Goal: Task Accomplishment & Management: Manage account settings

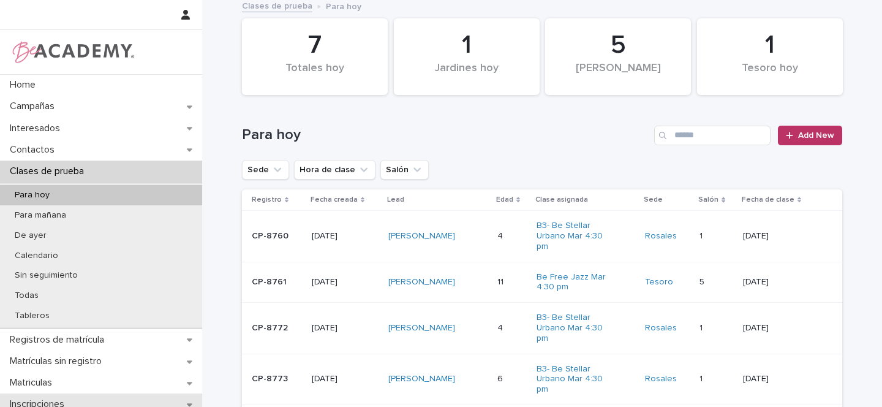
scroll to position [202, 0]
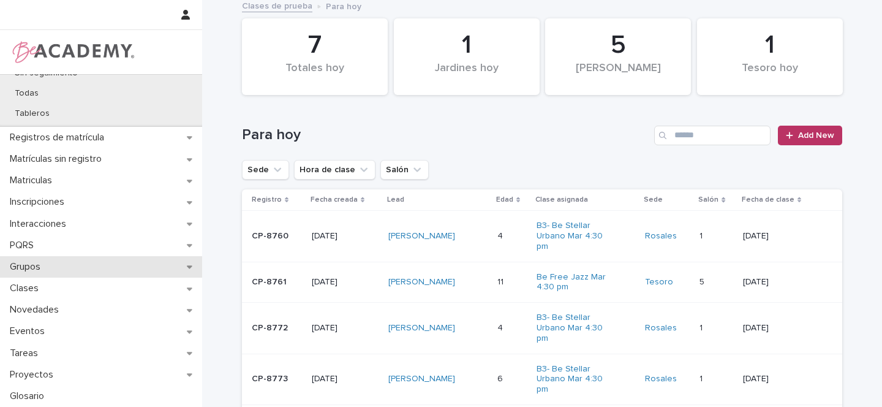
click at [176, 264] on div "Grupos" at bounding box center [101, 266] width 202 height 21
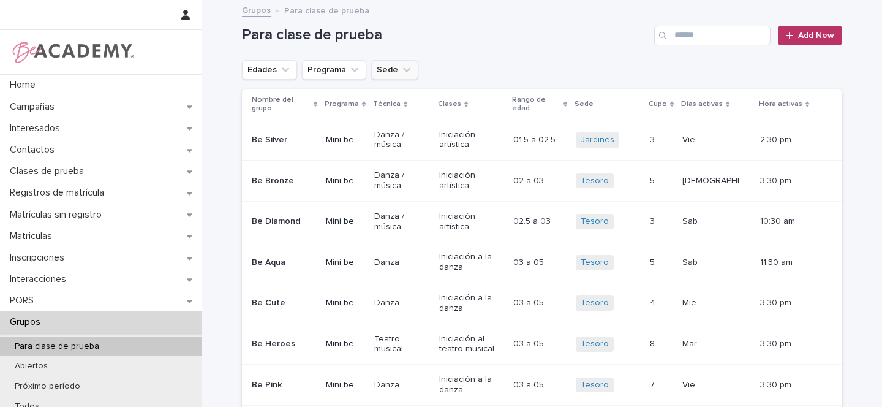
click at [401, 72] on icon "Sede" at bounding box center [407, 70] width 12 height 12
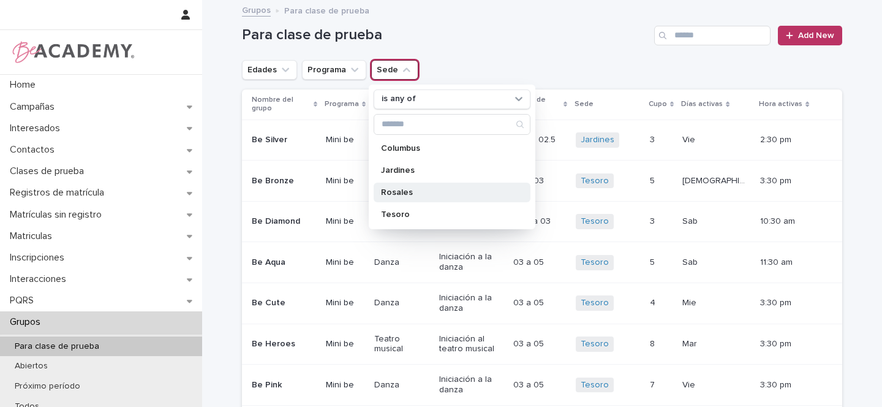
click at [406, 189] on p "Rosales" at bounding box center [446, 192] width 130 height 9
click at [282, 69] on icon "Edades" at bounding box center [285, 69] width 7 height 4
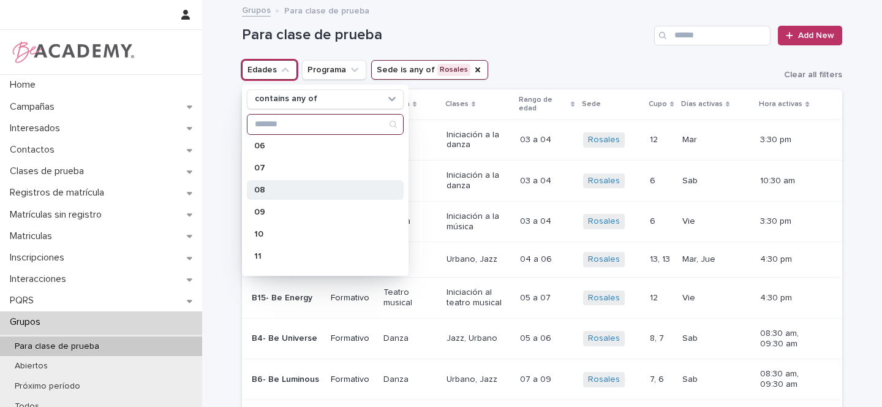
scroll to position [252, 0]
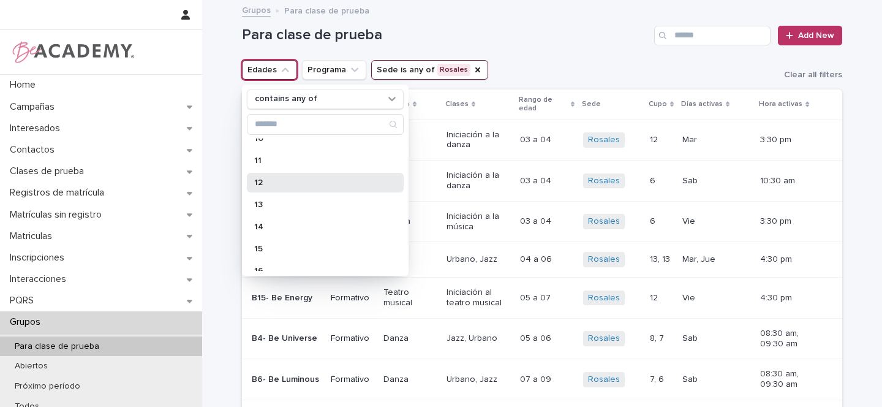
click at [264, 178] on p "12" at bounding box center [319, 182] width 130 height 9
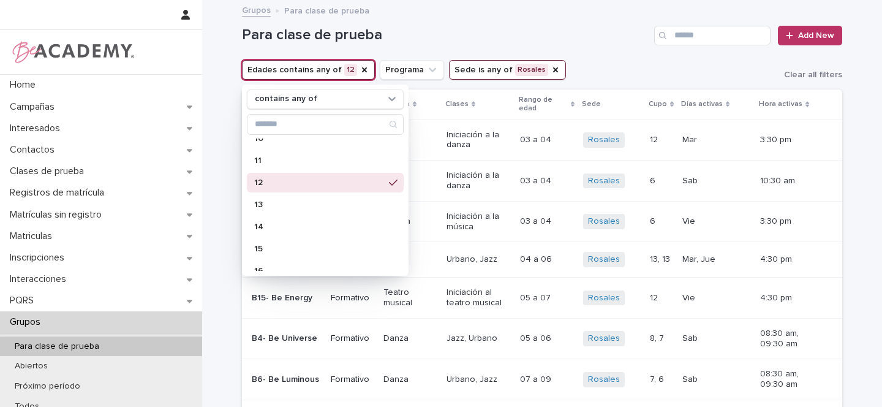
click at [564, 59] on div "Para clase de prueba Add New" at bounding box center [542, 30] width 601 height 59
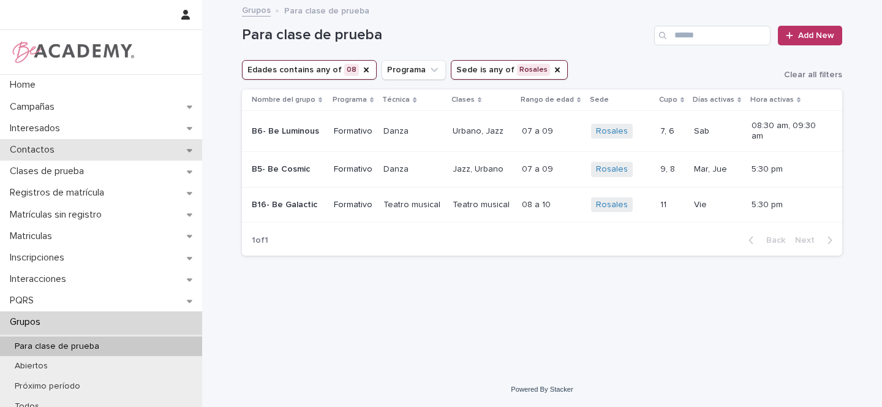
click at [190, 150] on div "Contactos" at bounding box center [101, 149] width 202 height 21
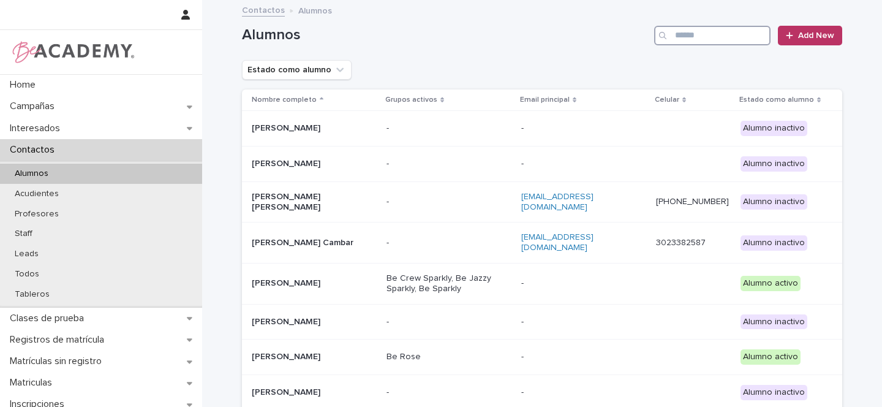
click at [699, 34] on input "Search" at bounding box center [712, 36] width 116 height 20
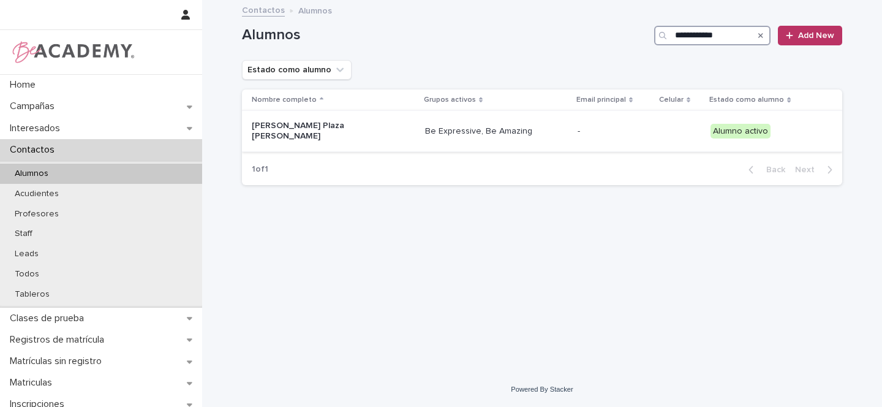
type input "**********"
click at [346, 127] on p "[PERSON_NAME] Plaza [PERSON_NAME]" at bounding box center [313, 131] width 123 height 21
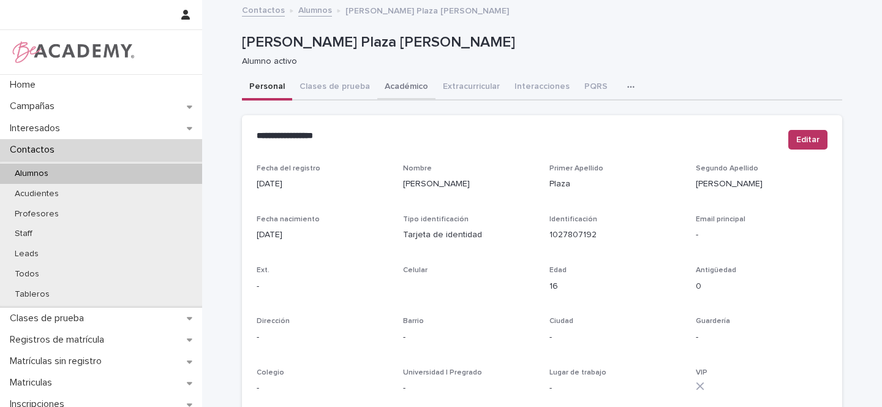
click at [408, 88] on button "Académico" at bounding box center [406, 88] width 58 height 26
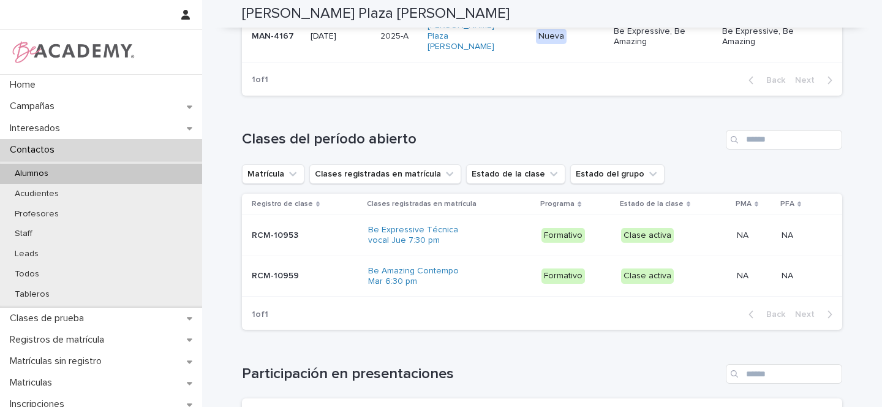
scroll to position [390, 0]
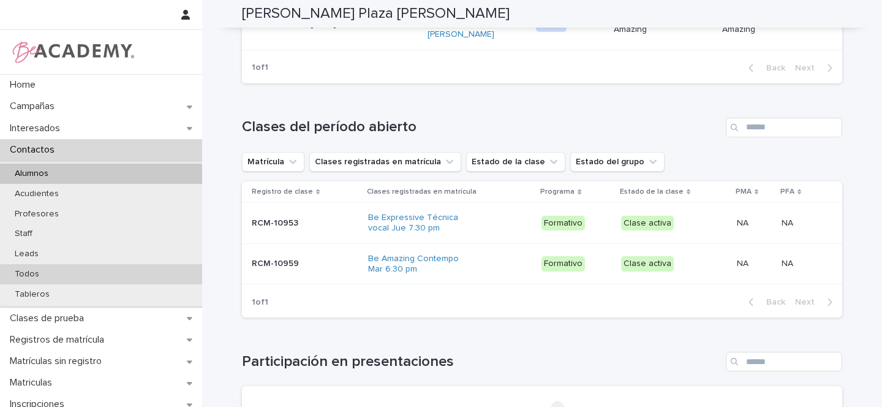
click at [35, 273] on p "Todos" at bounding box center [27, 274] width 44 height 10
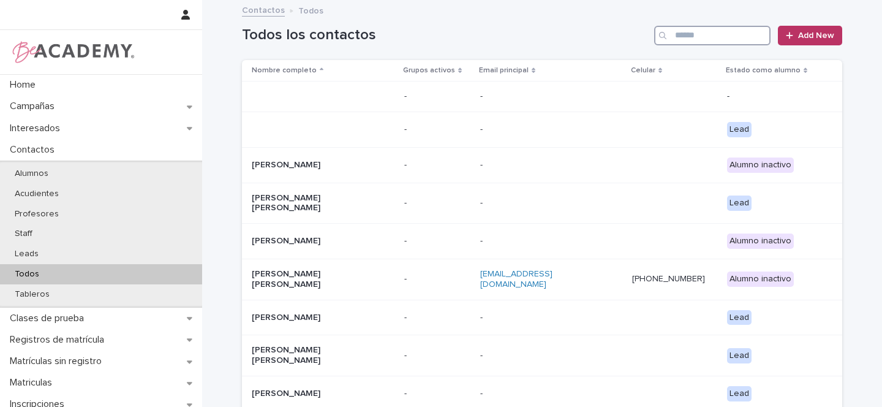
click at [687, 36] on input "Search" at bounding box center [712, 36] width 116 height 20
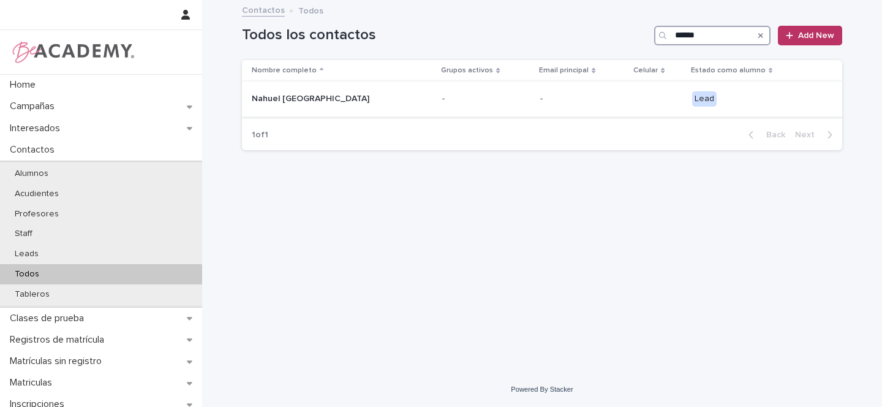
type input "******"
click at [369, 98] on p "Nahuel Ciudad Prince" at bounding box center [313, 99] width 123 height 10
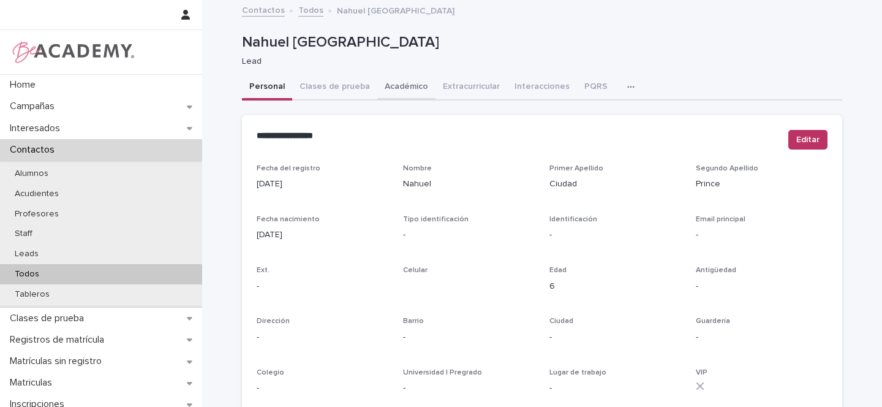
drag, startPoint x: 394, startPoint y: 86, endPoint x: 397, endPoint y: 92, distance: 6.9
click at [395, 85] on button "Académico" at bounding box center [406, 88] width 58 height 26
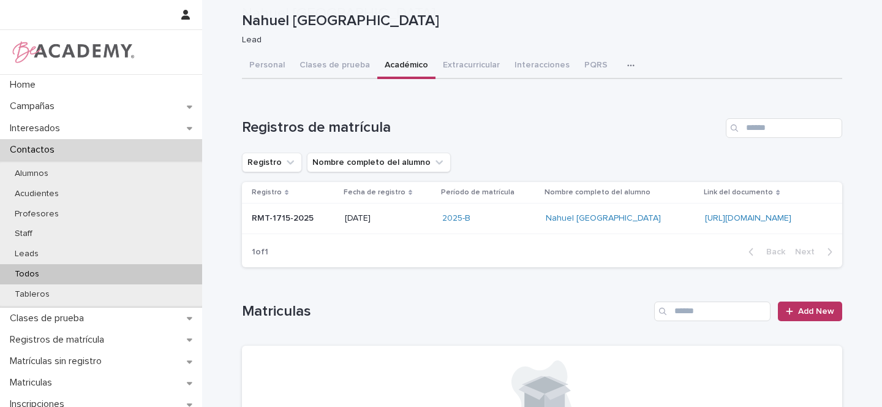
scroll to position [207, 0]
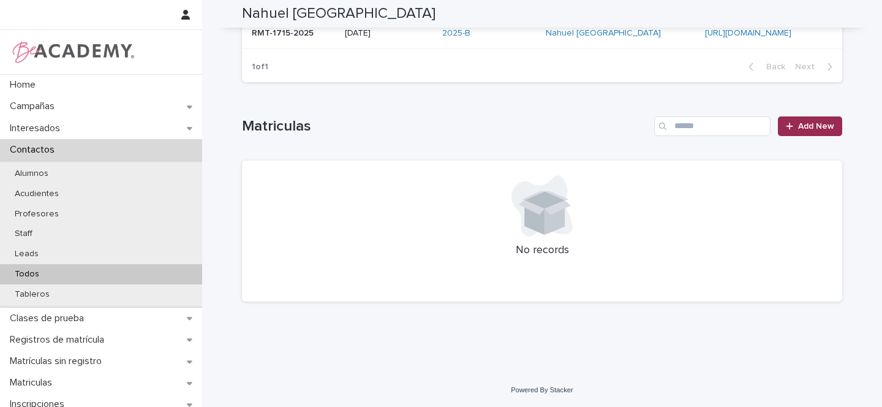
click at [820, 126] on span "Add New" at bounding box center [816, 126] width 36 height 9
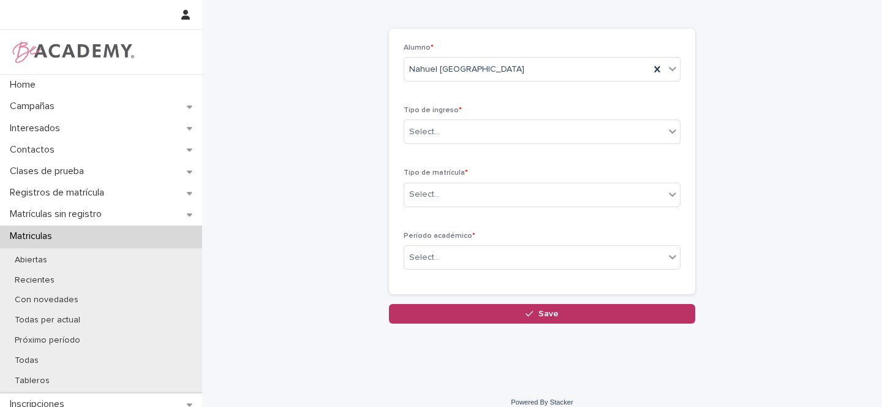
scroll to position [31, 0]
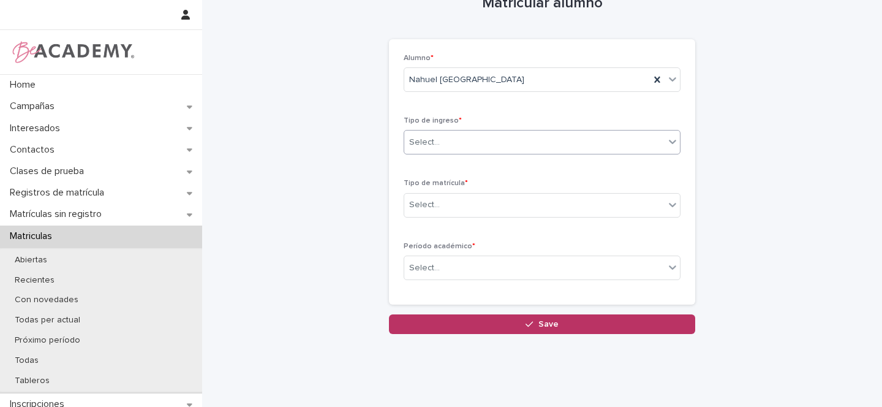
click at [428, 151] on div "Select..." at bounding box center [534, 142] width 260 height 20
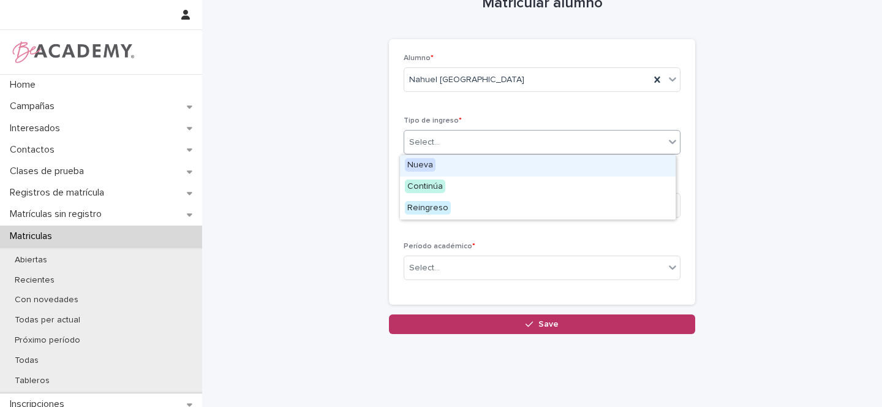
click at [423, 165] on span "Nueva" at bounding box center [420, 164] width 31 height 13
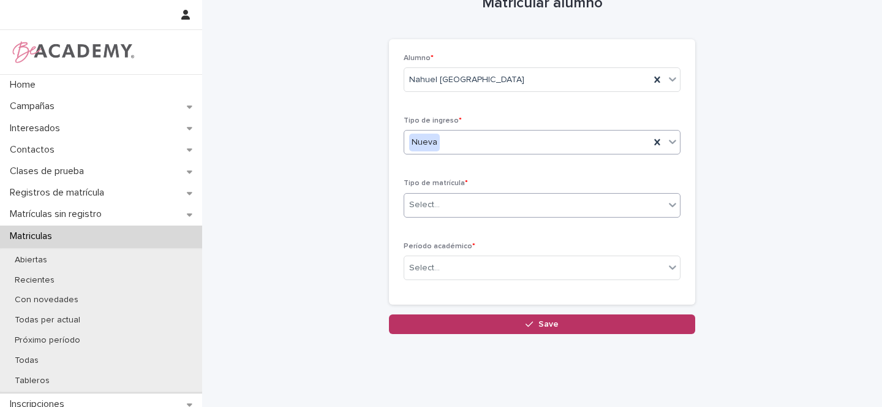
click at [415, 209] on div "Select..." at bounding box center [424, 205] width 31 height 13
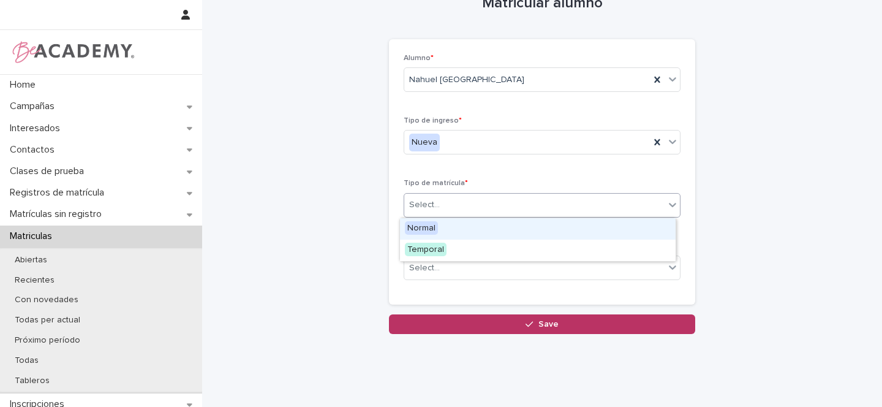
click at [431, 229] on span "Normal" at bounding box center [421, 227] width 33 height 13
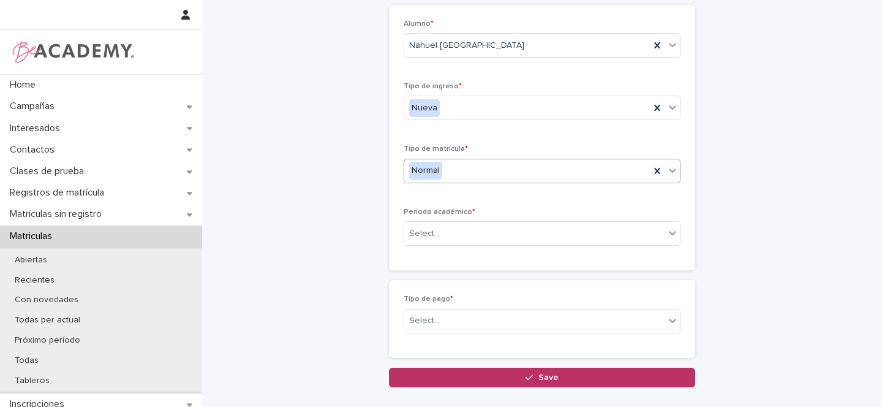
scroll to position [75, 0]
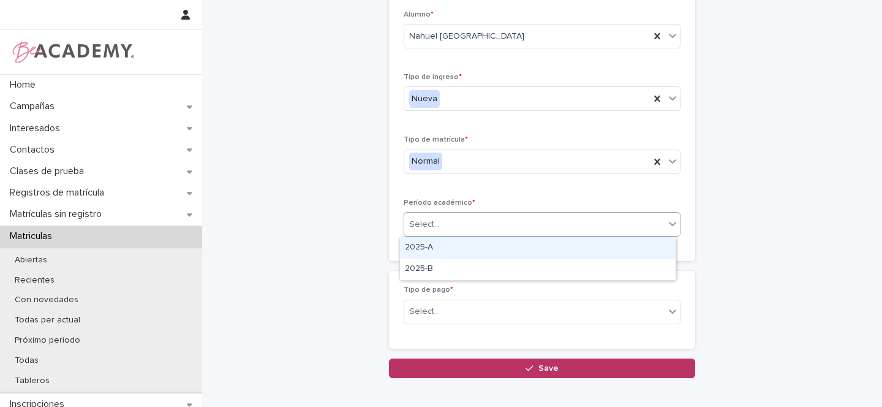
click at [432, 216] on div "Select..." at bounding box center [534, 224] width 260 height 20
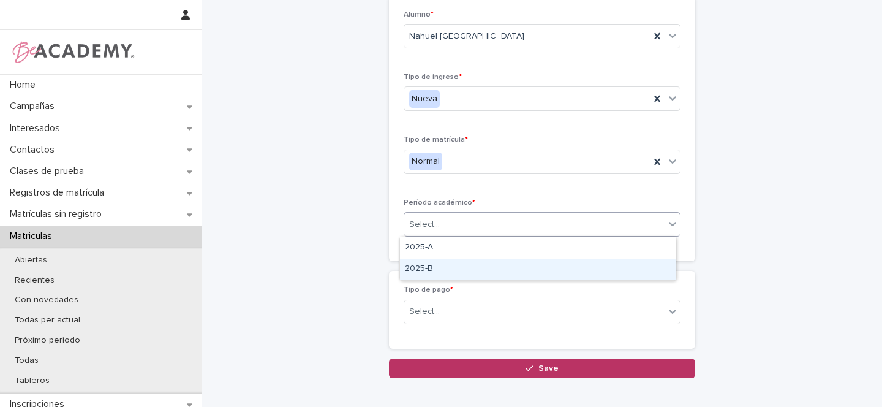
click at [428, 270] on div "2025-B" at bounding box center [538, 269] width 276 height 21
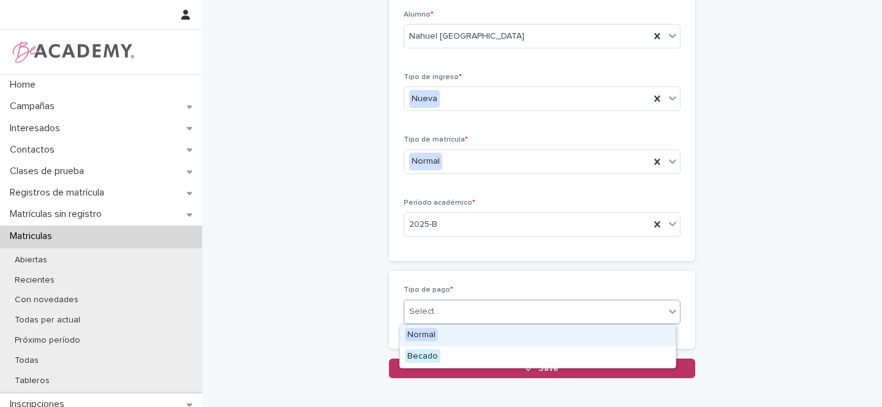
click at [430, 309] on div "Select..." at bounding box center [424, 311] width 31 height 13
click at [425, 333] on span "Normal" at bounding box center [421, 334] width 33 height 13
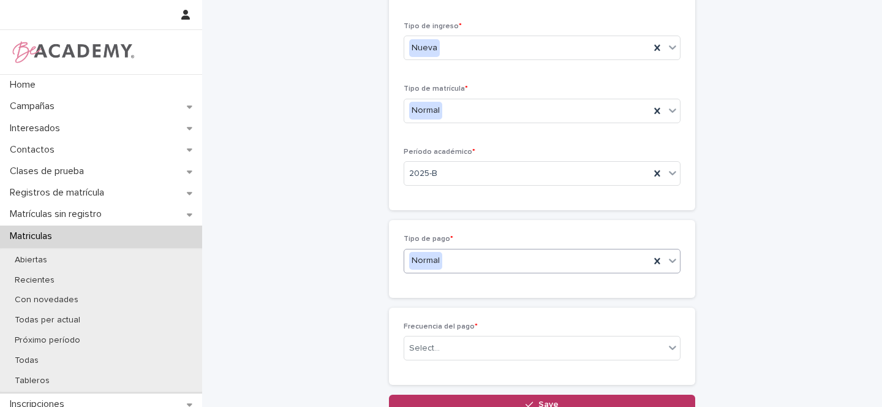
scroll to position [229, 0]
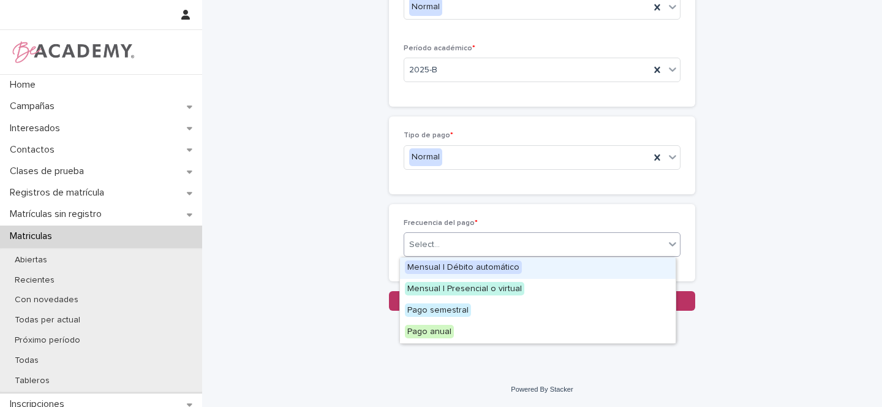
click at [449, 251] on div "Select..." at bounding box center [534, 245] width 260 height 20
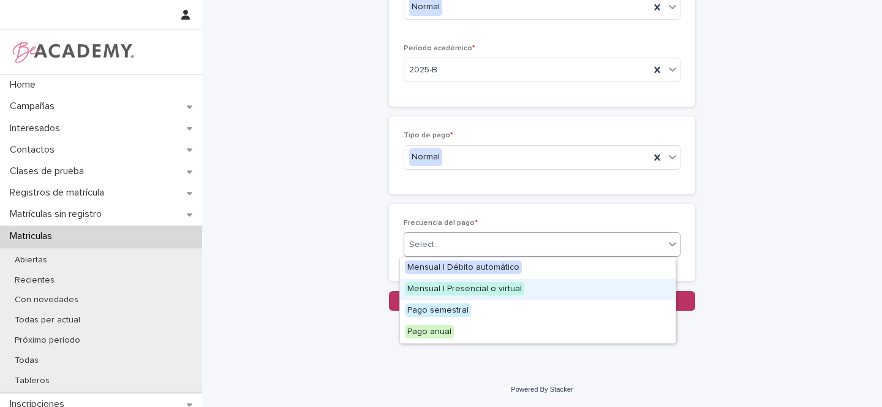
click at [455, 289] on span "Mensual | Presencial o virtual" at bounding box center [464, 288] width 119 height 13
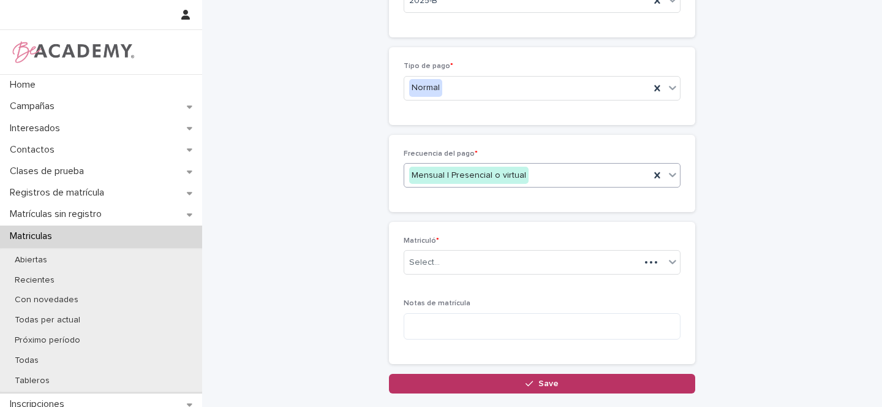
scroll to position [305, 0]
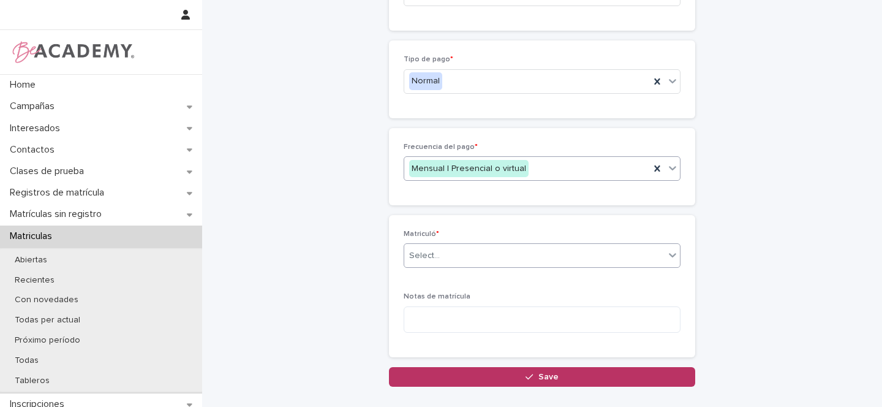
click at [425, 257] on div "Select..." at bounding box center [424, 255] width 31 height 13
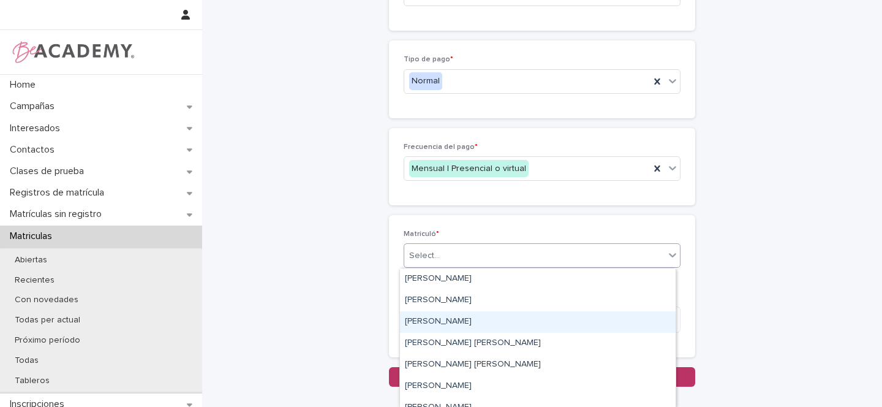
click at [426, 318] on div "Gina Orjuela Cortes" at bounding box center [538, 321] width 276 height 21
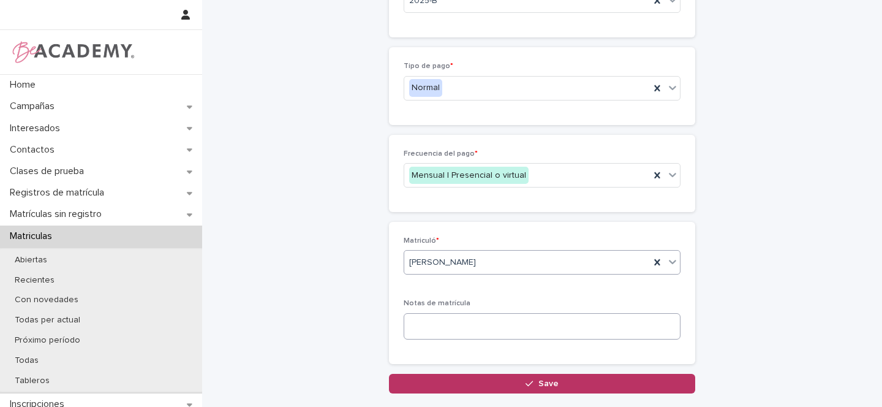
scroll to position [367, 0]
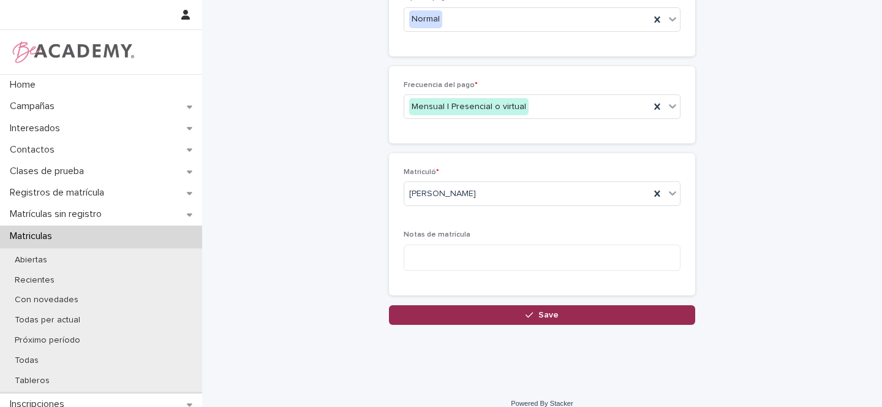
click at [547, 313] on span "Save" at bounding box center [549, 315] width 20 height 9
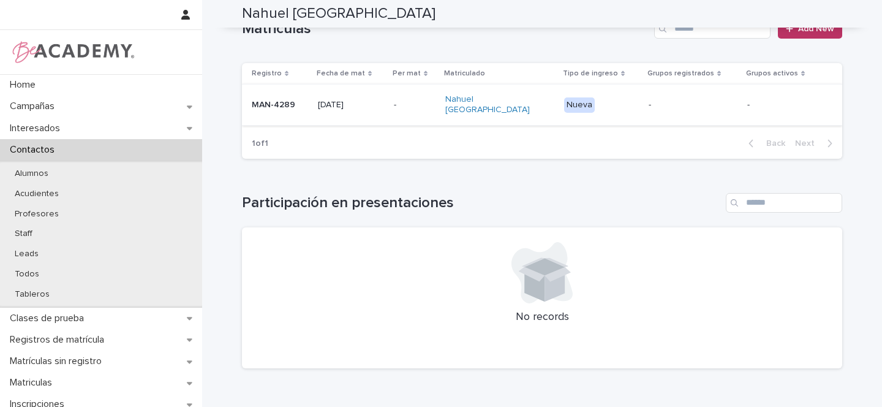
scroll to position [297, 0]
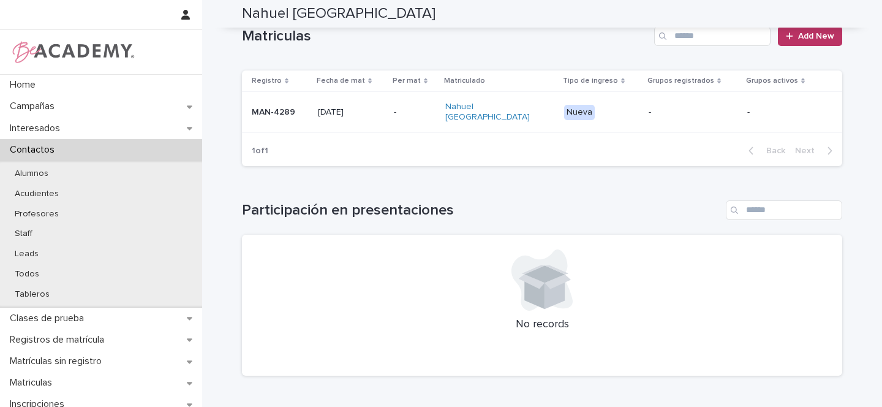
click at [299, 107] on p "MAN-4289" at bounding box center [280, 112] width 56 height 10
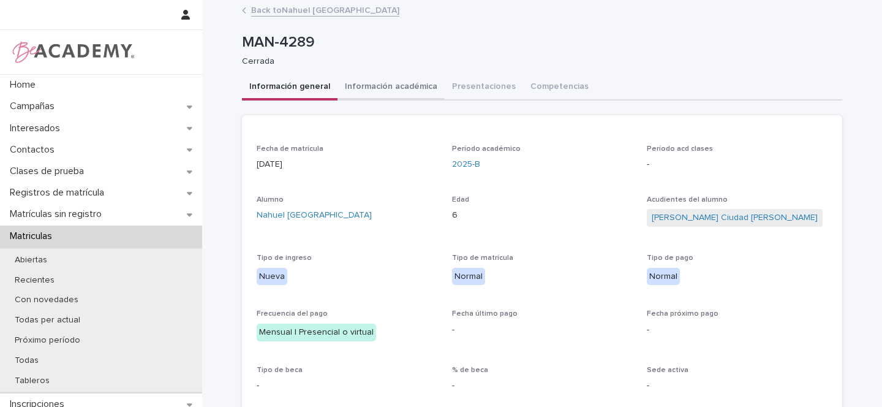
click at [389, 89] on button "Información académica" at bounding box center [391, 88] width 107 height 26
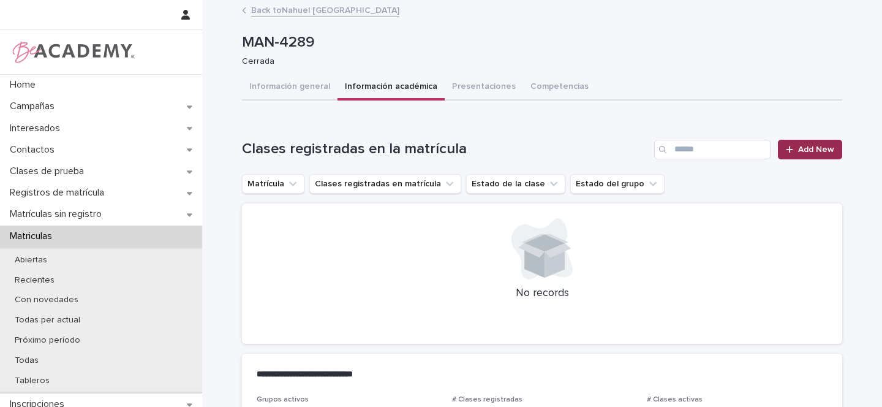
click at [824, 154] on link "Add New" at bounding box center [810, 150] width 64 height 20
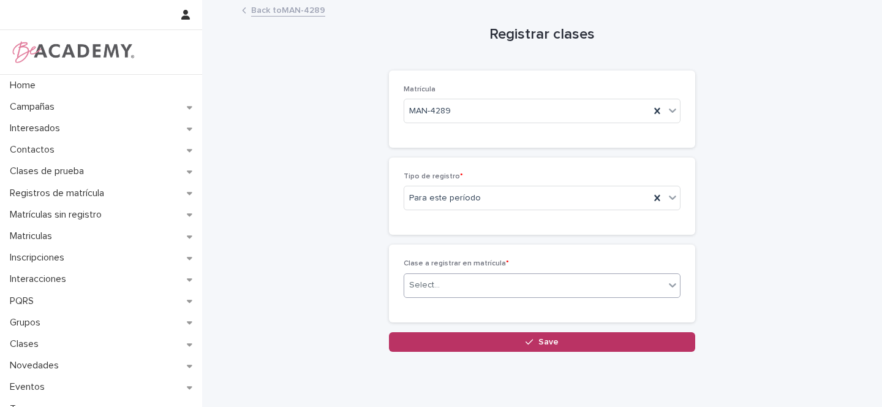
click at [425, 290] on div "Select..." at bounding box center [424, 285] width 31 height 13
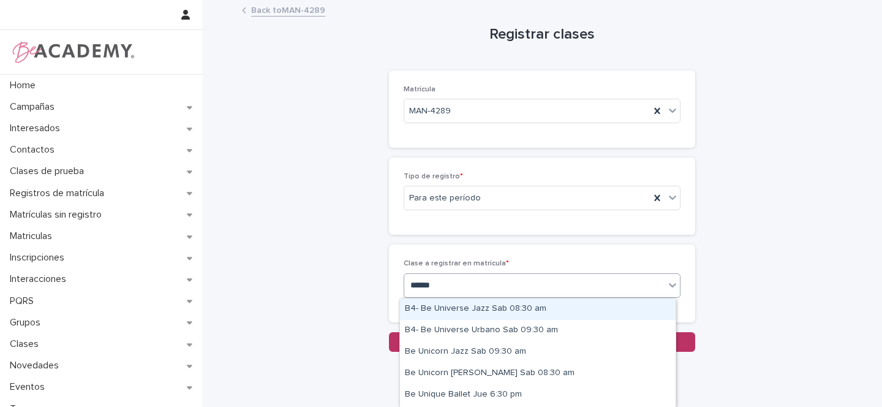
type input "*******"
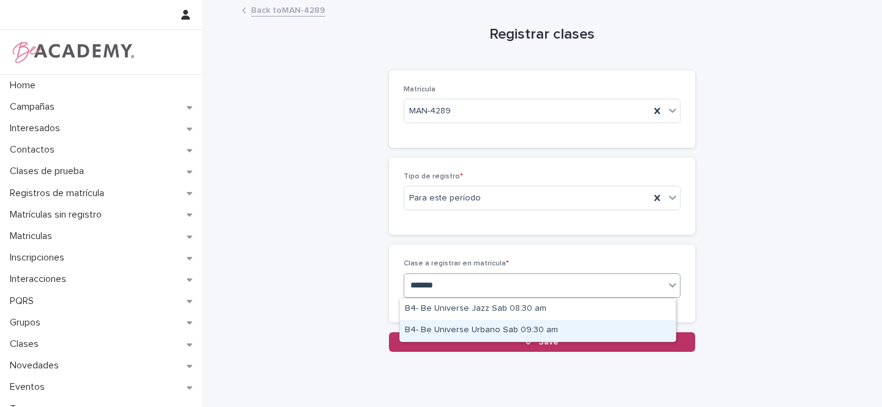
click at [511, 328] on div "B4- Be Universe Urbano Sab 09:30 am" at bounding box center [538, 330] width 276 height 21
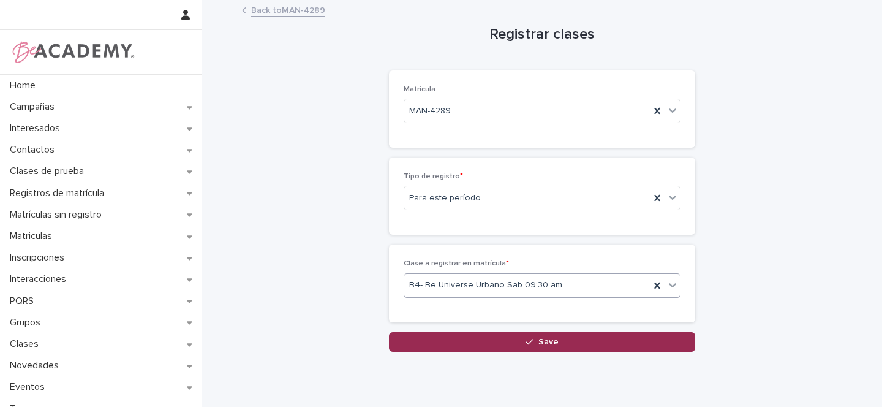
click at [548, 339] on span "Save" at bounding box center [549, 342] width 20 height 9
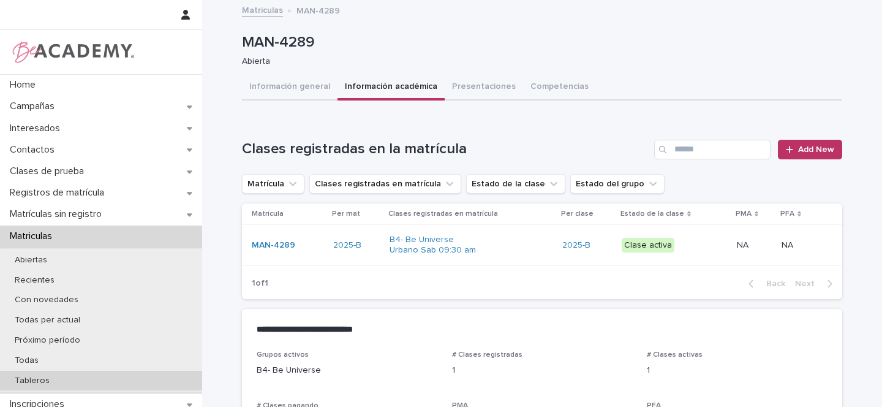
click at [56, 384] on p "Tableros" at bounding box center [32, 381] width 55 height 10
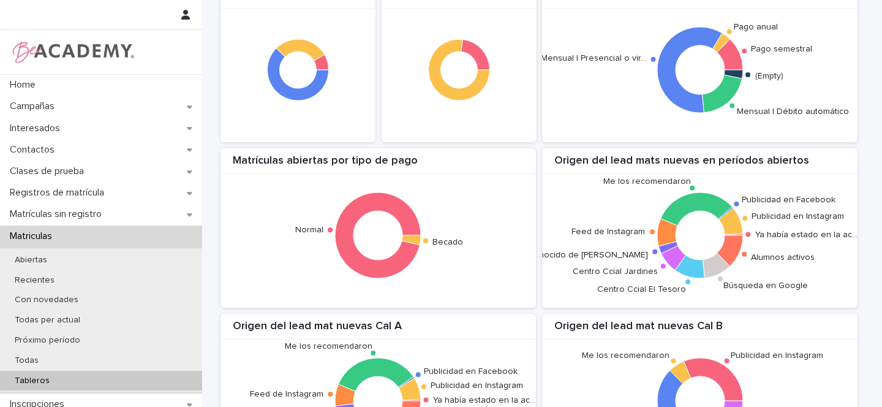
scroll to position [61, 0]
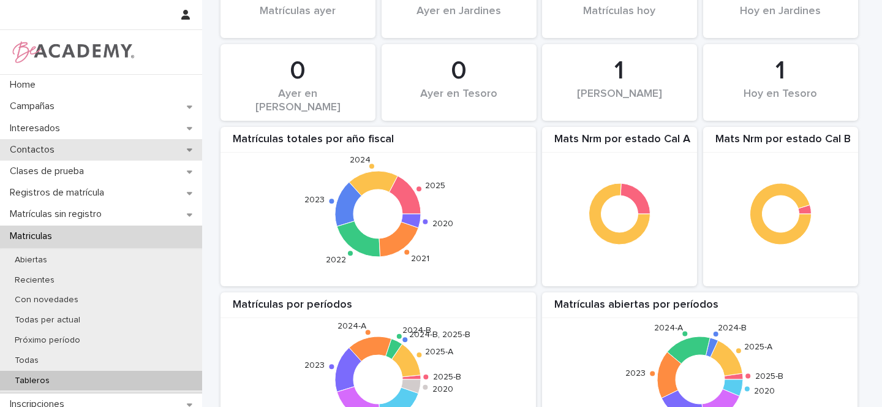
click at [187, 147] on icon at bounding box center [190, 149] width 6 height 9
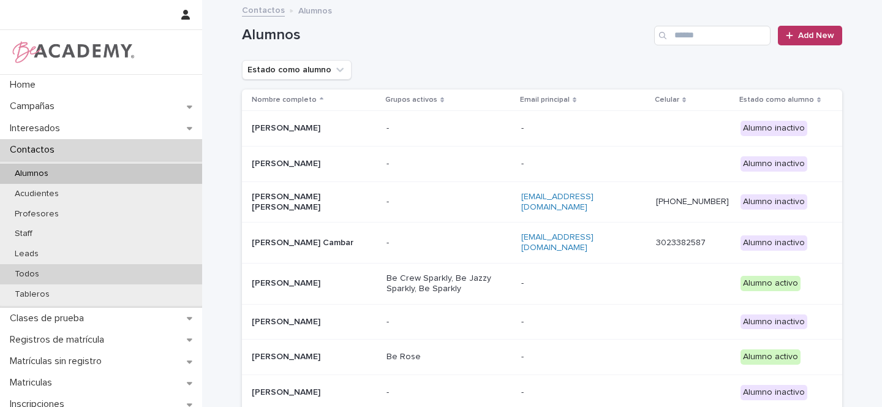
click at [32, 275] on p "Todos" at bounding box center [27, 274] width 44 height 10
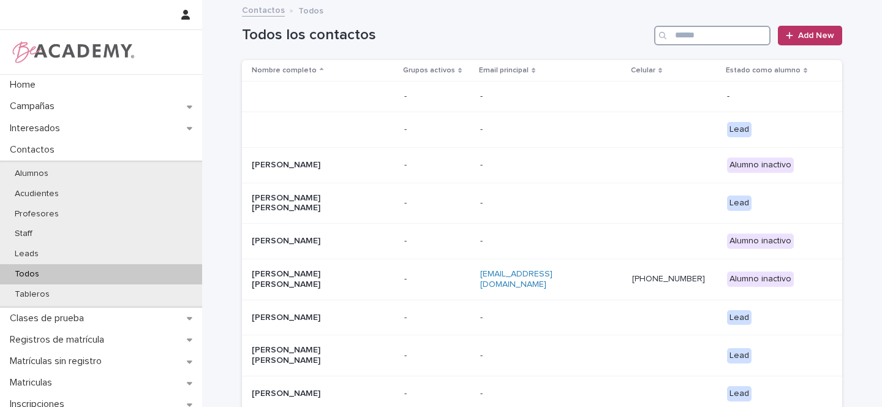
click at [674, 36] on input "Search" at bounding box center [712, 36] width 116 height 20
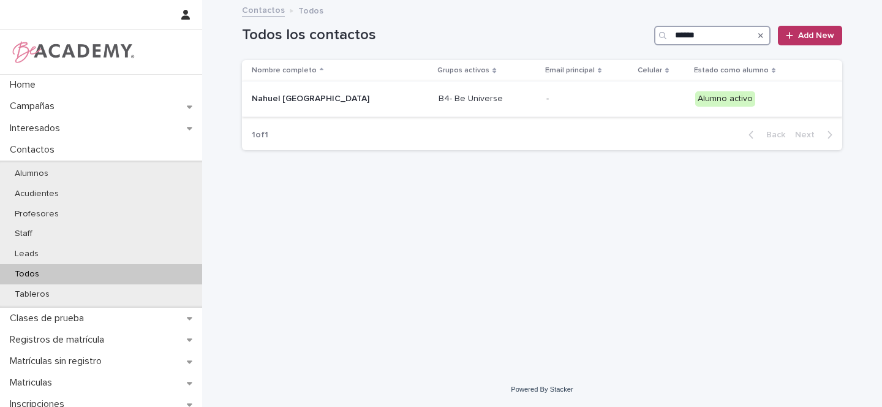
type input "******"
click at [360, 100] on p "Nahuel Ciudad Prince" at bounding box center [313, 99] width 123 height 10
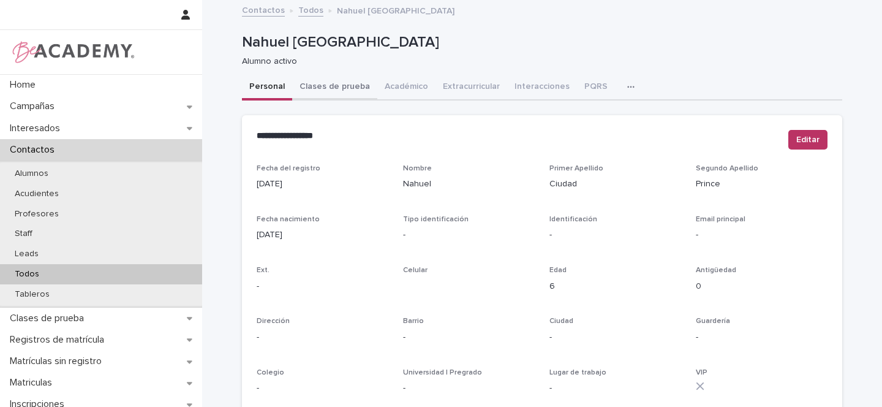
click at [329, 87] on button "Clases de prueba" at bounding box center [334, 88] width 85 height 26
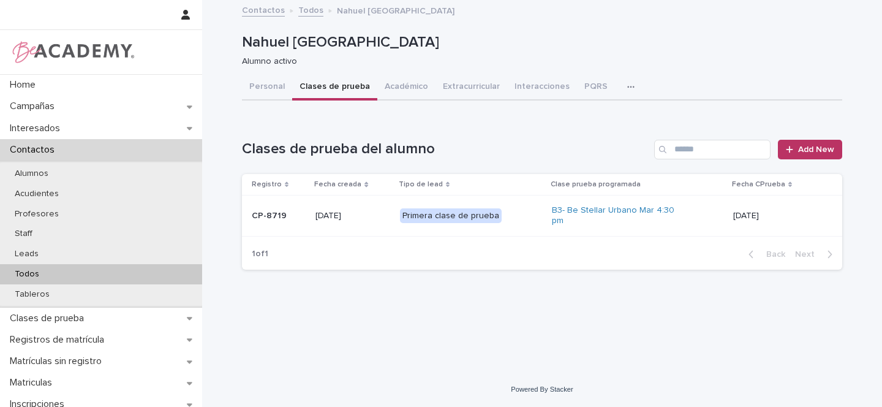
click at [531, 214] on div "Primera clase de prueba" at bounding box center [471, 215] width 143 height 25
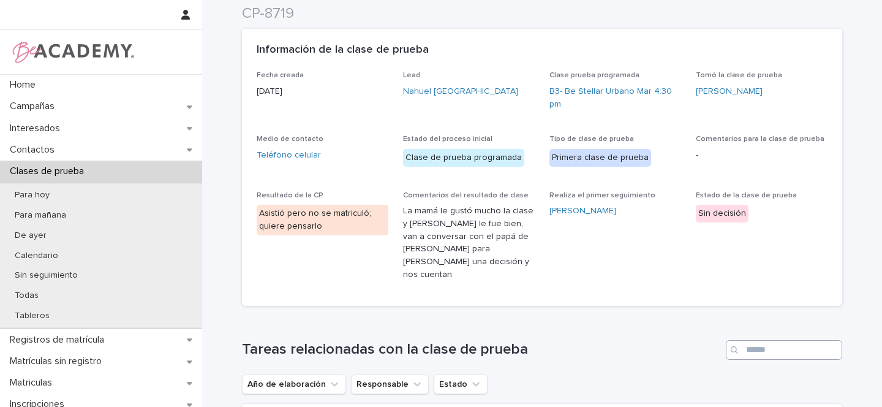
scroll to position [265, 0]
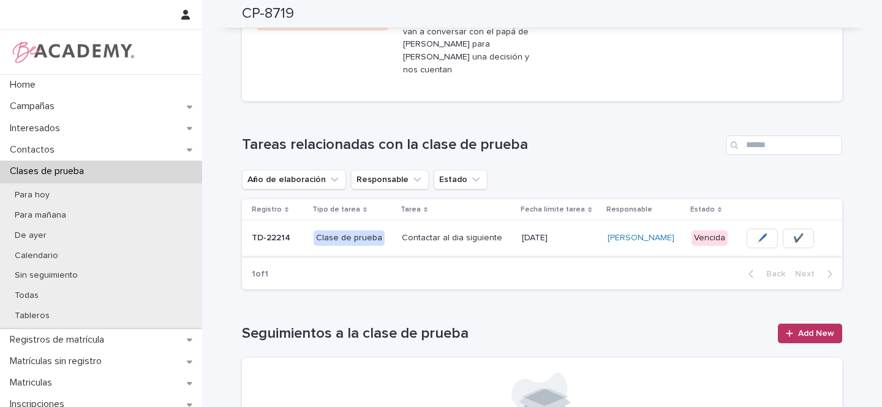
click at [757, 232] on span "🖊️" at bounding box center [762, 238] width 10 height 12
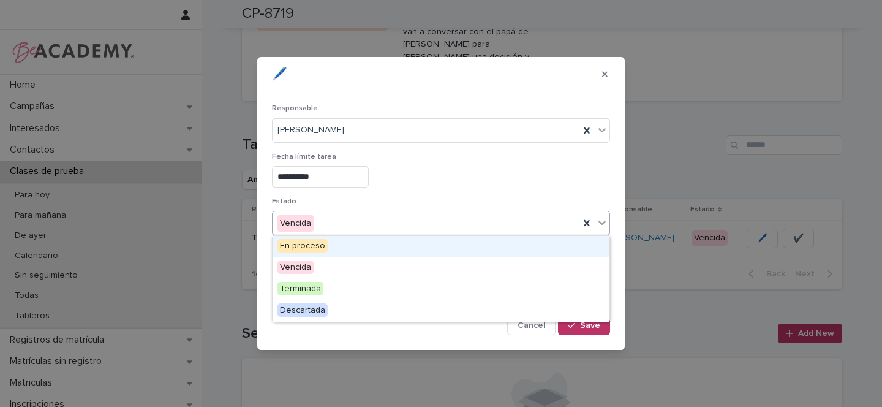
click at [352, 225] on div "Vencida" at bounding box center [426, 223] width 307 height 20
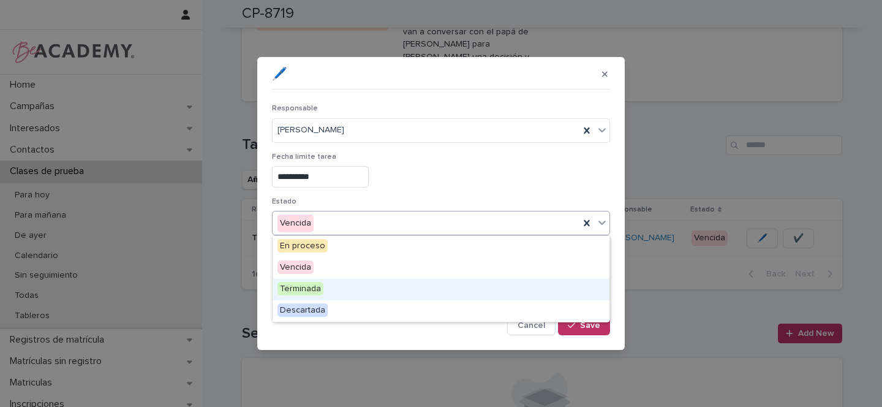
click at [291, 289] on span "Terminada" at bounding box center [301, 288] width 46 height 13
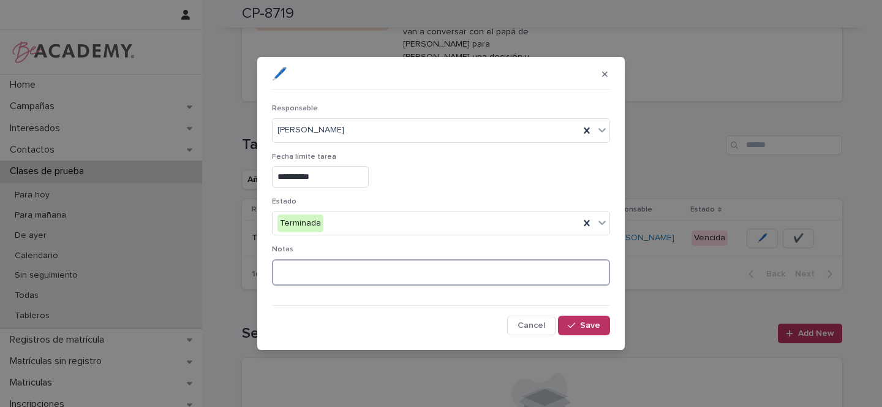
click at [311, 279] on textarea at bounding box center [441, 272] width 338 height 26
type textarea "**********"
click at [594, 324] on span "Save" at bounding box center [590, 325] width 20 height 9
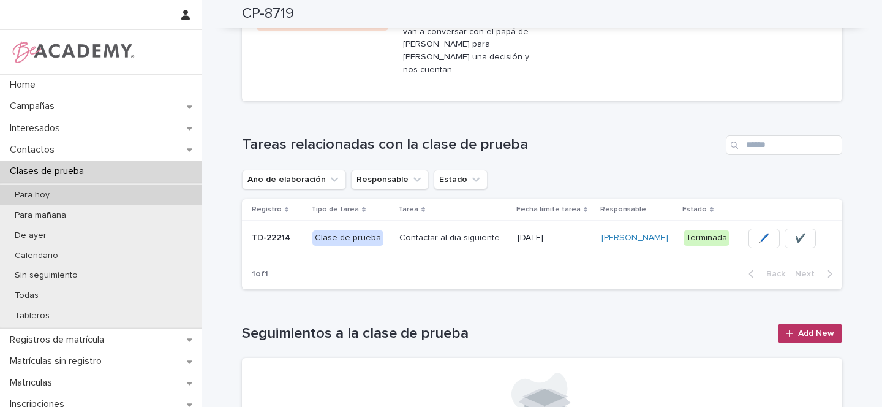
click at [81, 197] on div "Para hoy" at bounding box center [101, 195] width 202 height 20
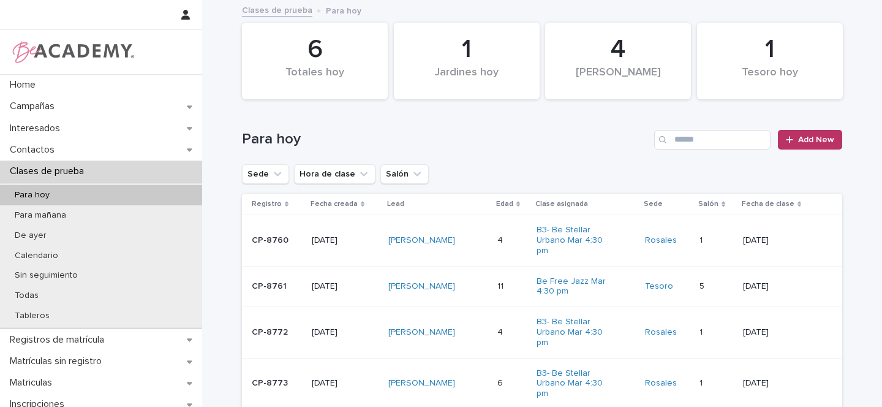
click at [468, 235] on div "Julieta Turriago Preciado" at bounding box center [438, 240] width 99 height 20
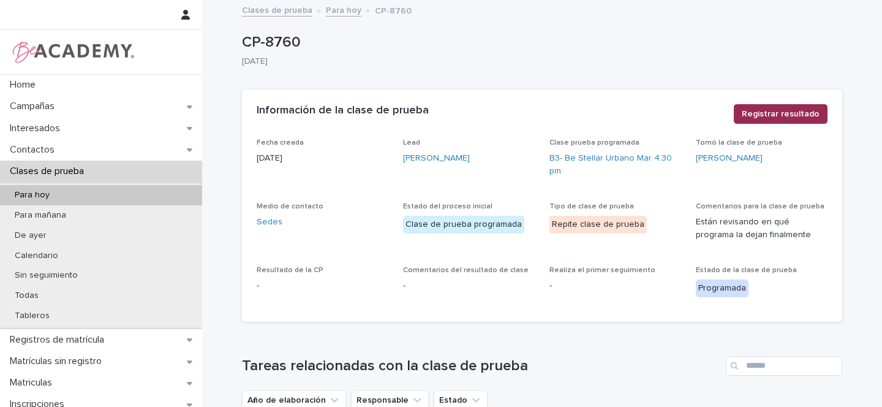
click at [775, 117] on span "Registrar resultado" at bounding box center [781, 114] width 78 height 12
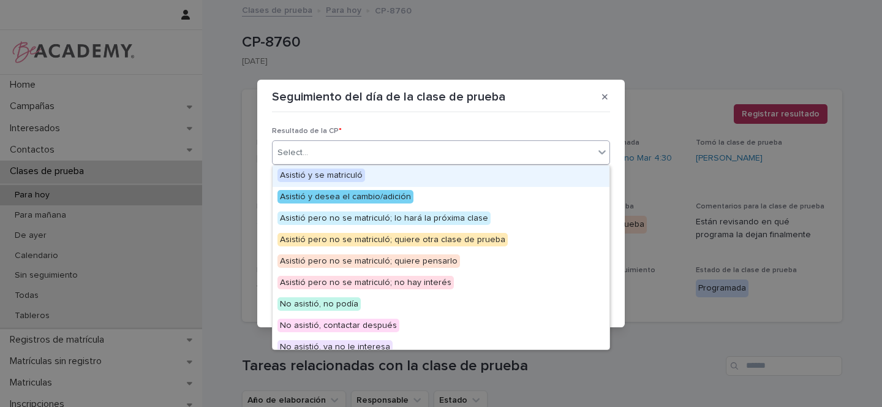
click at [295, 153] on div "Select..." at bounding box center [293, 152] width 31 height 13
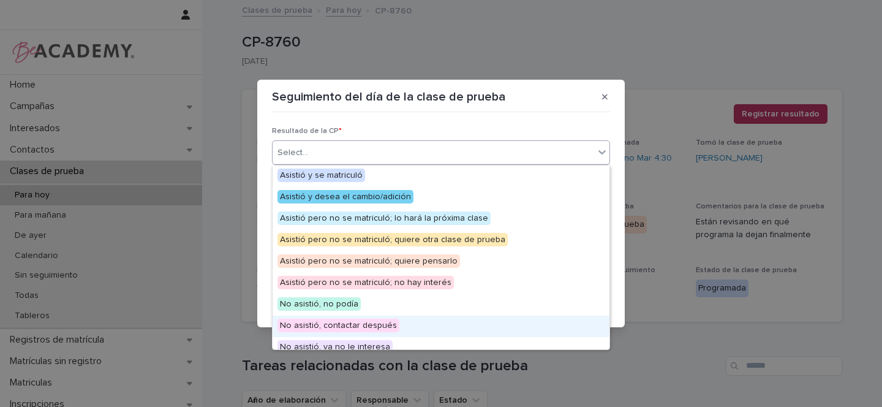
click at [345, 324] on span "No asistió, contactar después" at bounding box center [339, 325] width 122 height 13
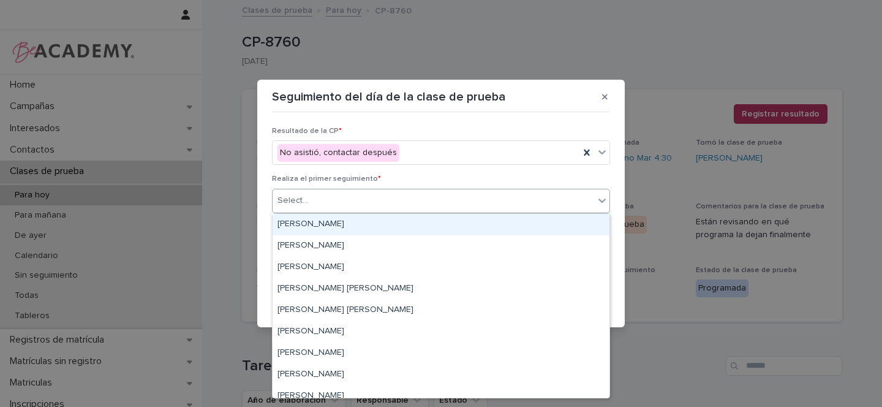
click at [295, 202] on div "Select..." at bounding box center [293, 200] width 31 height 13
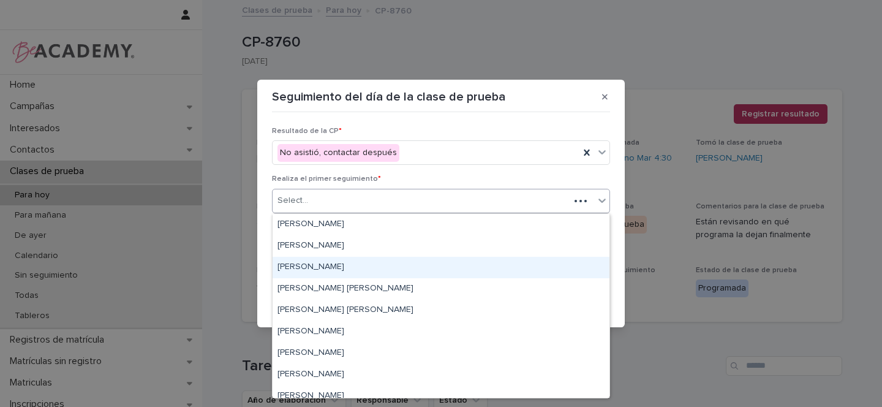
click at [307, 267] on div "Gina Orjuela Cortes" at bounding box center [441, 267] width 337 height 21
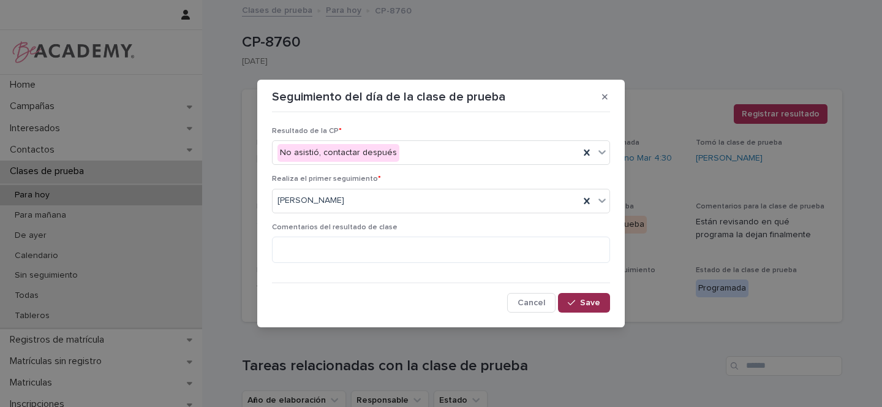
click at [588, 305] on span "Save" at bounding box center [590, 302] width 20 height 9
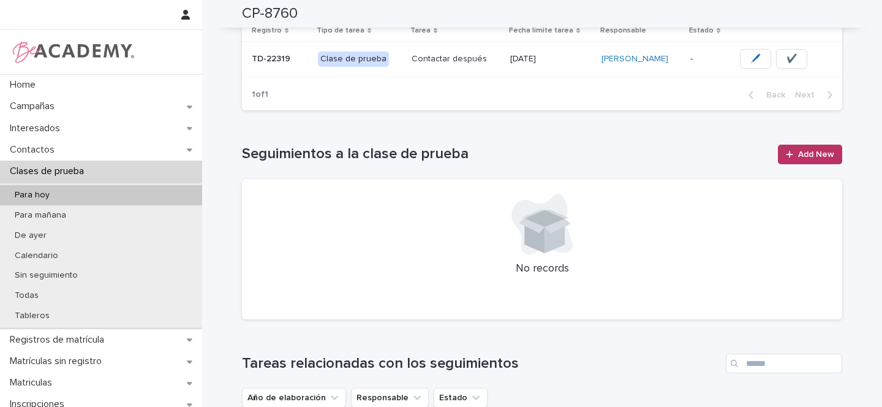
scroll to position [620, 0]
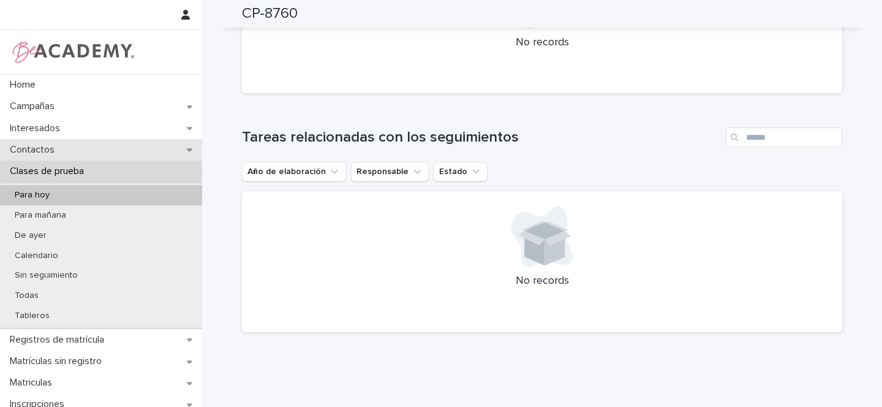
click at [188, 150] on icon at bounding box center [190, 150] width 6 height 3
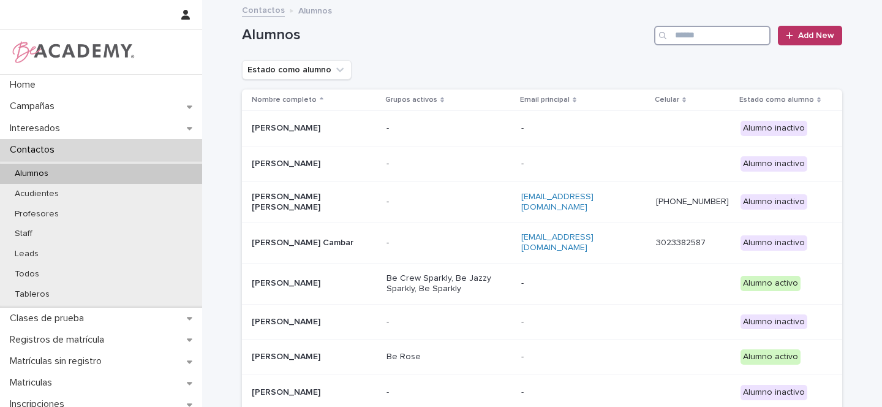
click at [682, 36] on input "Search" at bounding box center [712, 36] width 116 height 20
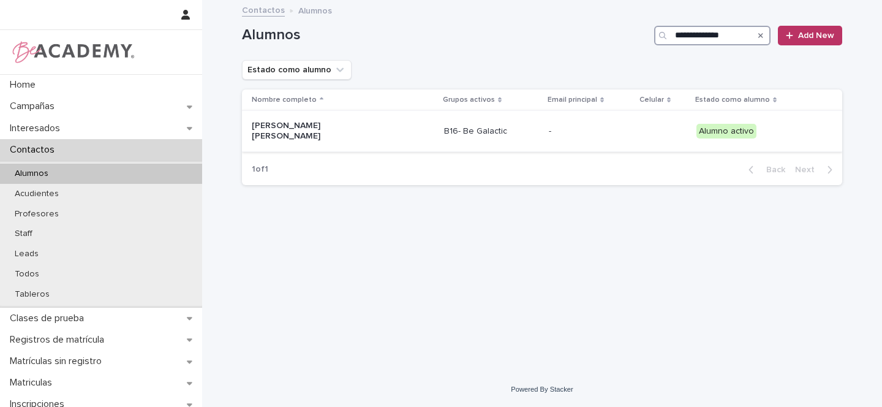
type input "**********"
click at [381, 121] on div "Danna Isabella Betran Guerrero" at bounding box center [343, 131] width 183 height 31
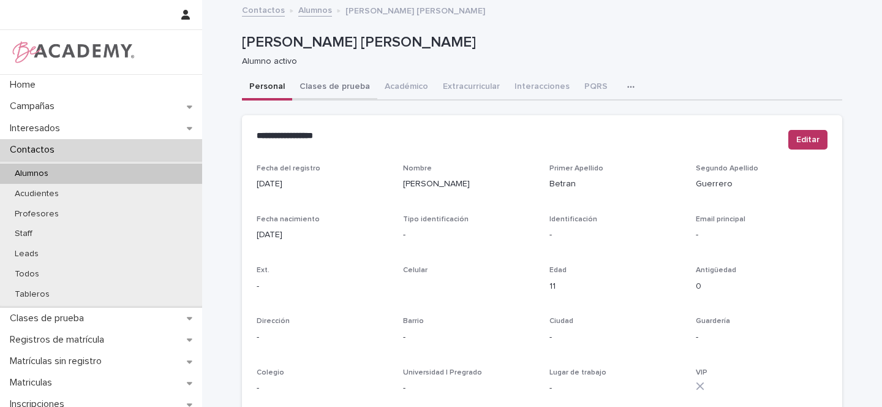
click at [308, 88] on button "Clases de prueba" at bounding box center [334, 88] width 85 height 26
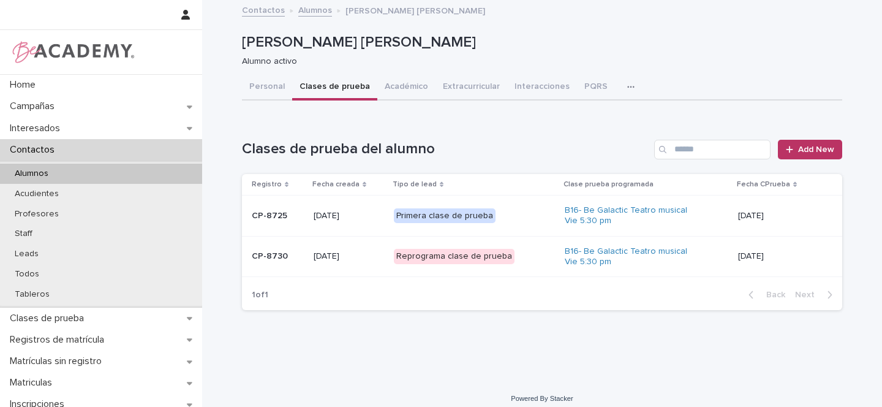
click at [521, 253] on div "Reprograma clase de prueba" at bounding box center [474, 256] width 161 height 25
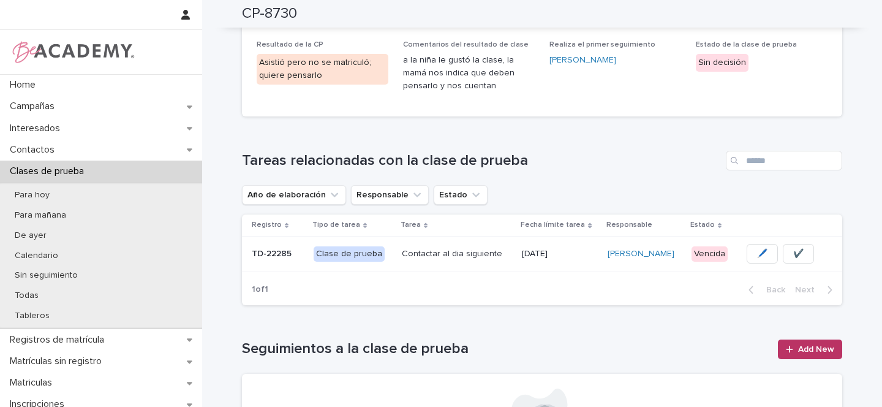
scroll to position [214, 0]
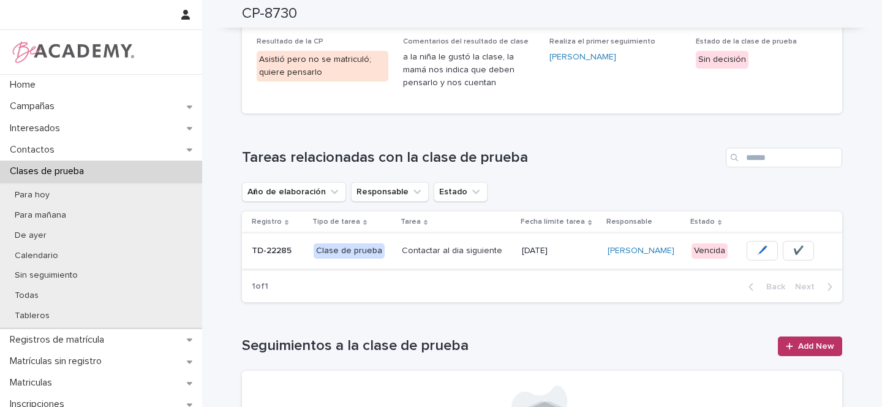
click at [757, 249] on span "🖊️" at bounding box center [762, 251] width 10 height 12
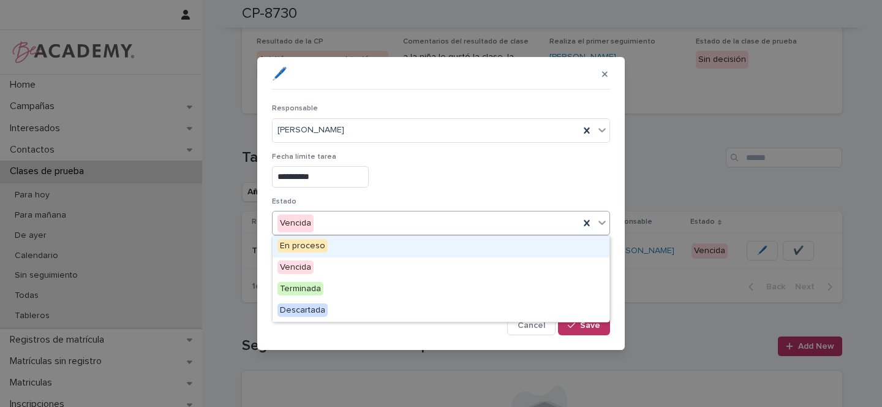
click at [341, 223] on div "Vencida" at bounding box center [426, 223] width 307 height 20
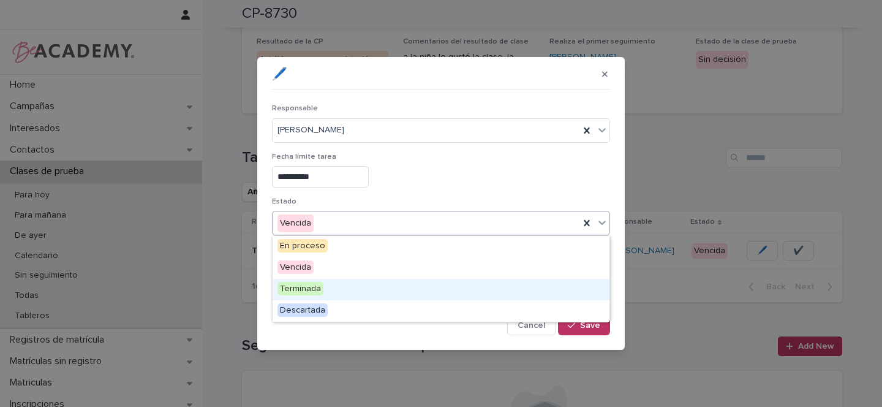
click at [303, 287] on span "Terminada" at bounding box center [301, 288] width 46 height 13
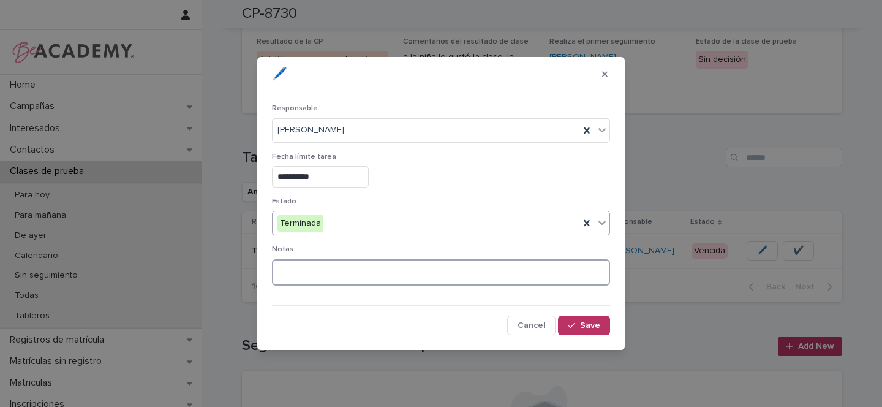
click at [314, 275] on textarea at bounding box center [441, 272] width 338 height 26
type textarea "**********"
click at [577, 327] on div "button" at bounding box center [574, 325] width 12 height 9
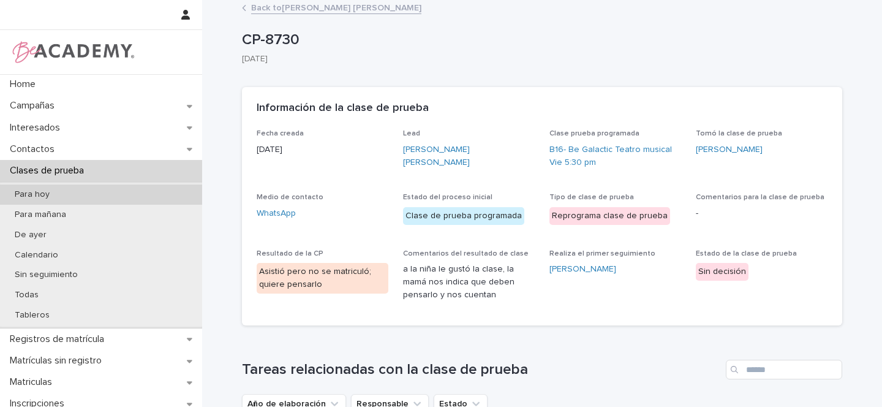
scroll to position [0, 0]
click at [34, 192] on p "Para hoy" at bounding box center [32, 195] width 55 height 10
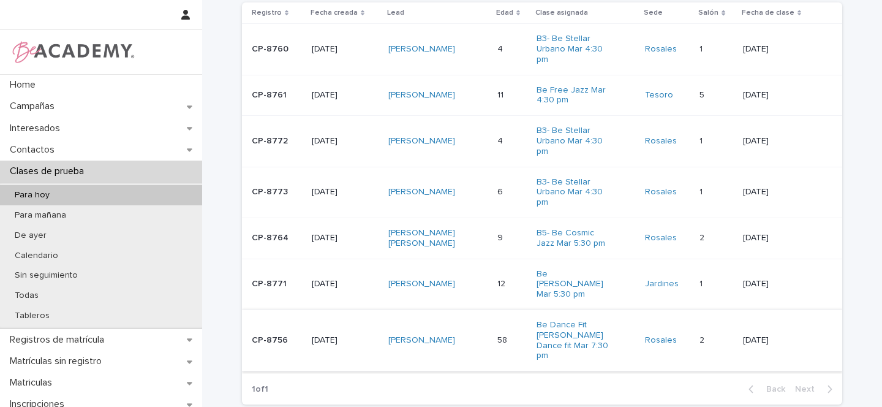
scroll to position [192, 0]
click at [475, 233] on div "Olivia Mendoza Tanury" at bounding box center [438, 237] width 99 height 31
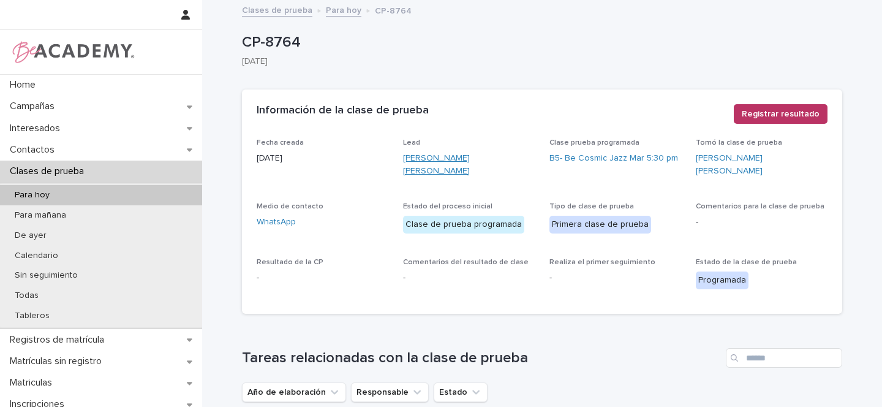
click at [455, 157] on link "Olivia Mendoza Tanury" at bounding box center [469, 165] width 132 height 26
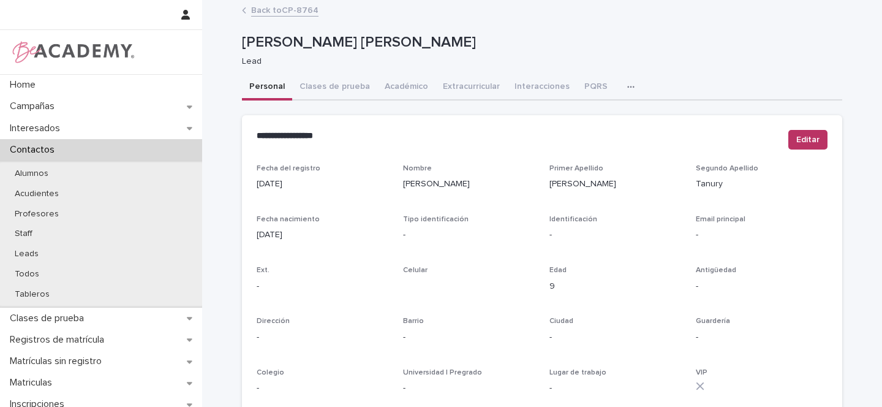
click at [317, 87] on button "Clases de prueba" at bounding box center [334, 88] width 85 height 26
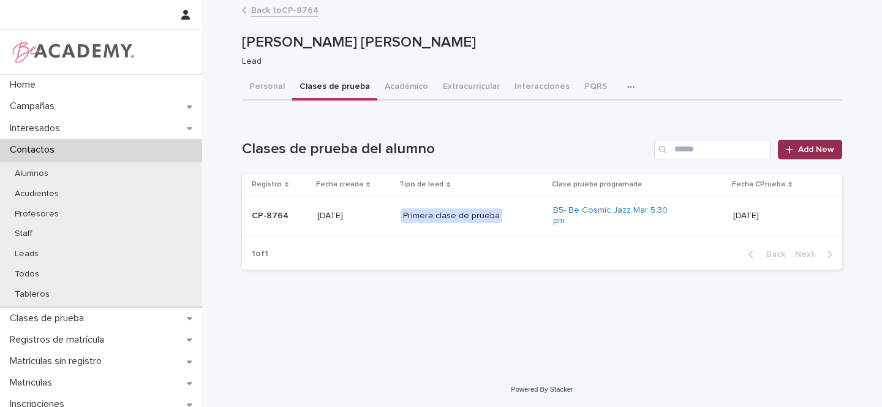
click at [830, 150] on span "Add New" at bounding box center [816, 149] width 36 height 9
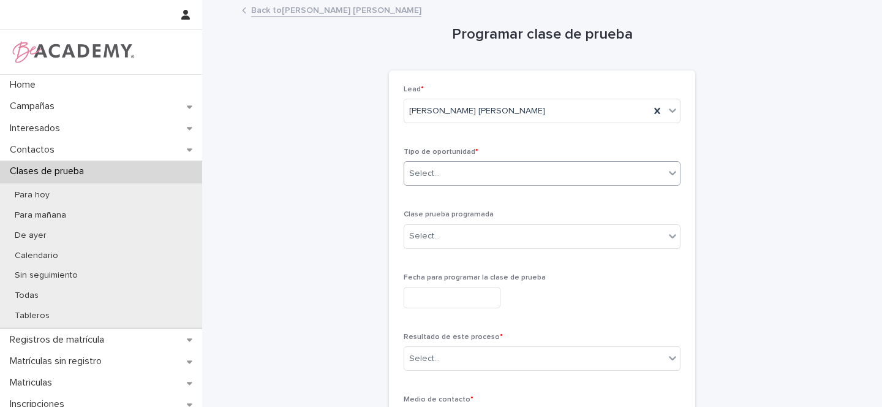
click at [428, 172] on div "Select..." at bounding box center [424, 173] width 31 height 13
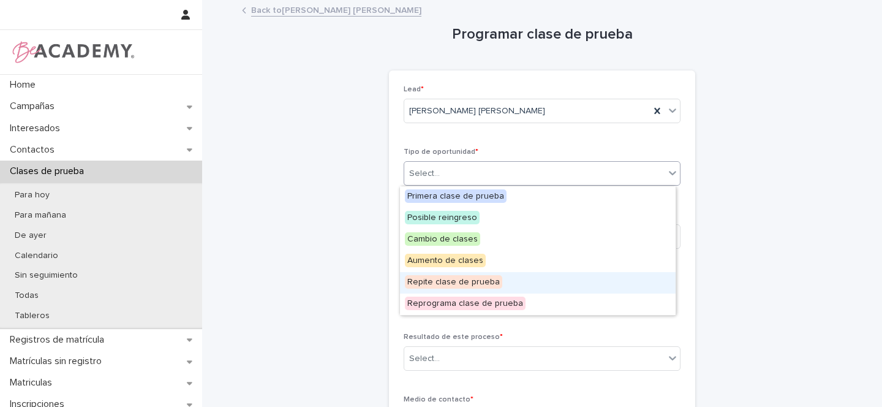
click at [448, 280] on span "Repite clase de prueba" at bounding box center [453, 281] width 97 height 13
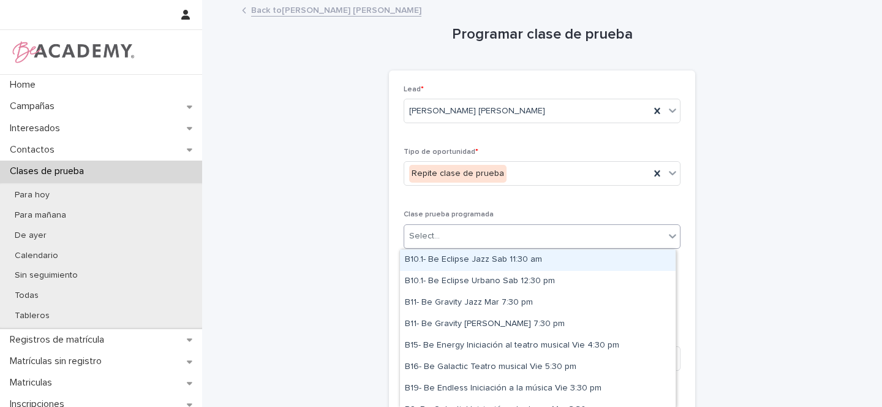
click at [441, 237] on input "text" at bounding box center [441, 236] width 1 height 10
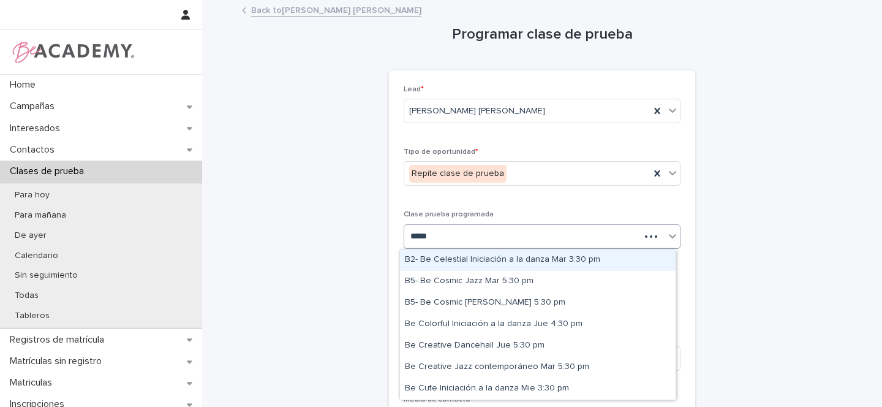
type input "******"
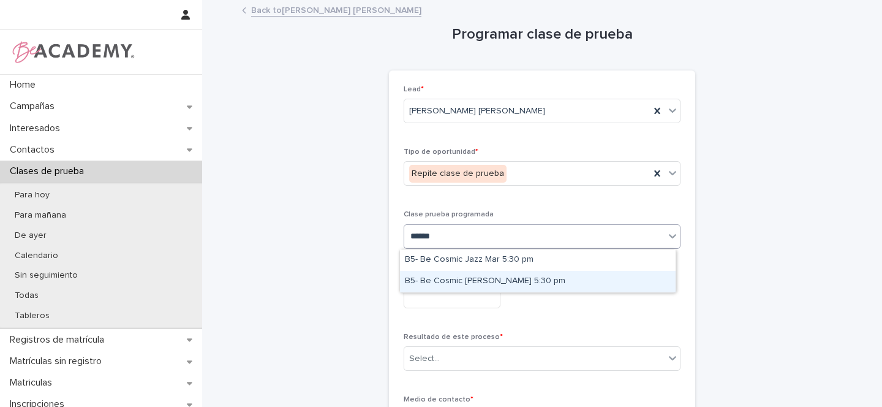
click at [507, 279] on div "B5- Be Cosmic Urbano Jue 5:30 pm" at bounding box center [538, 281] width 276 height 21
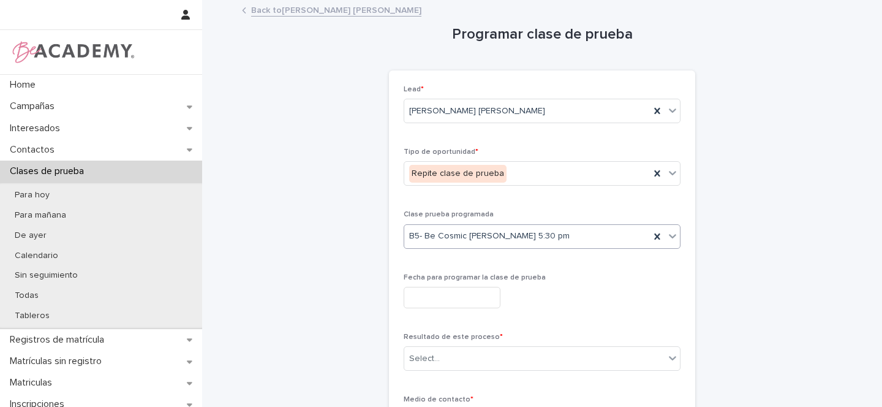
click at [423, 294] on input "text" at bounding box center [452, 297] width 97 height 21
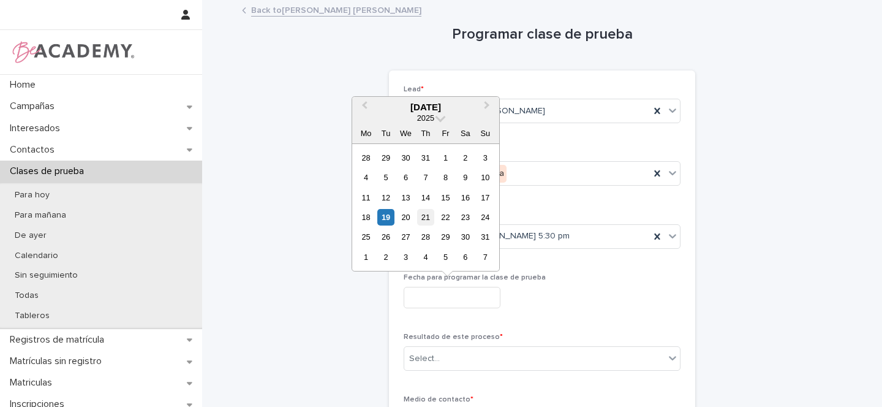
click at [428, 220] on div "21" at bounding box center [425, 217] width 17 height 17
type input "**********"
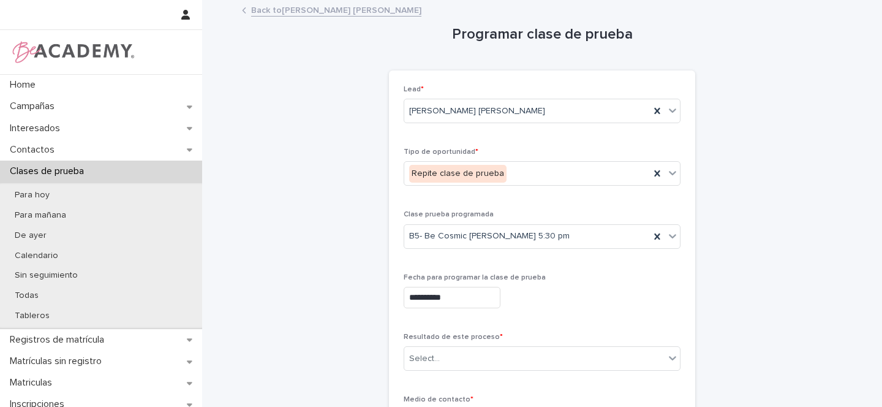
scroll to position [140, 0]
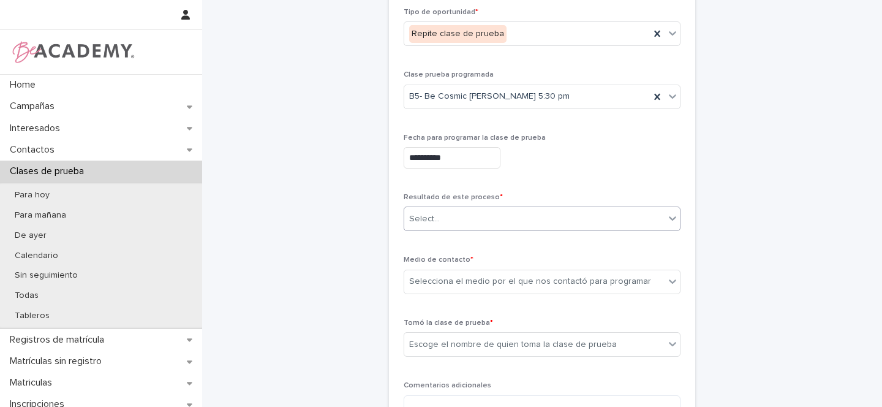
click at [423, 216] on div "Select..." at bounding box center [424, 219] width 31 height 13
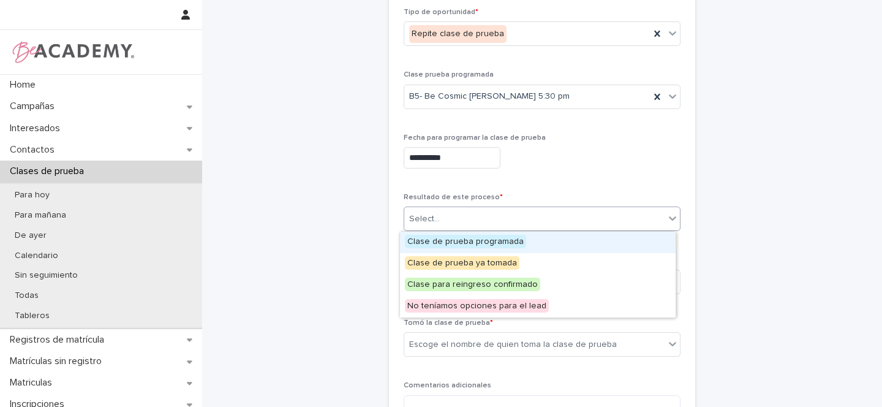
click at [438, 241] on span "Clase de prueba programada" at bounding box center [465, 241] width 121 height 13
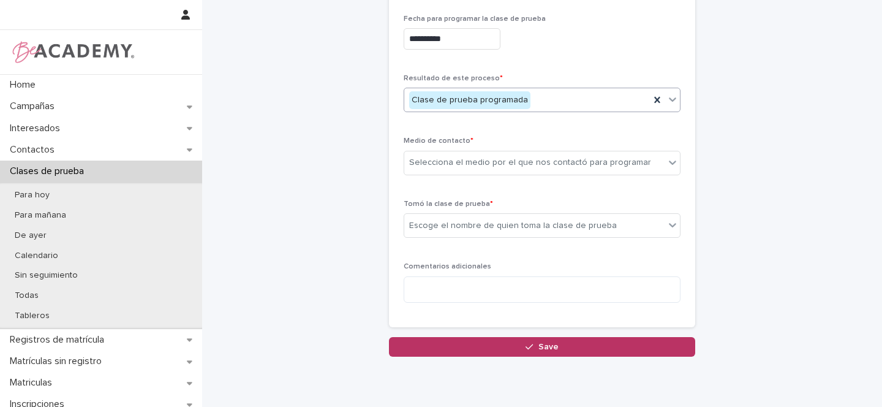
scroll to position [259, 0]
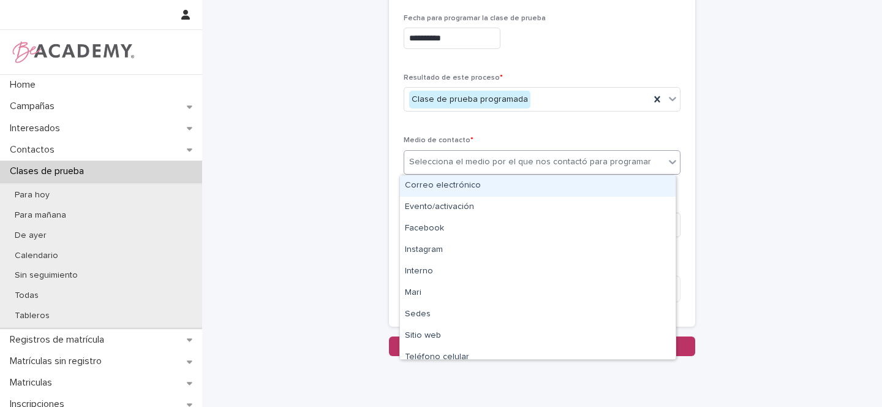
click at [438, 170] on div "Selecciona el medio por el que nos contactó para programar" at bounding box center [534, 162] width 260 height 20
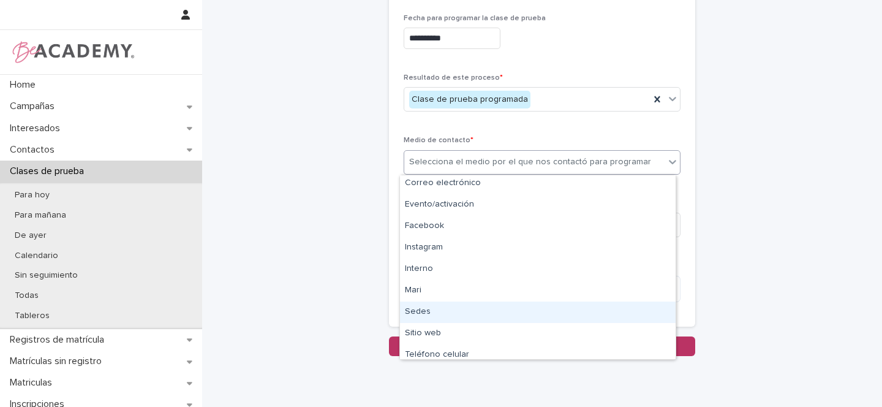
scroll to position [15, 0]
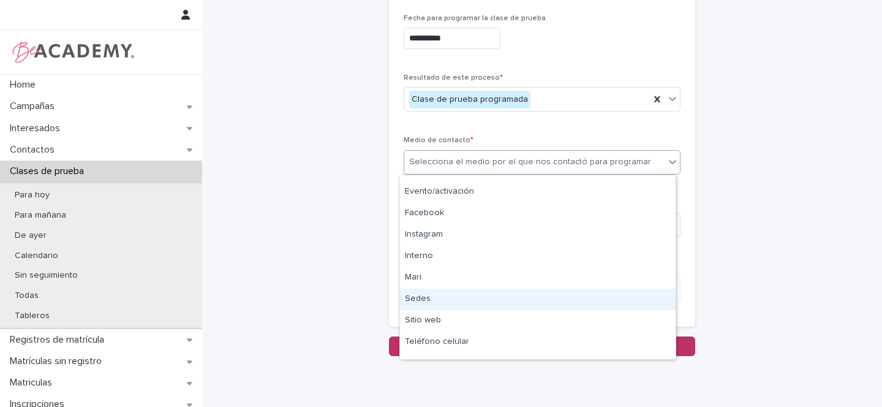
click at [438, 301] on div "Sedes" at bounding box center [538, 299] width 276 height 21
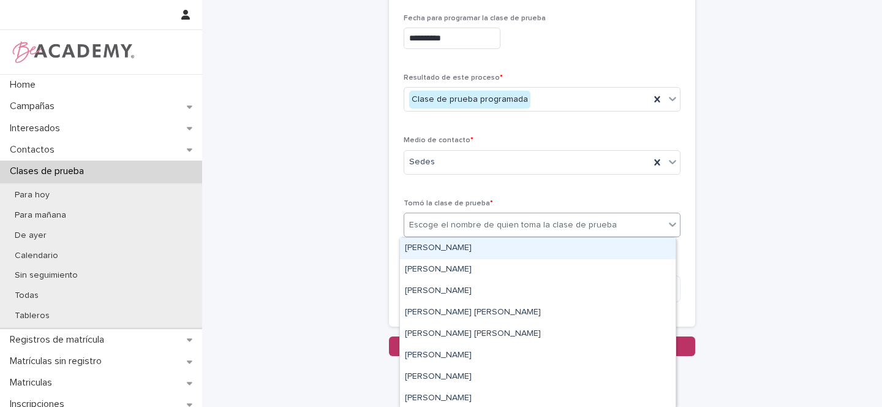
click at [444, 226] on div "Escoge el nombre de quien toma la clase de prueba" at bounding box center [513, 225] width 208 height 13
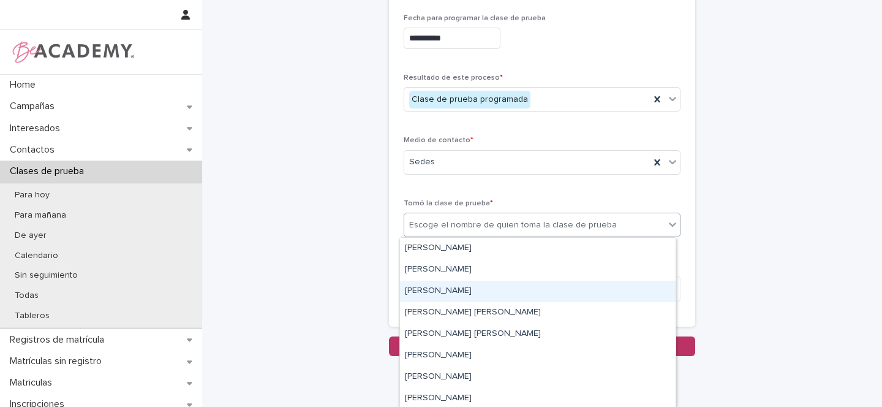
click at [427, 289] on div "Gina Orjuela Cortes" at bounding box center [538, 291] width 276 height 21
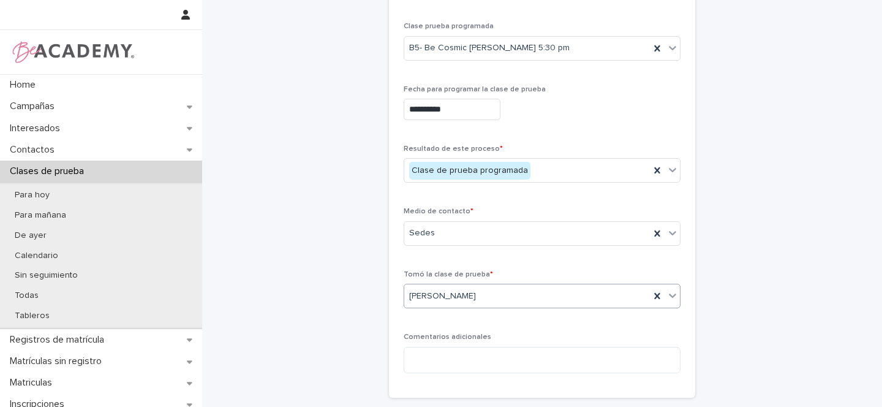
scroll to position [304, 0]
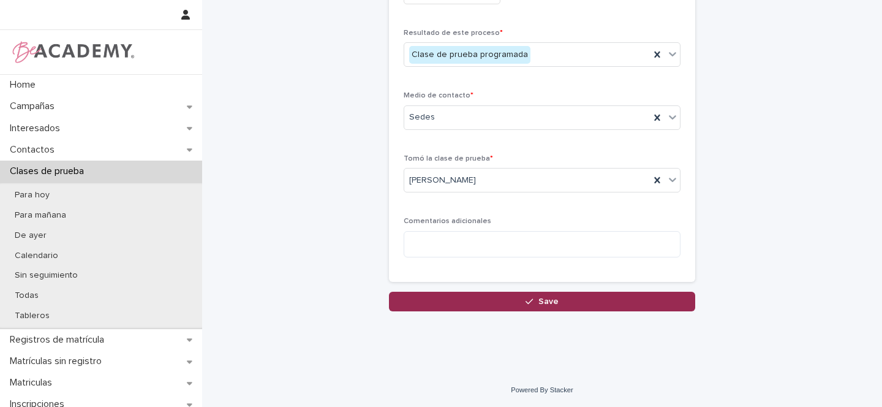
click at [536, 305] on button "Save" at bounding box center [542, 302] width 306 height 20
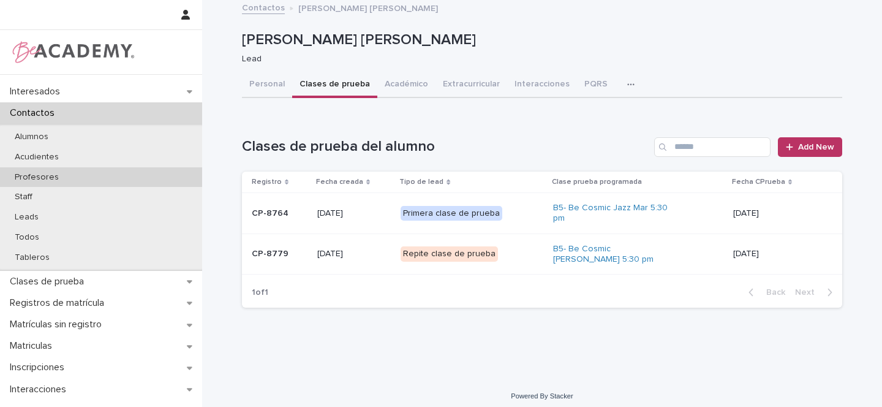
scroll to position [50, 0]
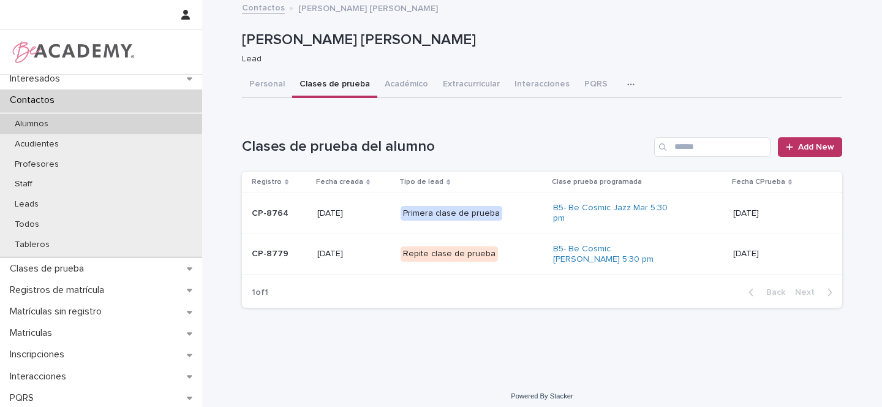
click at [55, 124] on p "Alumnos" at bounding box center [31, 124] width 53 height 10
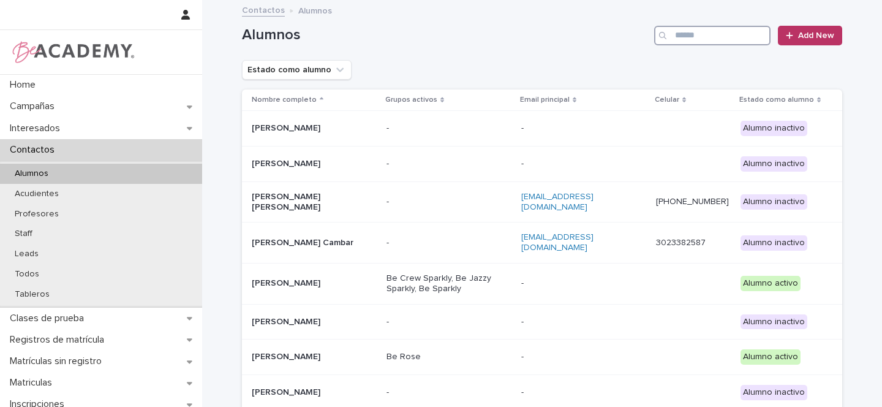
click at [711, 32] on input "Search" at bounding box center [712, 36] width 116 height 20
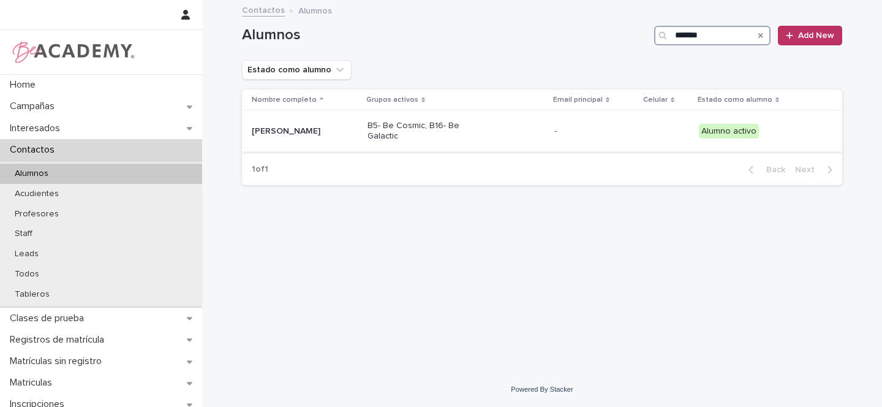
type input "******"
click at [358, 124] on div "Simona Jaramillo Canizalez" at bounding box center [305, 131] width 106 height 20
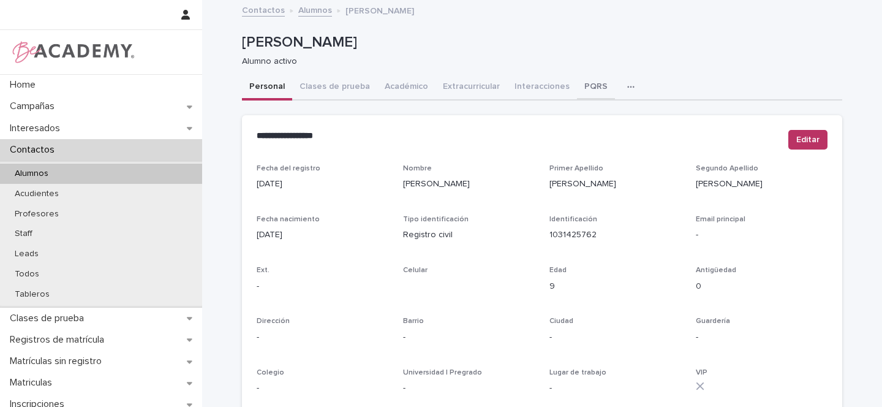
click at [580, 90] on button "PQRS" at bounding box center [596, 88] width 38 height 26
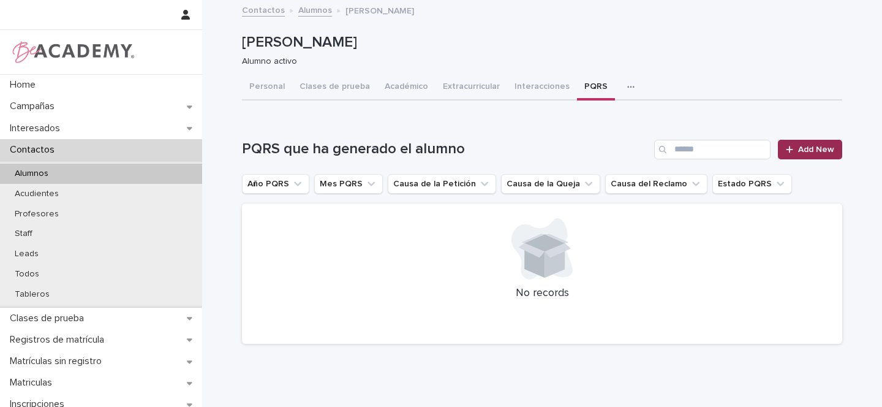
click at [816, 150] on span "Add New" at bounding box center [816, 149] width 36 height 9
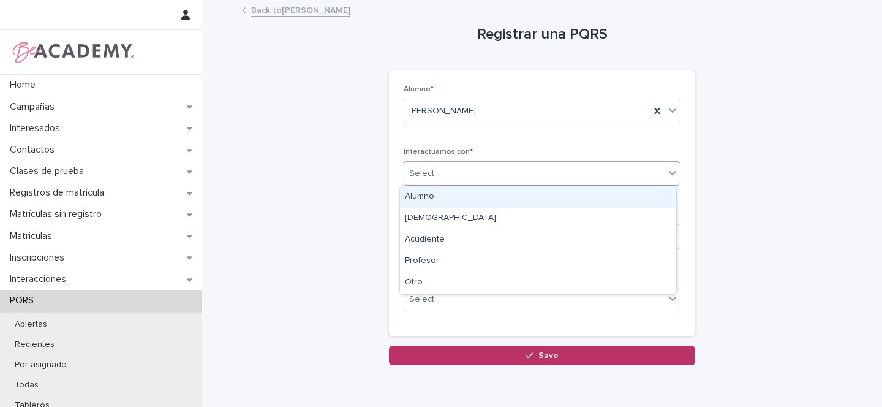
click at [444, 175] on div "Select..." at bounding box center [534, 174] width 260 height 20
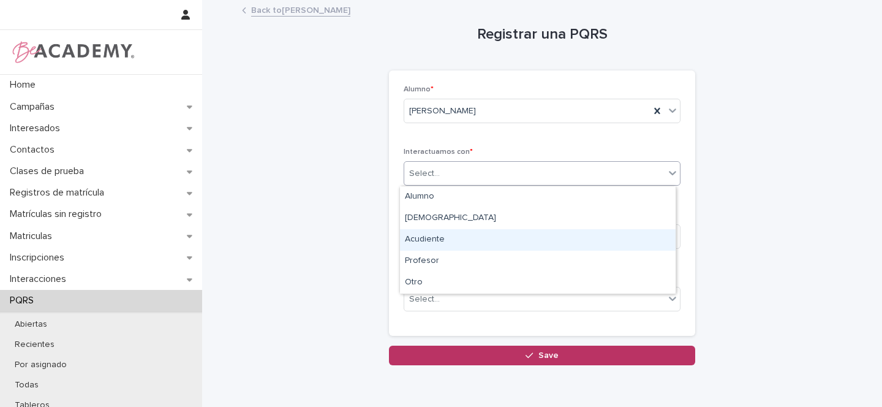
click at [443, 235] on div "Acudiente" at bounding box center [538, 239] width 276 height 21
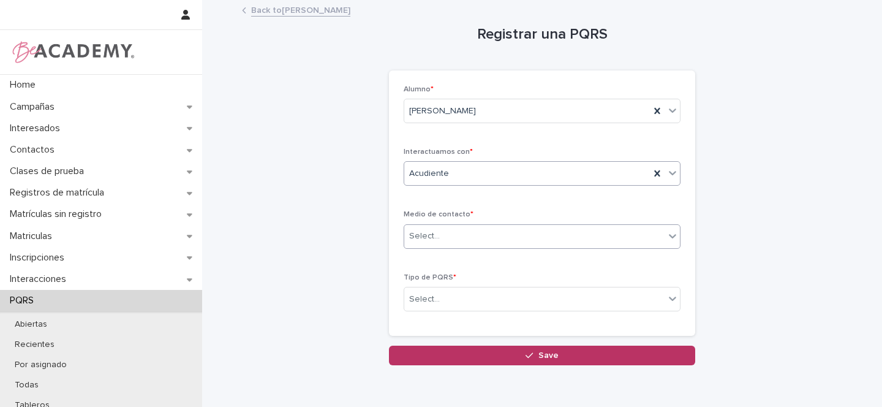
click at [431, 237] on div "Select..." at bounding box center [424, 236] width 31 height 13
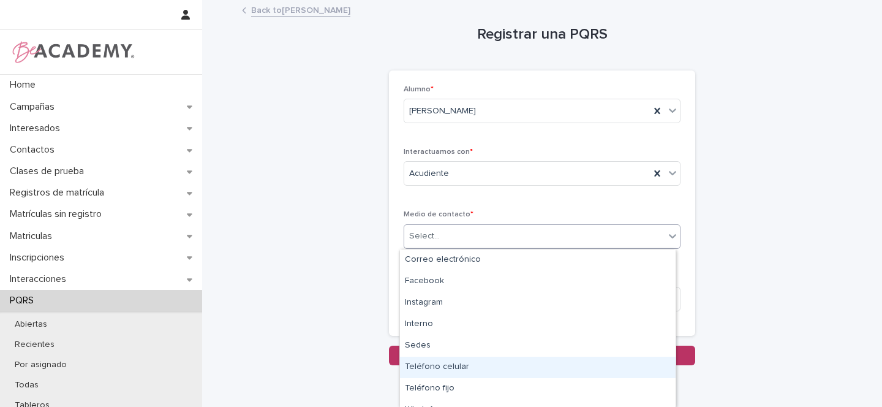
scroll to position [13, 0]
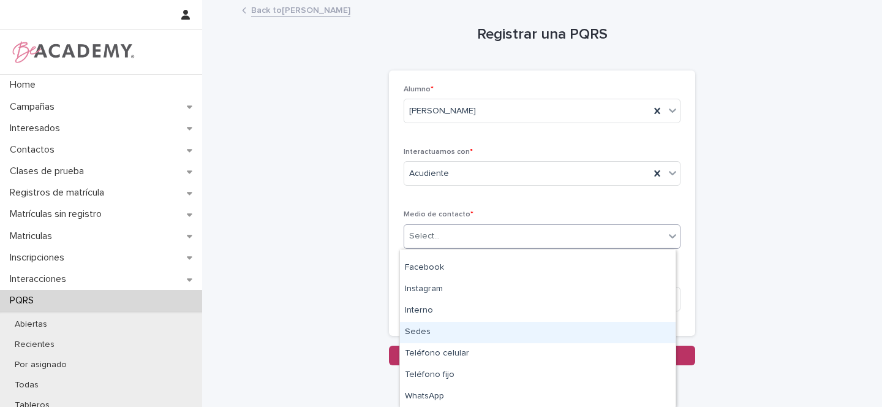
click at [442, 330] on div "Sedes" at bounding box center [538, 332] width 276 height 21
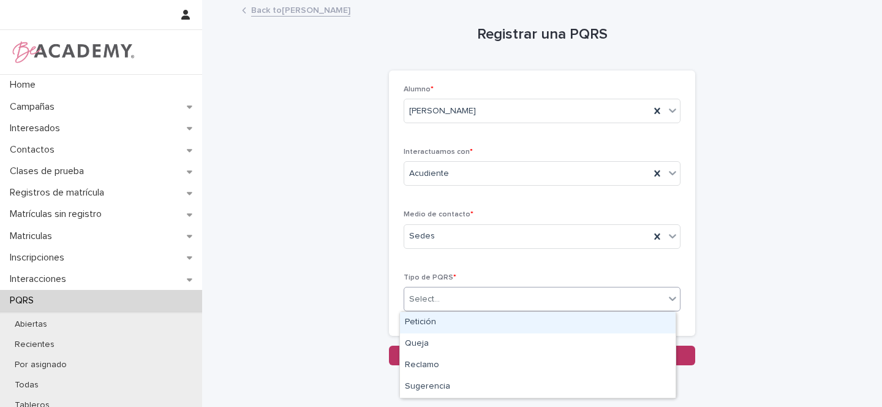
click at [429, 300] on div "Select..." at bounding box center [424, 299] width 31 height 13
click at [437, 319] on div "Petición" at bounding box center [538, 322] width 276 height 21
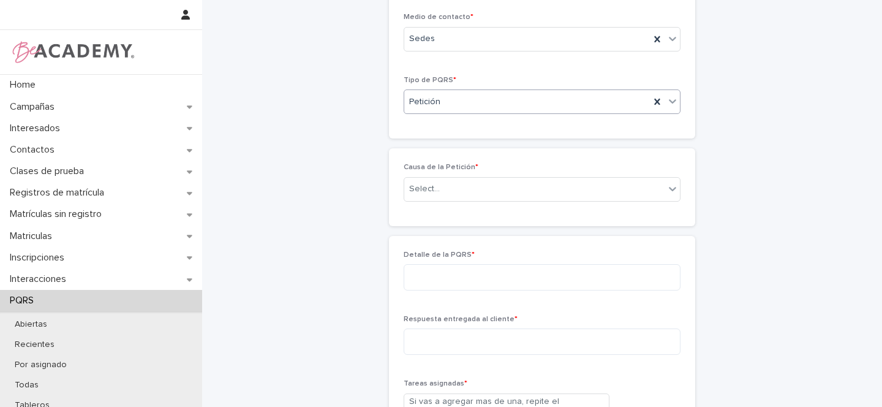
scroll to position [207, 0]
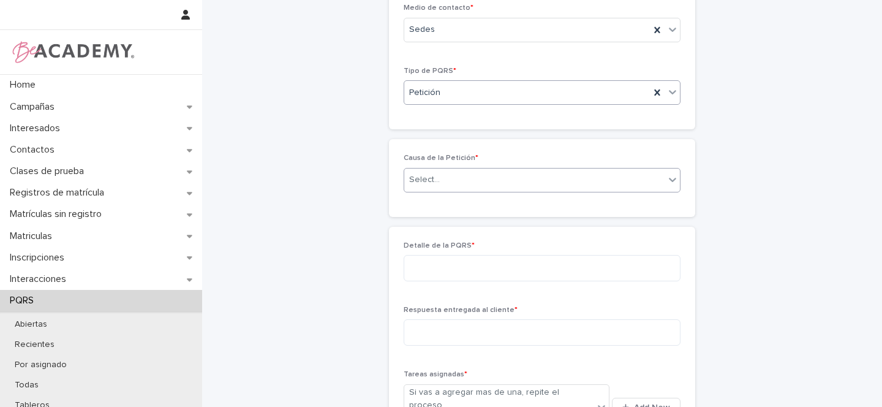
click at [418, 187] on div "Select..." at bounding box center [534, 180] width 260 height 20
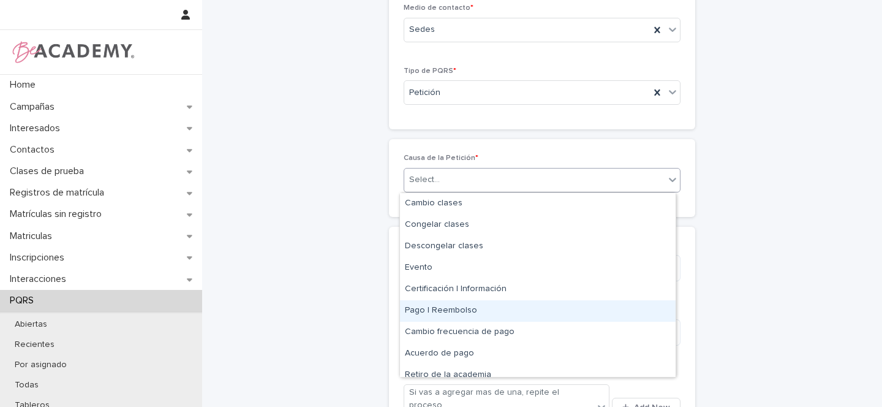
scroll to position [0, 0]
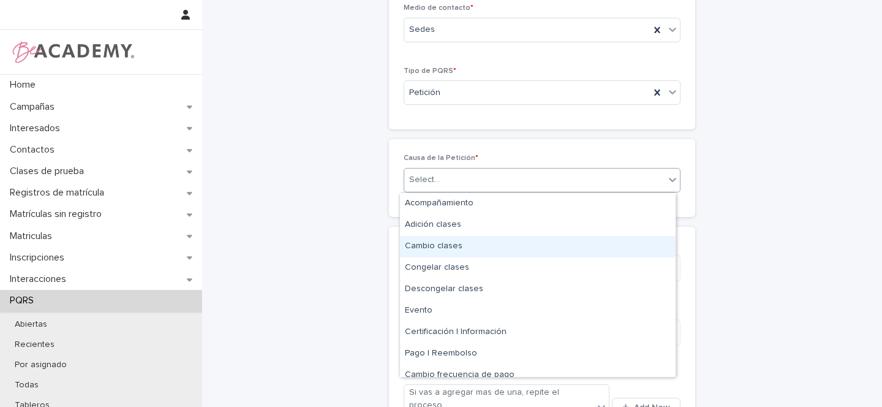
click at [453, 245] on div "Cambio clases" at bounding box center [538, 246] width 276 height 21
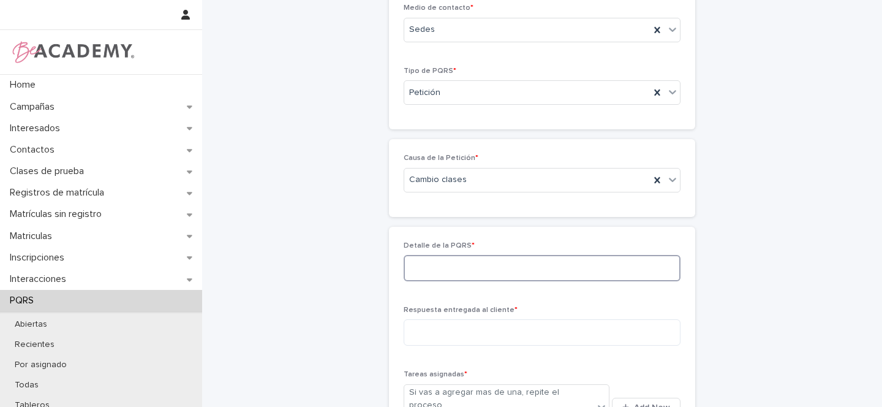
click at [442, 266] on textarea at bounding box center [542, 268] width 277 height 26
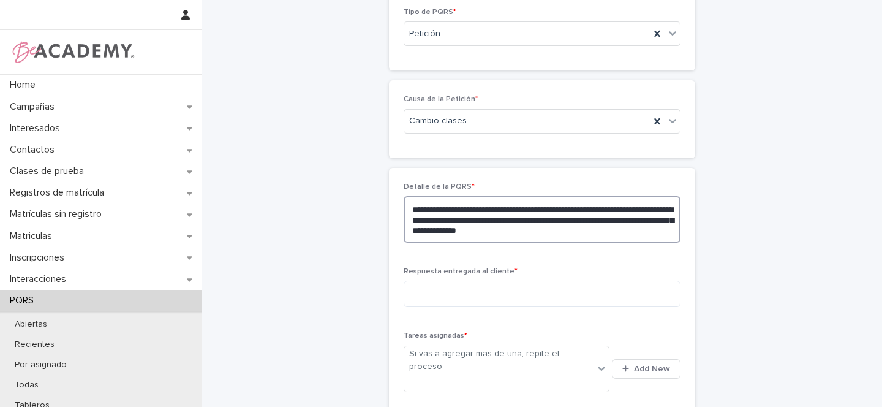
scroll to position [304, 0]
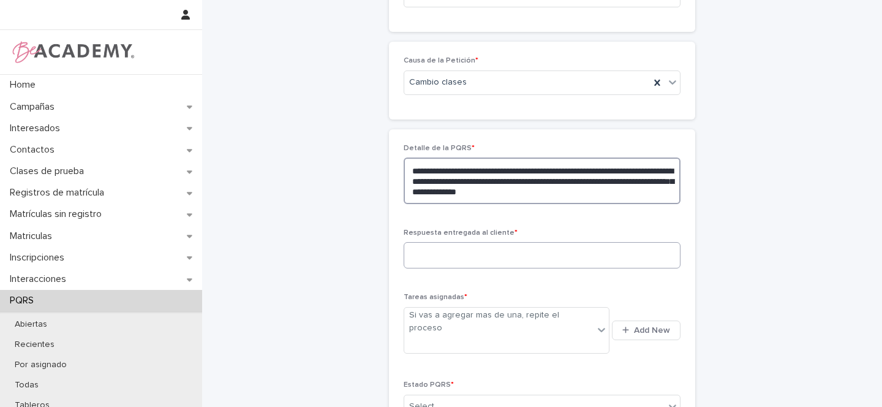
type textarea "**********"
click at [438, 249] on textarea at bounding box center [542, 255] width 277 height 26
type textarea "*"
click at [605, 194] on textarea "**********" at bounding box center [542, 180] width 277 height 47
click at [614, 189] on textarea "**********" at bounding box center [542, 180] width 277 height 47
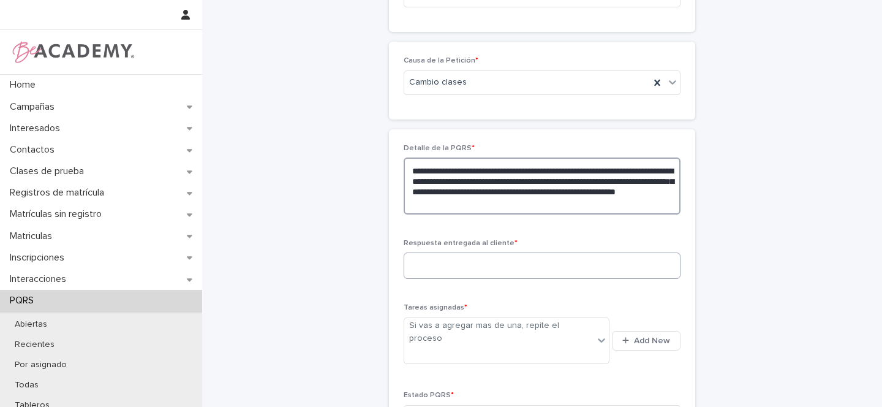
type textarea "**********"
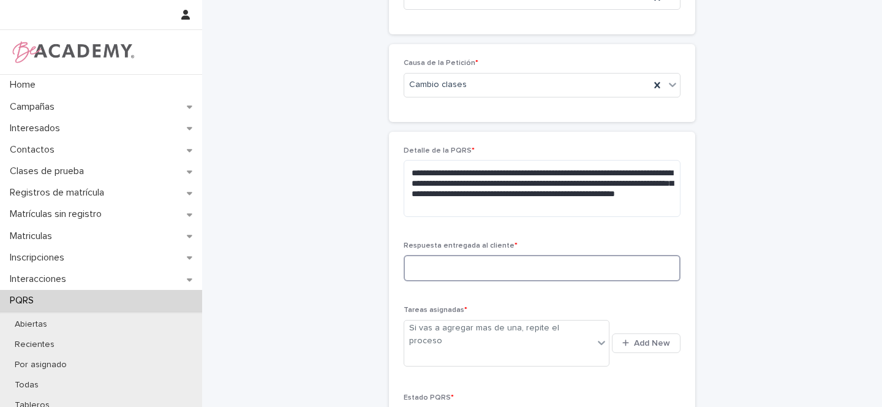
click at [446, 270] on textarea at bounding box center [542, 268] width 277 height 26
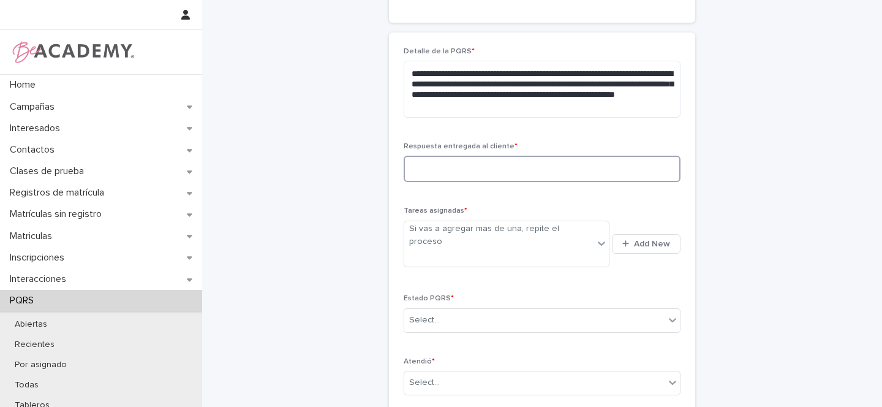
scroll to position [446, 0]
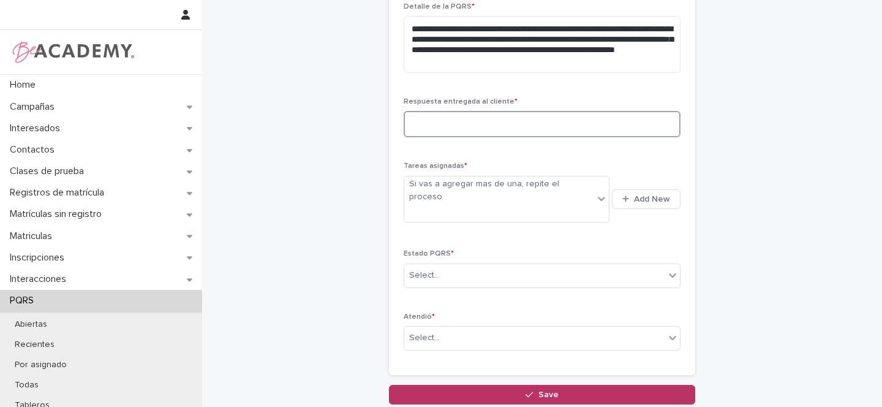
click at [461, 125] on textarea at bounding box center [542, 124] width 277 height 26
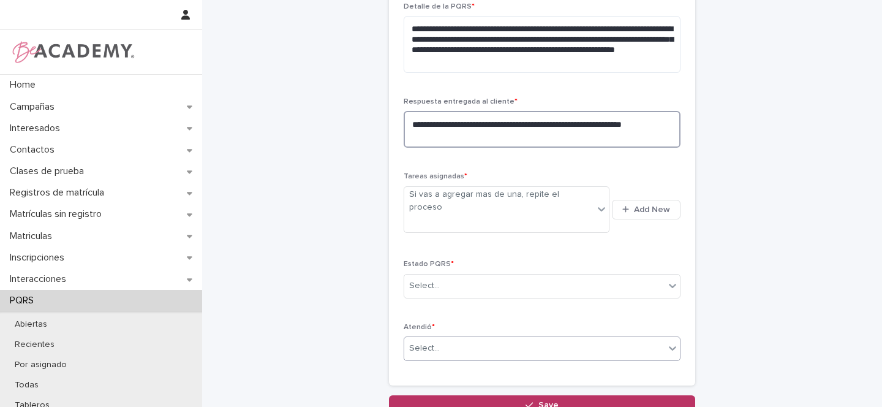
scroll to position [458, 0]
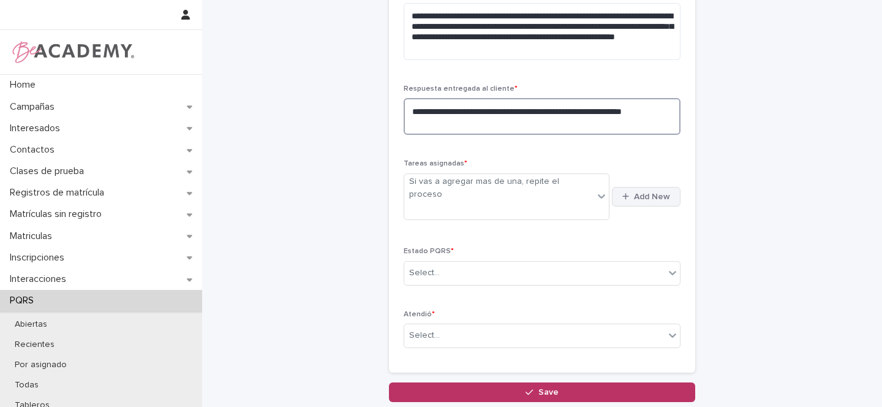
type textarea "**********"
click at [658, 192] on span "Add New" at bounding box center [652, 196] width 36 height 9
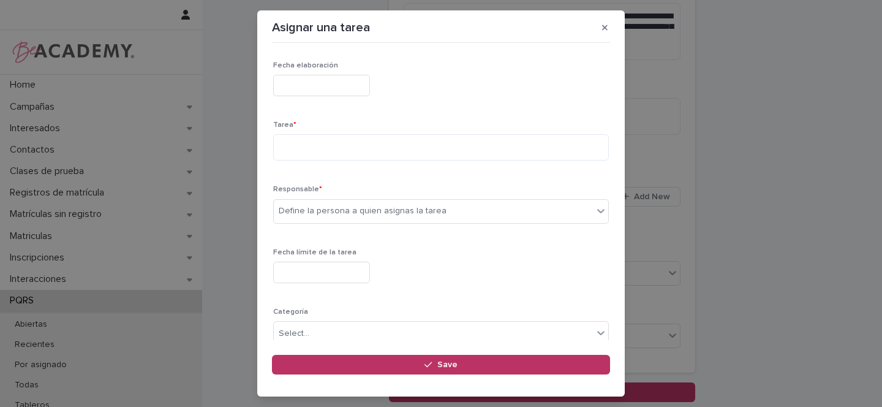
click at [311, 82] on input "text" at bounding box center [321, 85] width 97 height 21
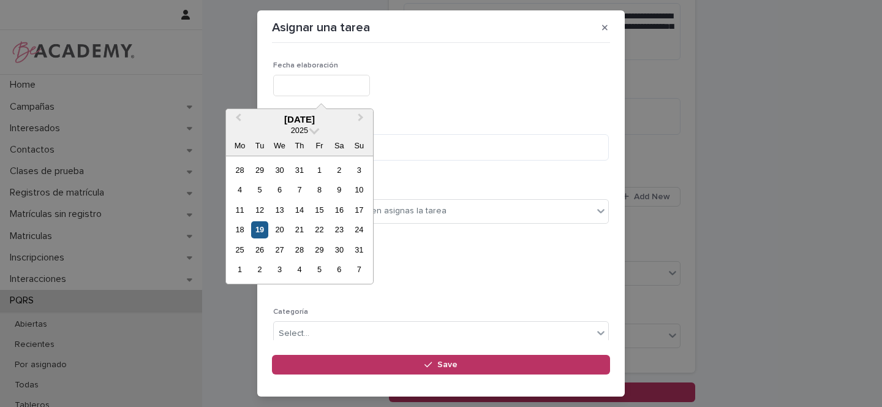
click at [259, 230] on div "19" at bounding box center [259, 229] width 17 height 17
type input "**********"
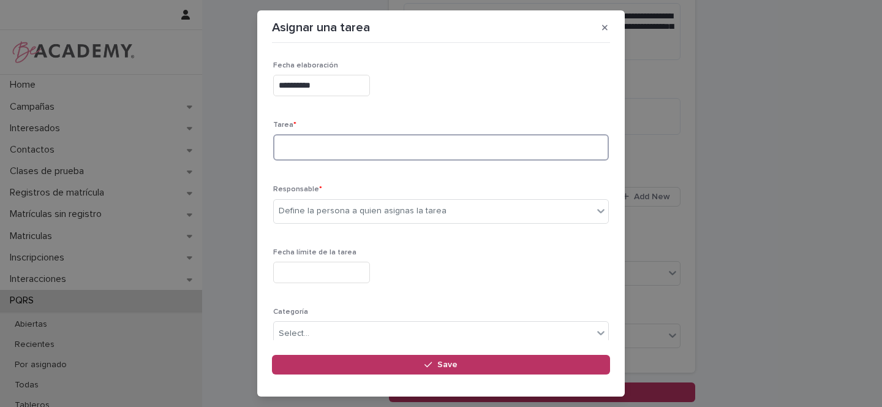
click at [313, 142] on textarea at bounding box center [441, 147] width 336 height 26
type textarea "**********"
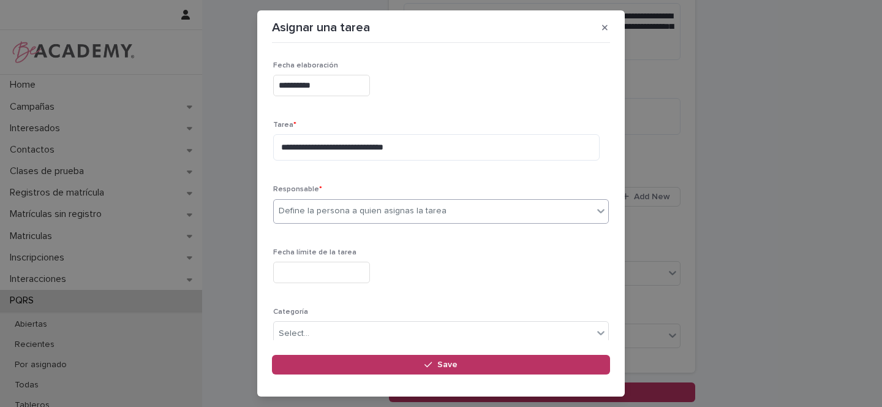
click at [295, 211] on div "Define la persona a quien asignas la tarea" at bounding box center [363, 211] width 168 height 13
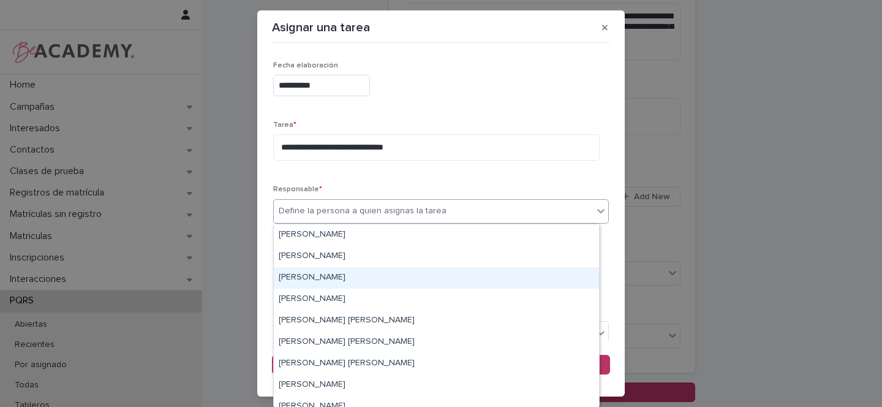
click at [308, 276] on div "Gina Orjuela Cortes" at bounding box center [436, 277] width 325 height 21
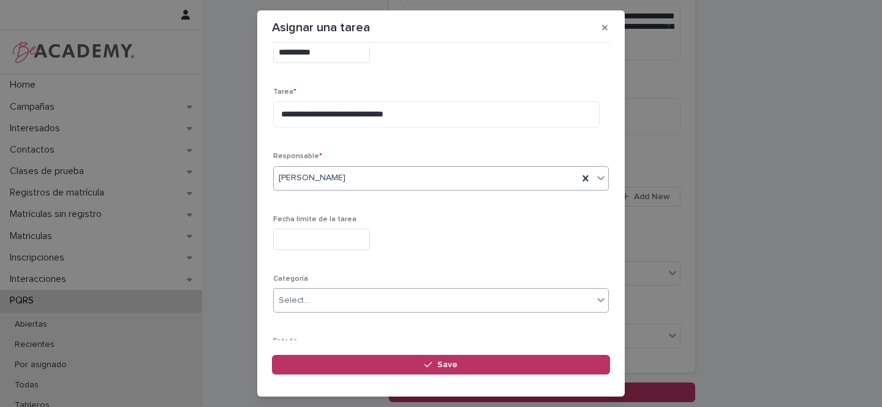
scroll to position [106, 0]
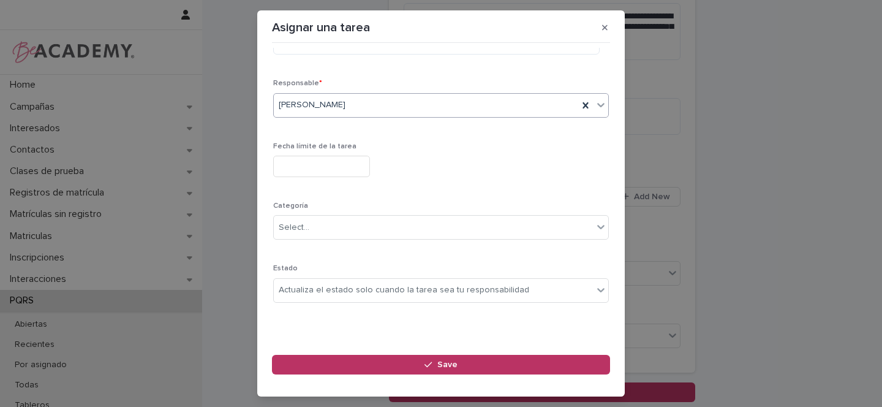
click at [303, 167] on input "text" at bounding box center [321, 166] width 97 height 21
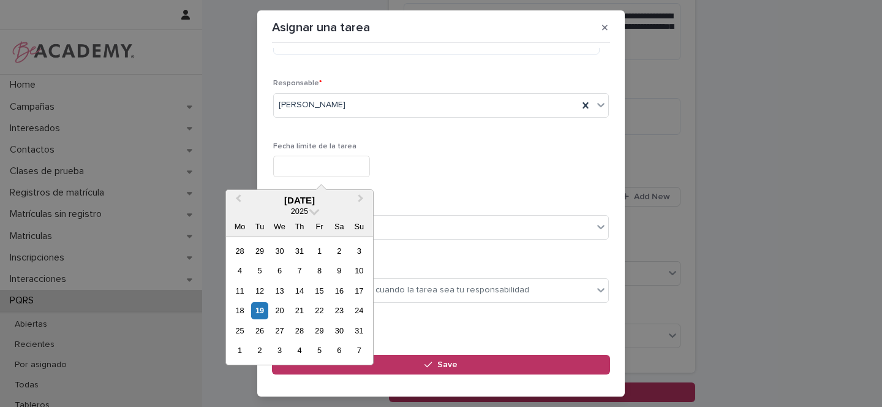
click at [261, 309] on div "19" at bounding box center [259, 310] width 17 height 17
type input "**********"
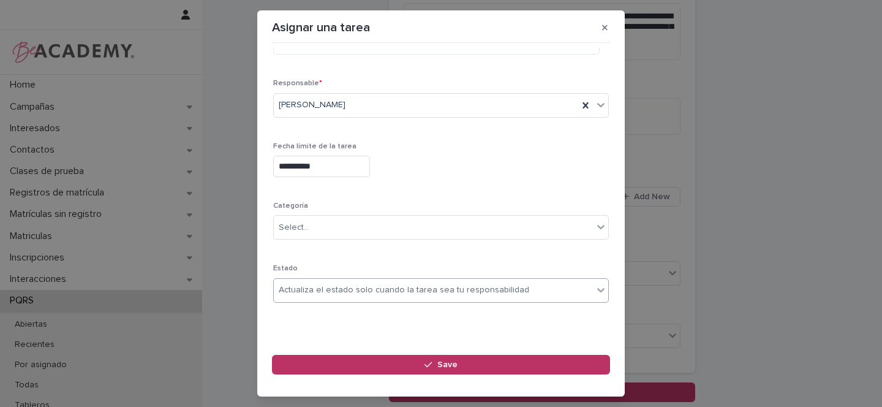
click at [299, 290] on div "Actualiza el estado solo cuando la tarea sea tu responsabilidad" at bounding box center [404, 290] width 251 height 13
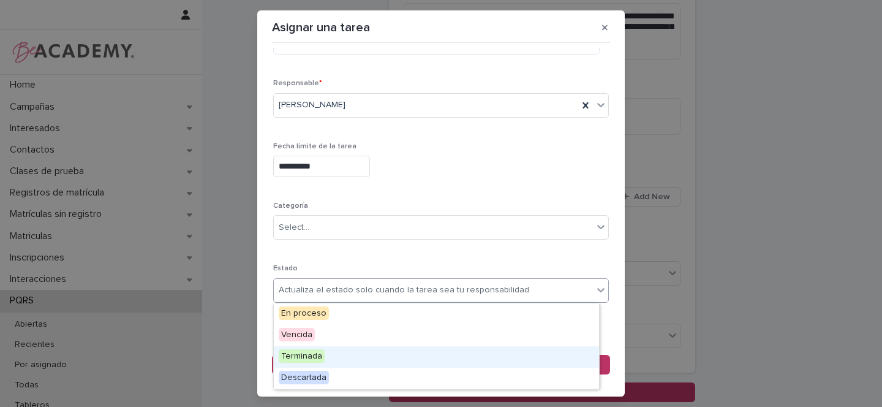
click at [317, 355] on span "Terminada" at bounding box center [302, 355] width 46 height 13
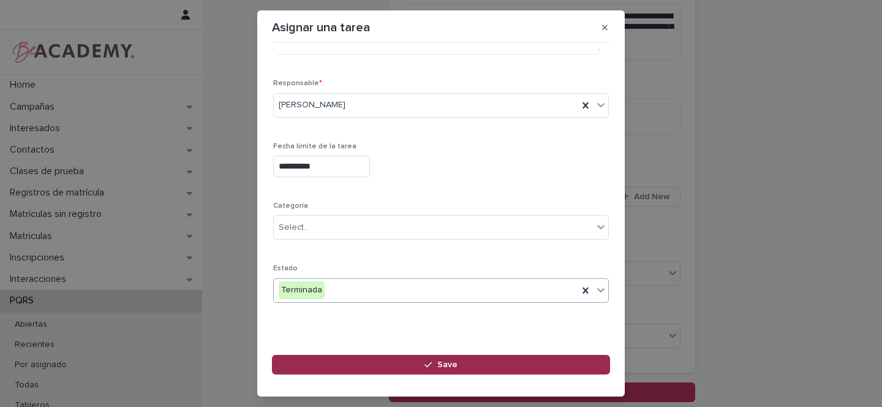
click at [446, 365] on span "Save" at bounding box center [448, 364] width 20 height 9
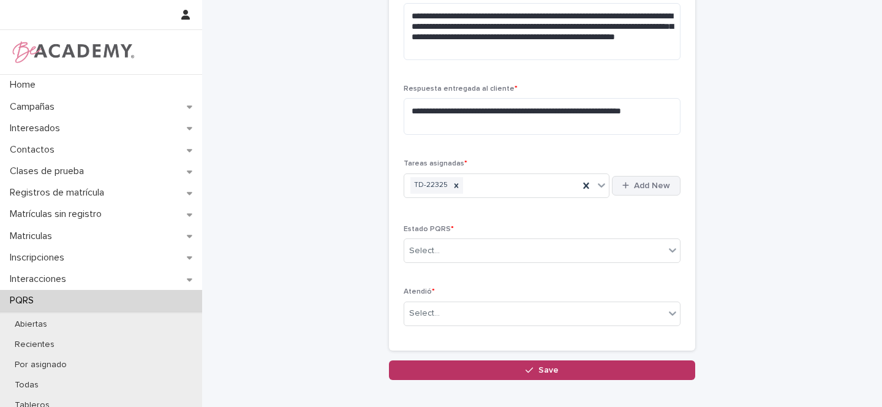
click at [651, 183] on span "Add New" at bounding box center [652, 185] width 36 height 9
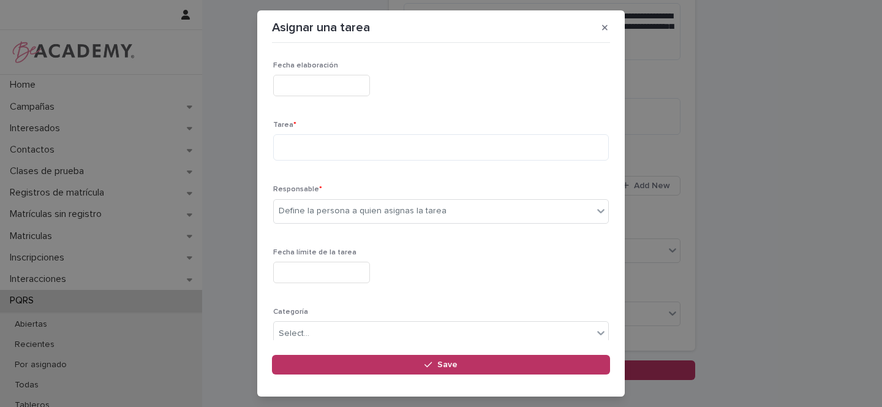
click at [305, 82] on input "text" at bounding box center [321, 85] width 97 height 21
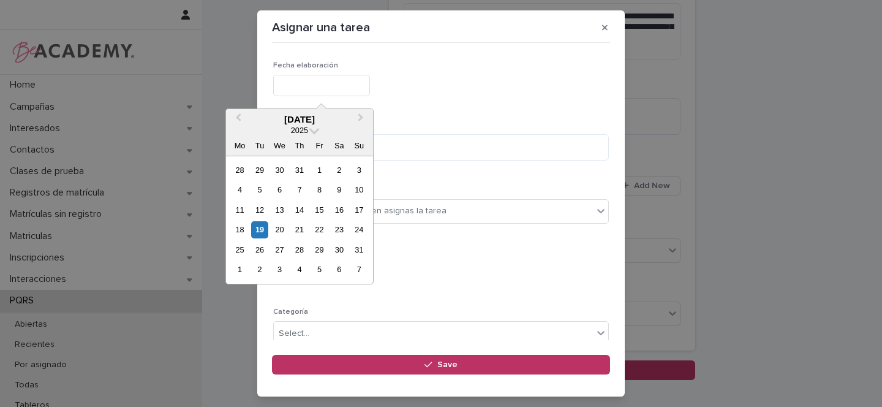
click at [261, 230] on div "19" at bounding box center [259, 229] width 17 height 17
type input "**********"
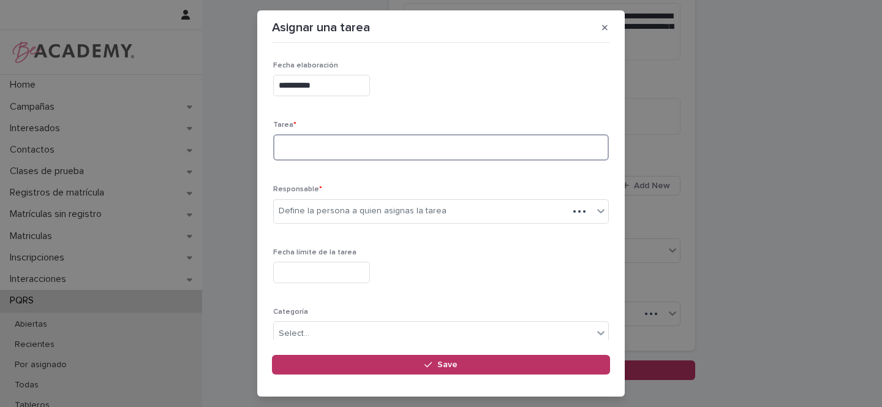
click at [330, 143] on textarea at bounding box center [441, 147] width 336 height 26
type textarea "**********"
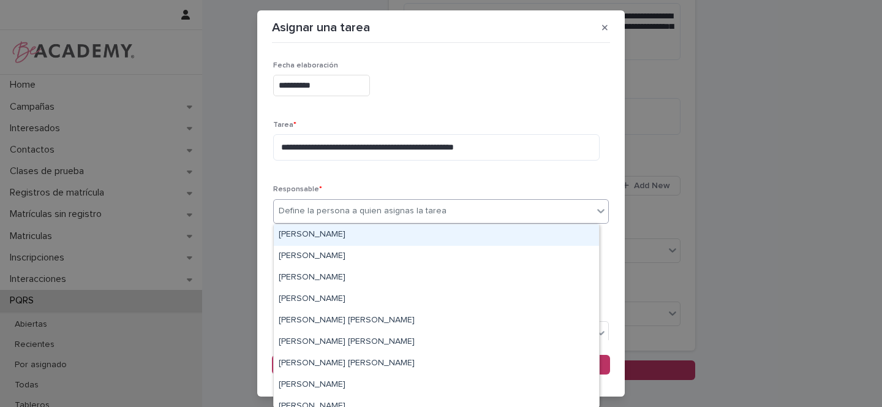
click at [301, 211] on div "Define la persona a quien asignas la tarea" at bounding box center [363, 211] width 168 height 13
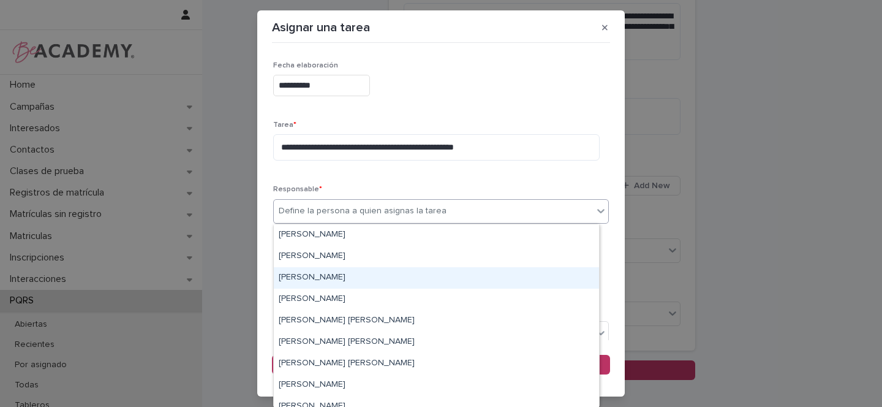
click at [306, 276] on div "Gina Orjuela Cortes" at bounding box center [436, 277] width 325 height 21
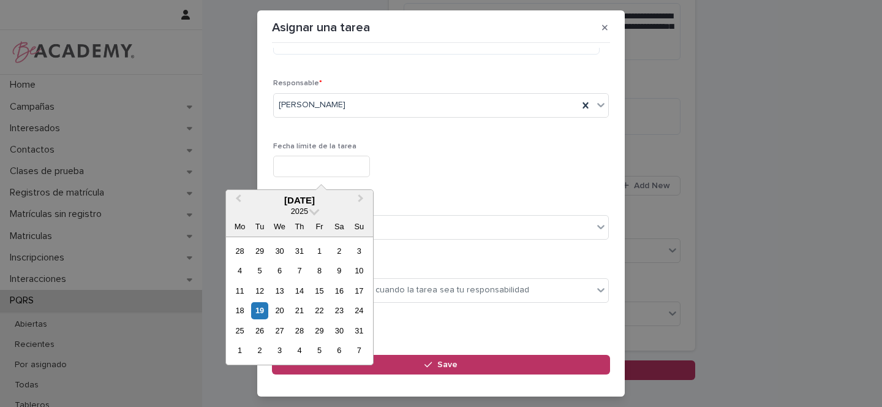
click at [301, 166] on input "text" at bounding box center [321, 166] width 97 height 21
click at [259, 313] on div "19" at bounding box center [259, 310] width 17 height 17
type input "**********"
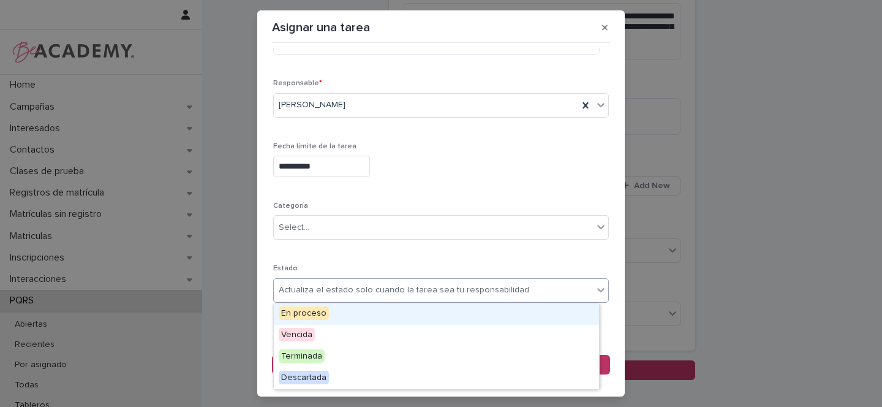
click at [317, 289] on div "Actualiza el estado solo cuando la tarea sea tu responsabilidad" at bounding box center [404, 290] width 251 height 13
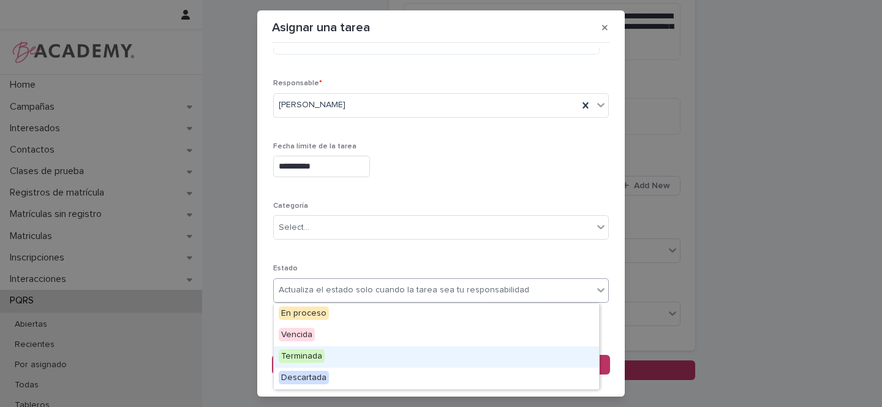
click at [297, 357] on span "Terminada" at bounding box center [302, 355] width 46 height 13
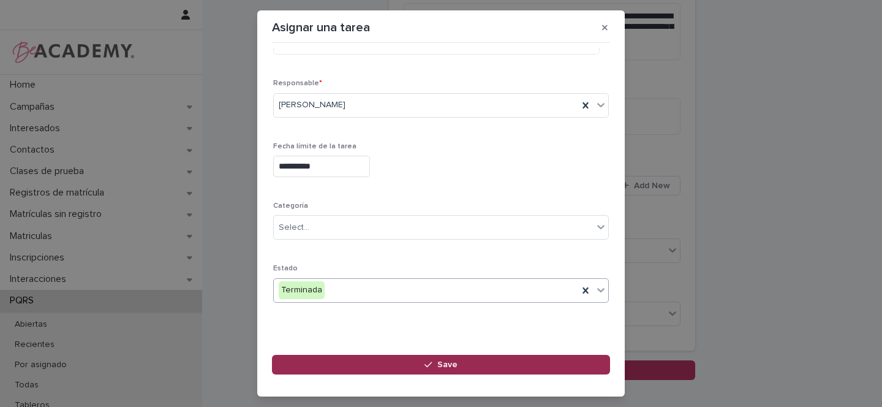
click at [447, 363] on span "Save" at bounding box center [448, 364] width 20 height 9
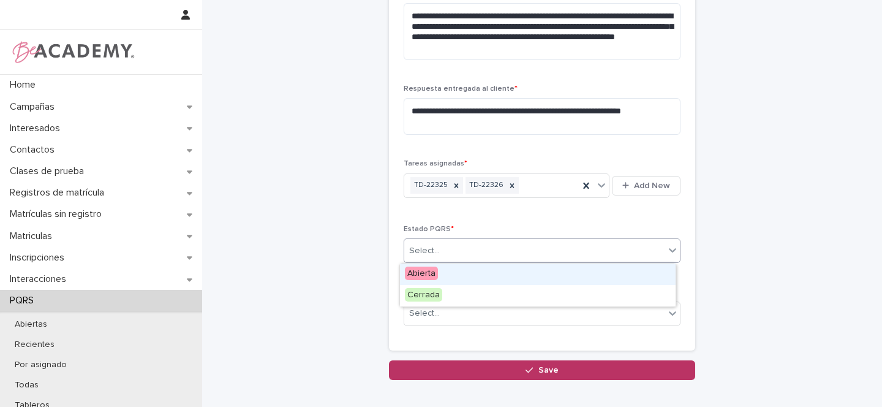
click at [443, 249] on div "Select..." at bounding box center [534, 251] width 260 height 20
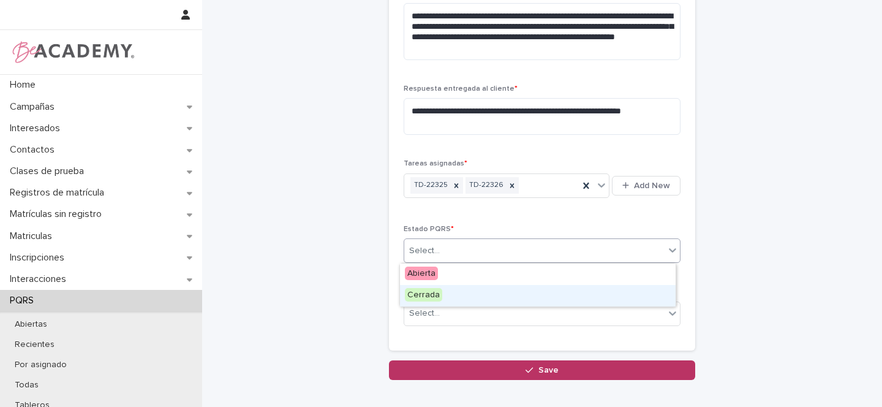
click at [425, 296] on span "Cerrada" at bounding box center [423, 294] width 37 height 13
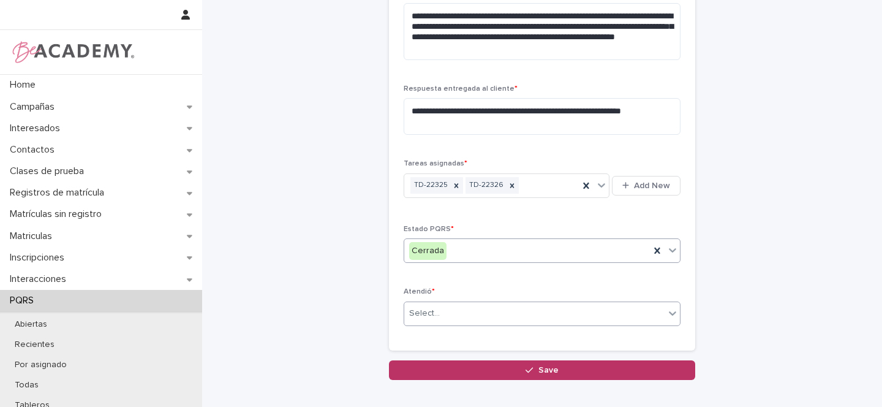
click at [441, 316] on input "text" at bounding box center [441, 313] width 1 height 10
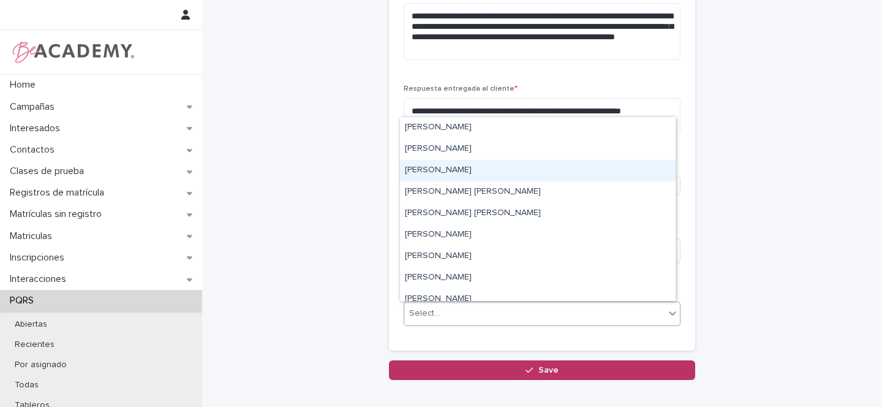
click at [442, 172] on div "Gina Orjuela Cortes" at bounding box center [538, 170] width 276 height 21
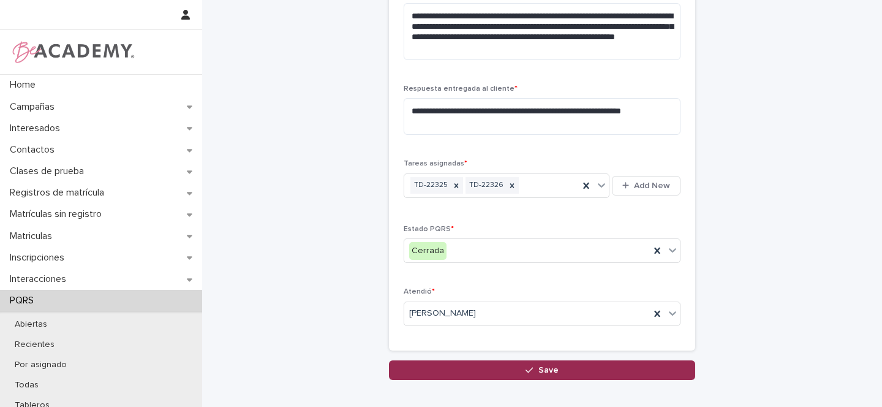
click at [563, 372] on button "Save" at bounding box center [542, 370] width 306 height 20
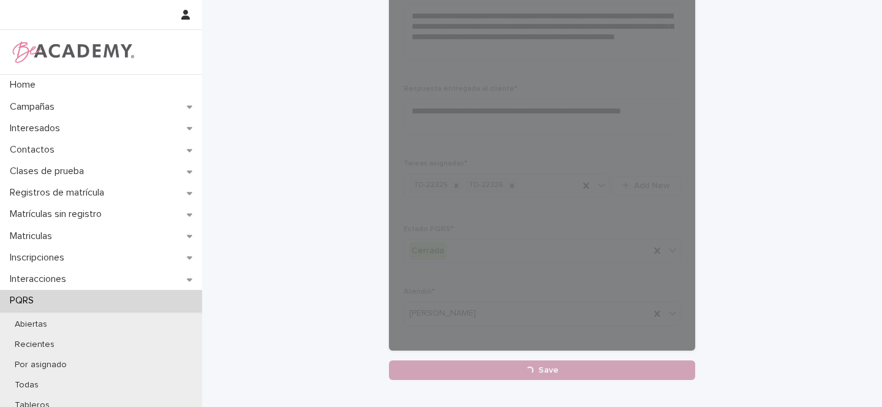
scroll to position [461, 0]
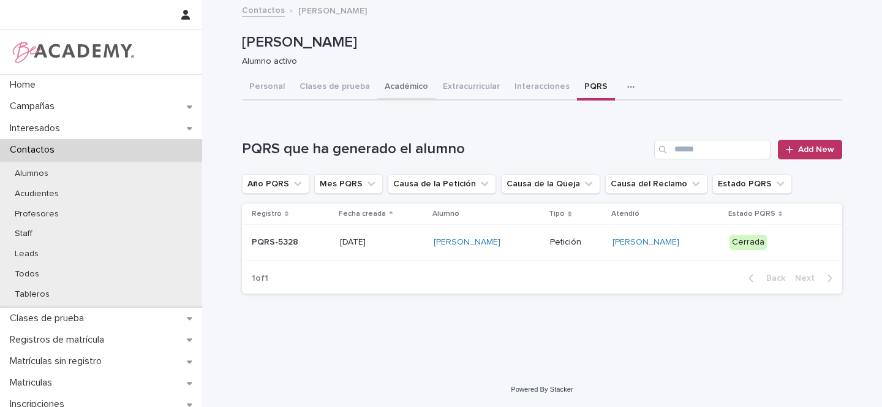
click at [405, 89] on button "Académico" at bounding box center [406, 88] width 58 height 26
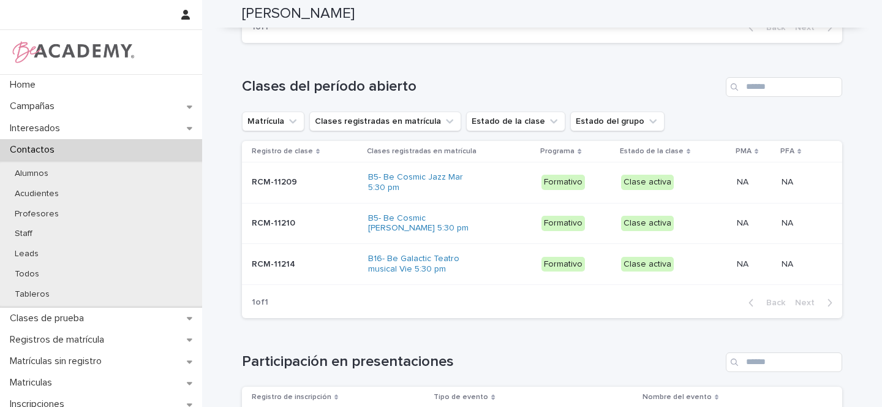
scroll to position [487, 0]
click at [491, 265] on div "B16- Be Galactic Teatro musical Vie 5:30 pm" at bounding box center [450, 263] width 164 height 31
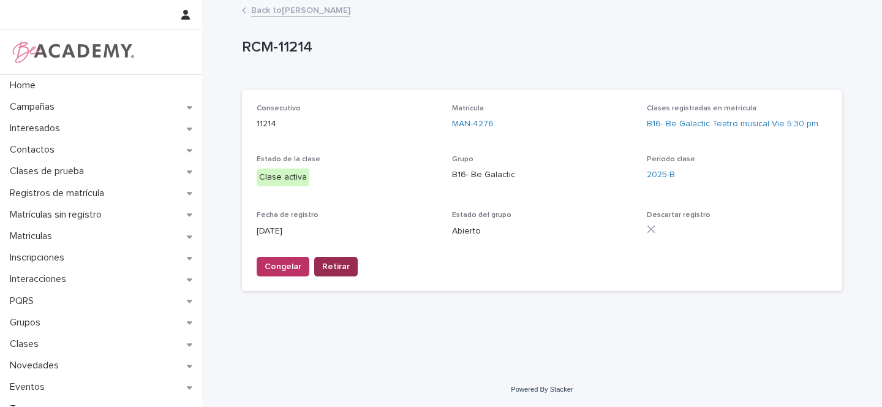
click at [335, 270] on span "Retirar" at bounding box center [336, 266] width 28 height 12
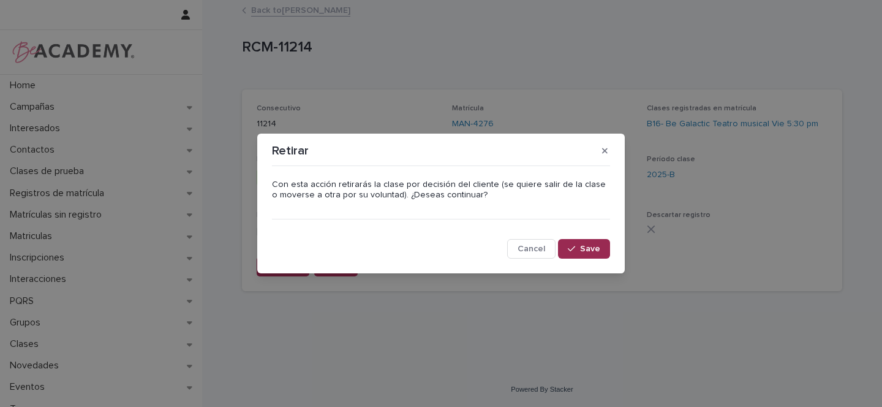
click at [583, 248] on span "Save" at bounding box center [590, 249] width 20 height 9
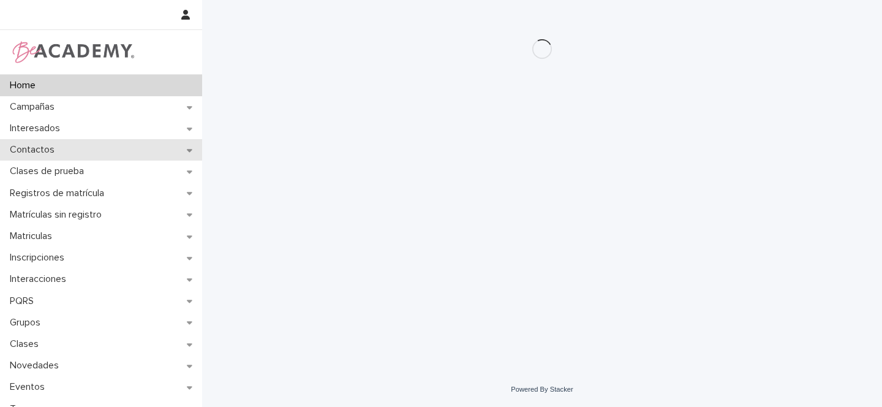
click at [189, 150] on icon at bounding box center [190, 150] width 6 height 3
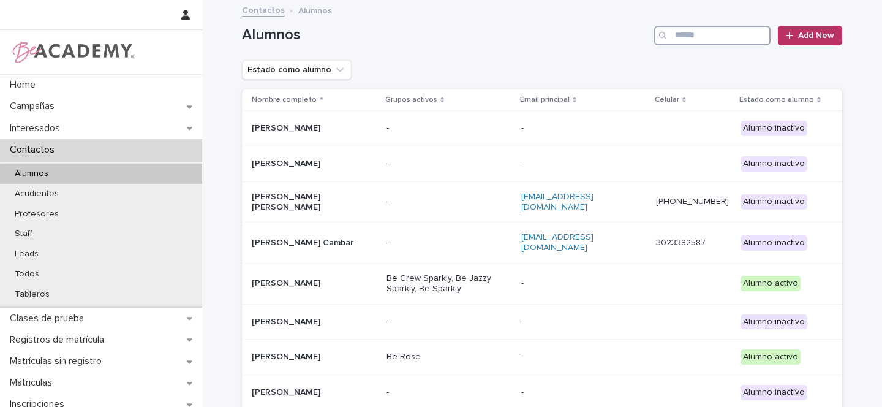
click at [719, 28] on input "Search" at bounding box center [712, 36] width 116 height 20
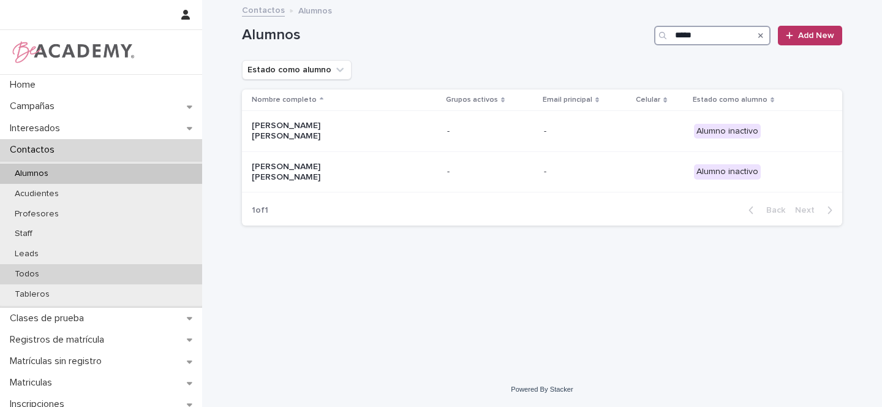
type input "*****"
click at [36, 273] on p "Todos" at bounding box center [27, 274] width 44 height 10
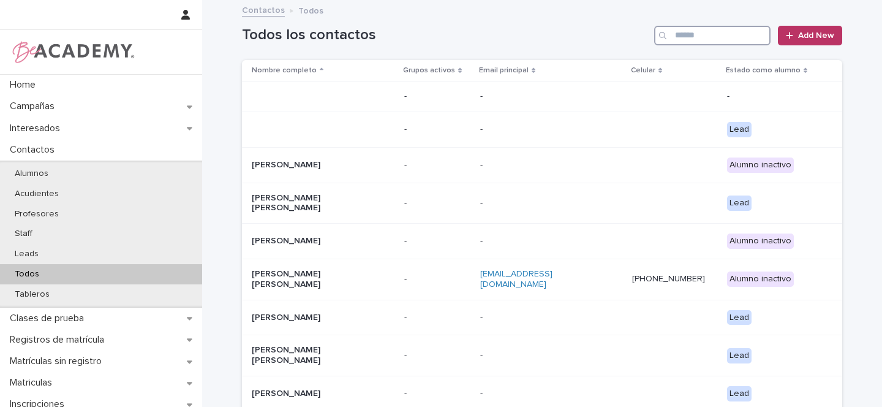
click at [715, 37] on input "Search" at bounding box center [712, 36] width 116 height 20
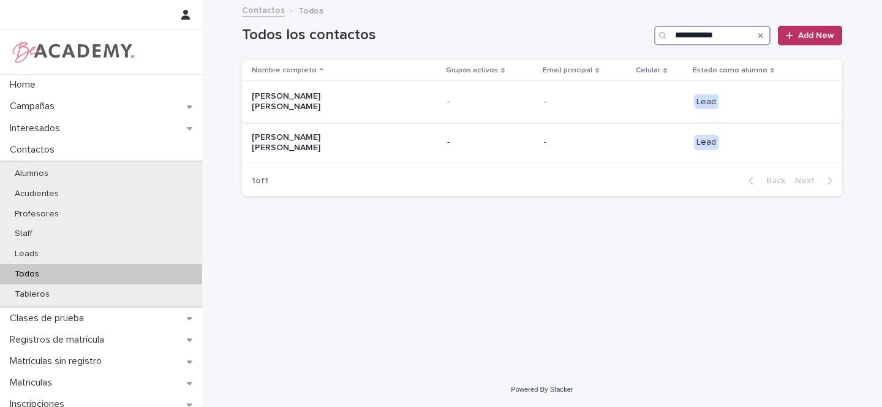
type input "**********"
click at [400, 98] on div "[PERSON_NAME] [PERSON_NAME]" at bounding box center [345, 101] width 186 height 31
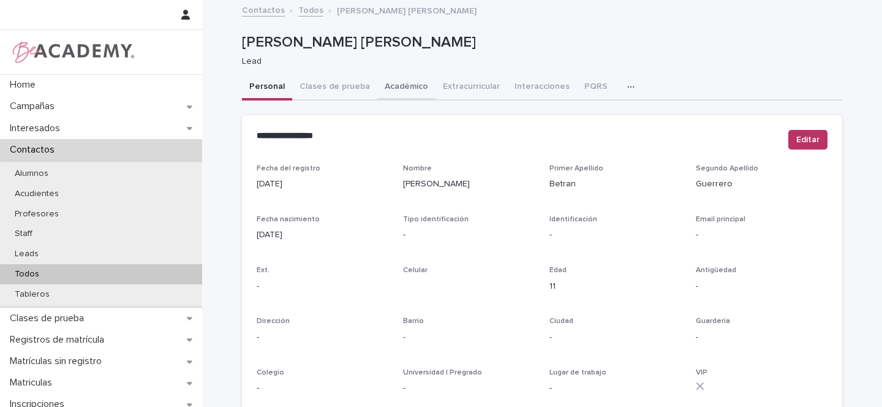
click at [402, 83] on button "Académico" at bounding box center [406, 88] width 58 height 26
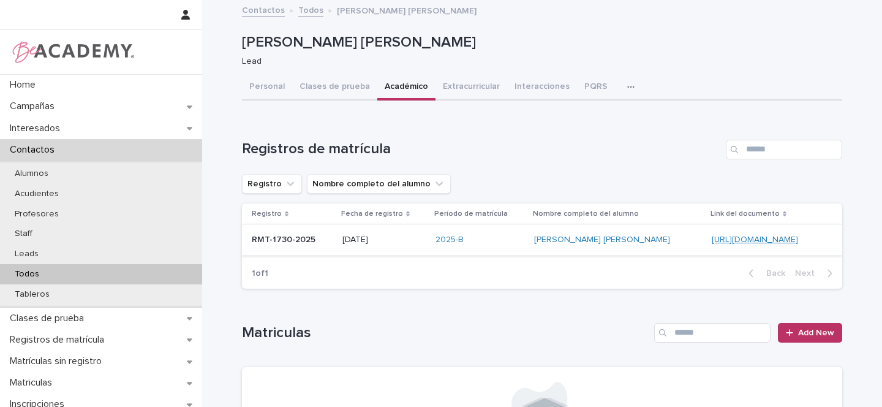
click at [712, 239] on link "https://docs.google.com/document/d/1CFpbXZ4IDnl8pqbzcMMzhtv2zMofR9JewtxzVgQ9Mt8" at bounding box center [755, 239] width 86 height 9
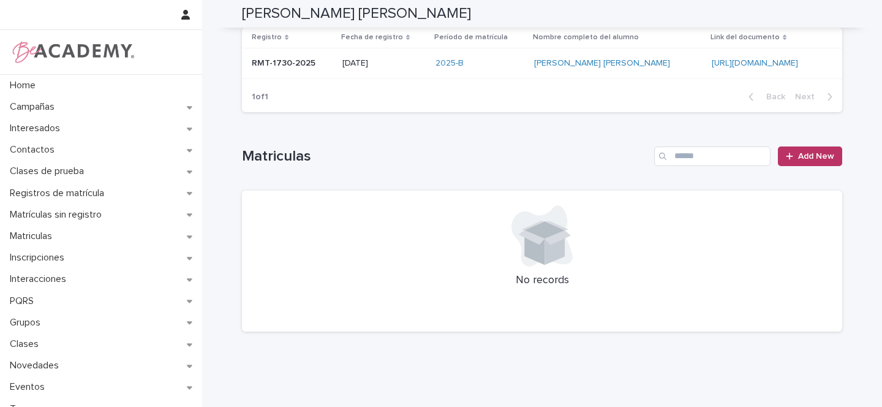
scroll to position [184, 0]
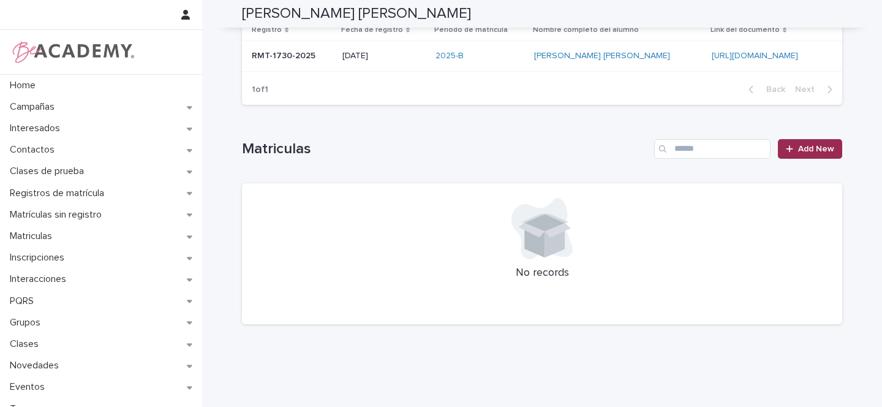
click at [823, 151] on span "Add New" at bounding box center [816, 149] width 36 height 9
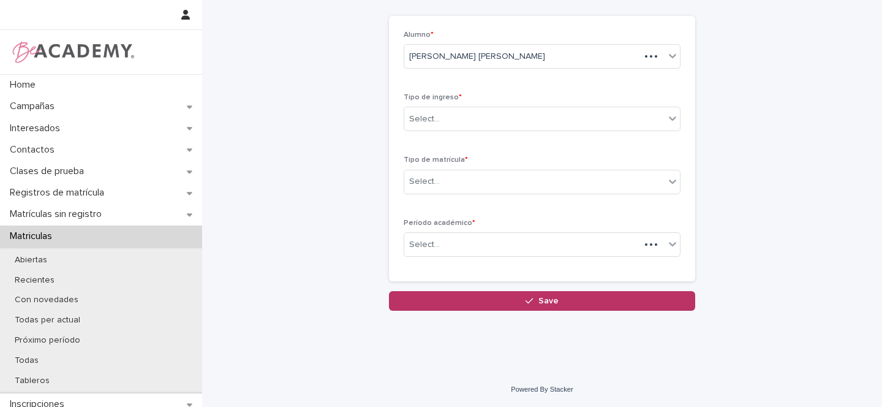
scroll to position [55, 0]
click at [425, 119] on div "Select..." at bounding box center [424, 119] width 31 height 13
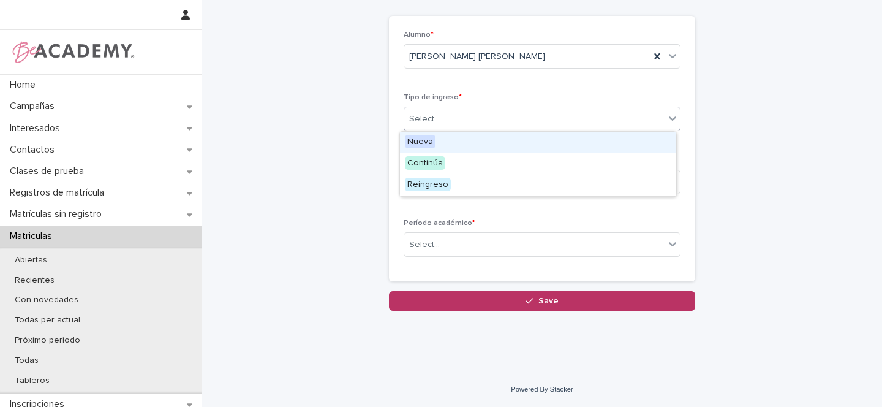
click at [423, 138] on span "Nueva" at bounding box center [420, 141] width 31 height 13
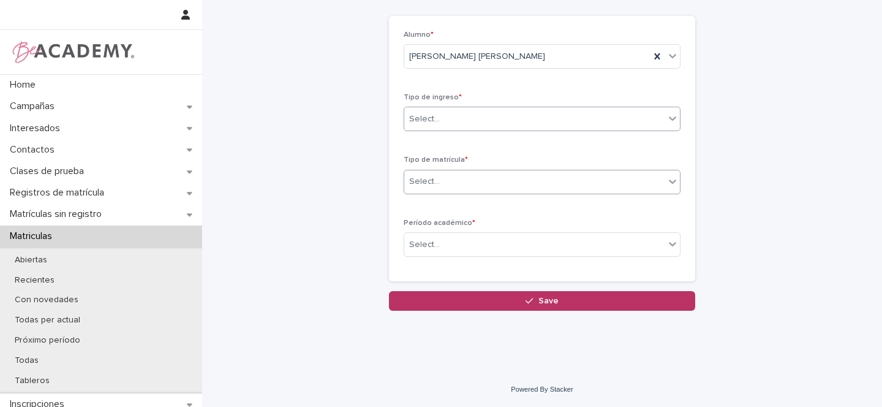
click at [422, 180] on div "Select..." at bounding box center [424, 181] width 31 height 13
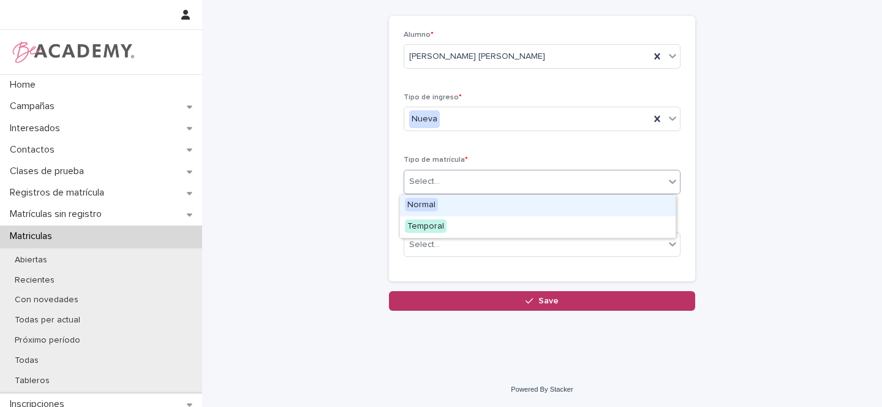
click at [427, 203] on span "Normal" at bounding box center [421, 204] width 33 height 13
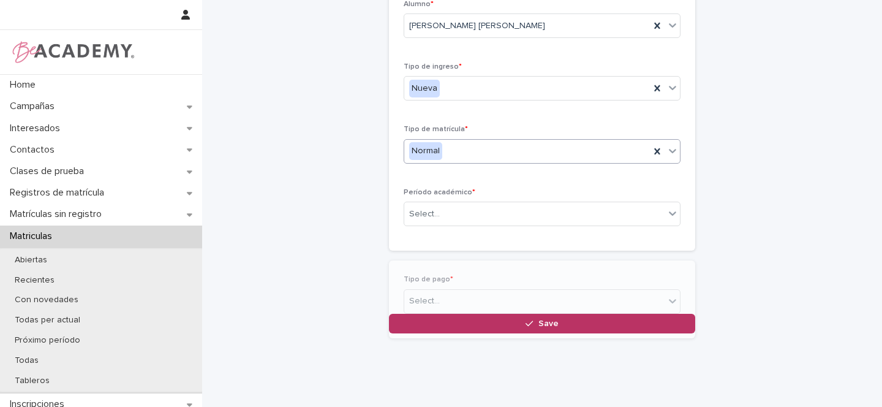
scroll to position [98, 0]
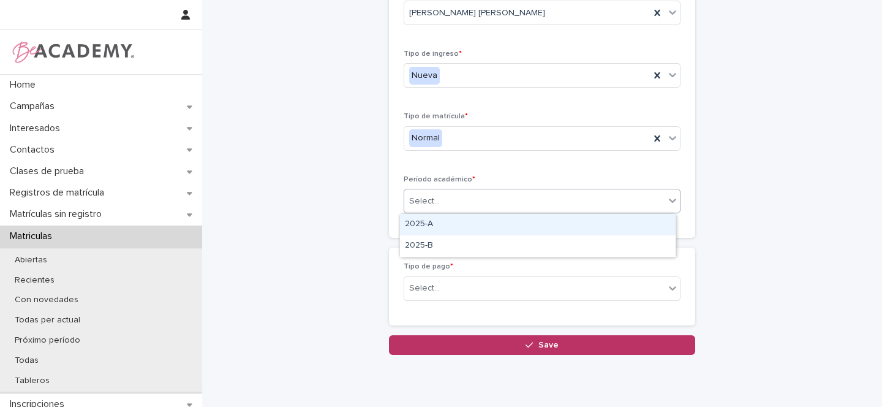
click at [425, 203] on div "Select..." at bounding box center [424, 201] width 31 height 13
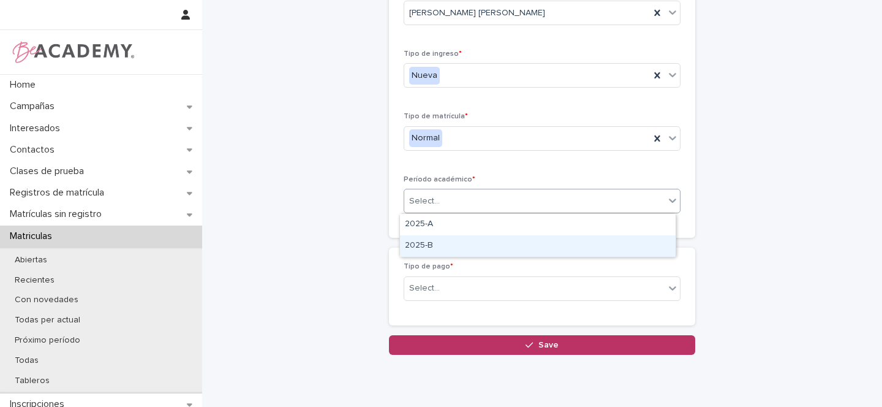
click at [421, 244] on div "2025-B" at bounding box center [538, 245] width 276 height 21
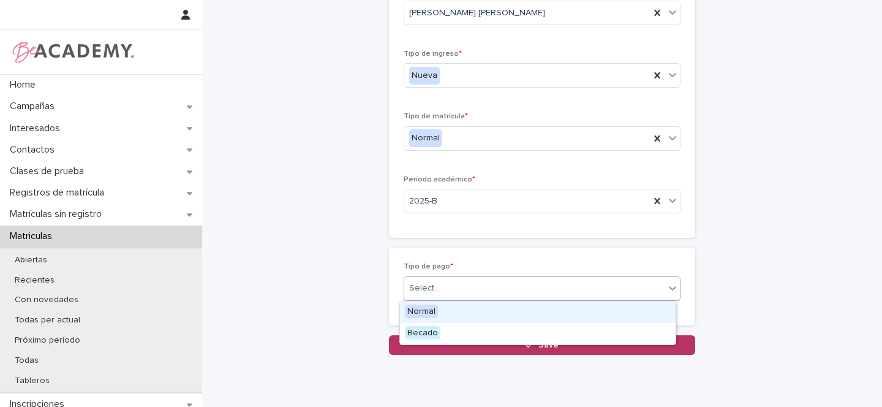
click at [425, 286] on div "Select..." at bounding box center [424, 288] width 31 height 13
click at [421, 309] on span "Normal" at bounding box center [421, 311] width 33 height 13
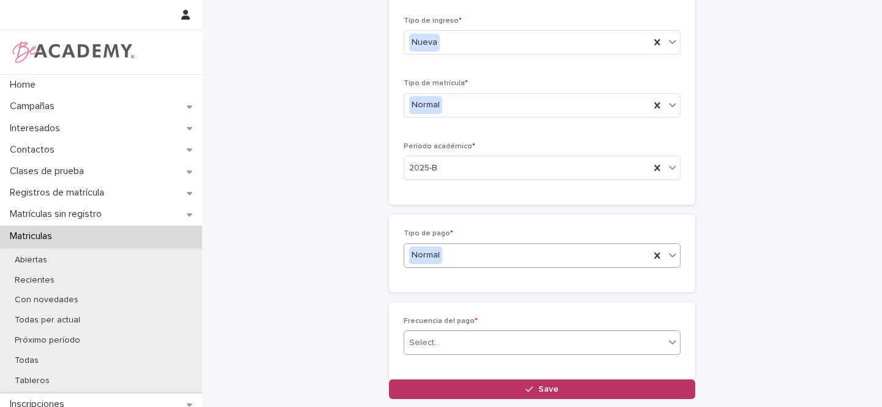
scroll to position [142, 0]
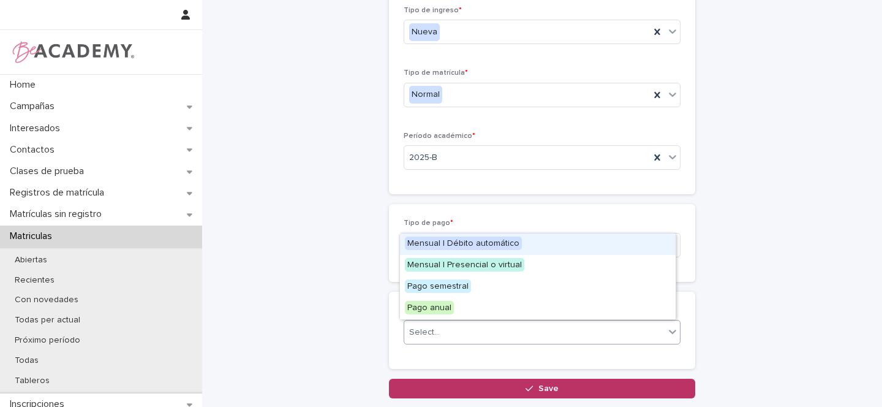
click at [427, 331] on div "Select..." at bounding box center [424, 332] width 31 height 13
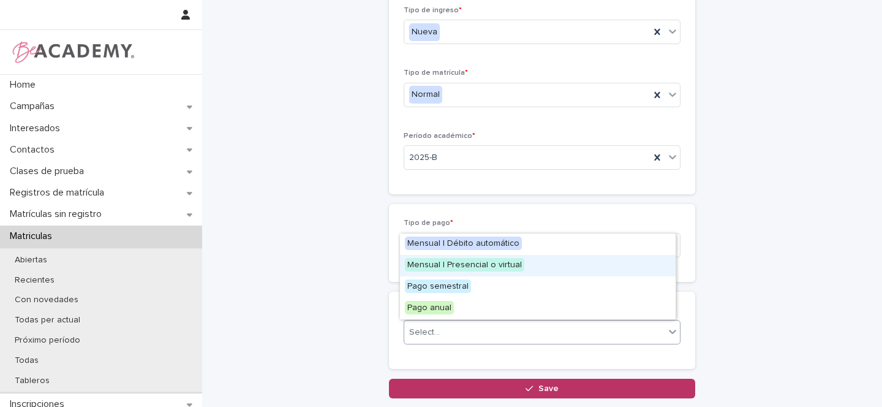
click at [448, 265] on span "Mensual | Presencial o virtual" at bounding box center [464, 264] width 119 height 13
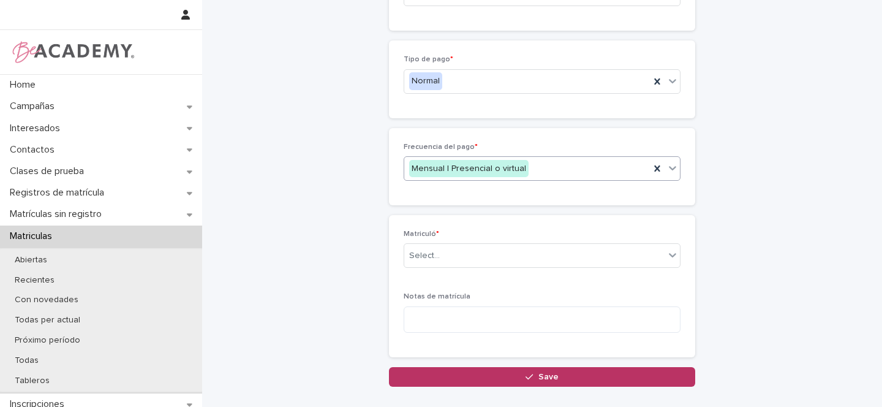
scroll to position [374, 0]
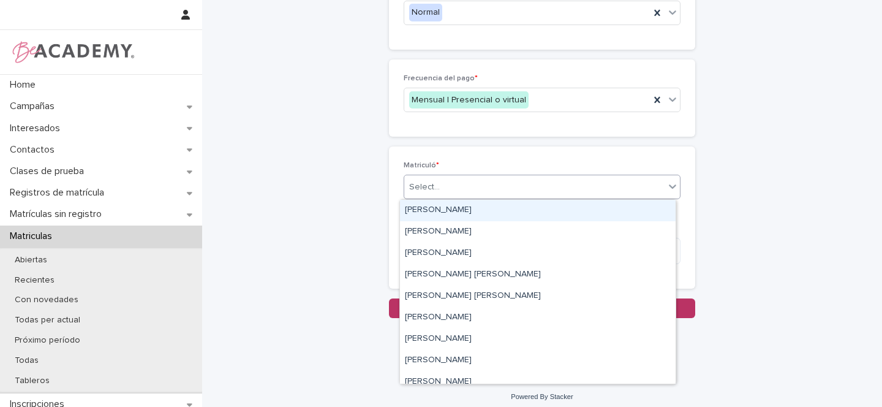
click at [431, 188] on div "Select..." at bounding box center [424, 187] width 31 height 13
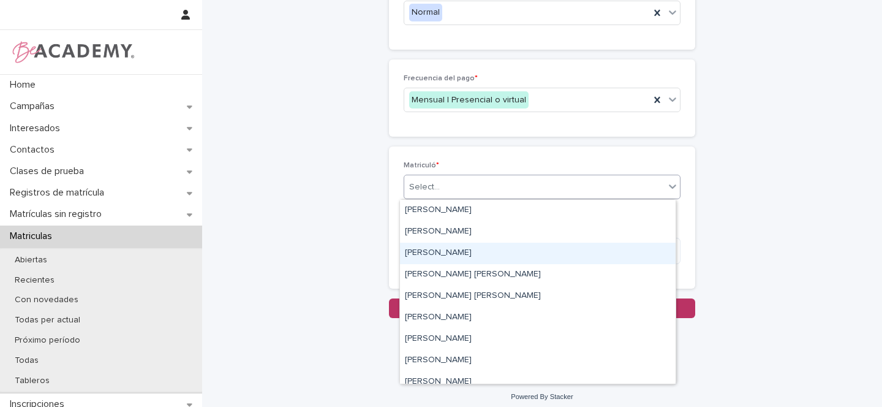
click at [423, 251] on div "Gina Orjuela Cortes" at bounding box center [538, 253] width 276 height 21
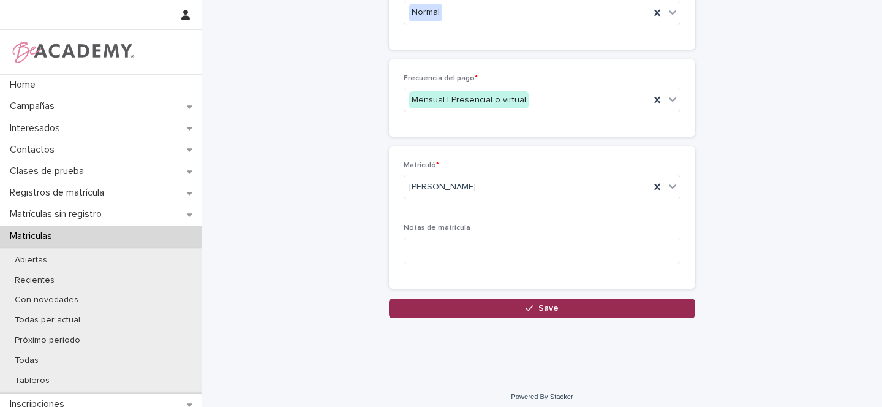
click at [540, 308] on span "Save" at bounding box center [549, 308] width 20 height 9
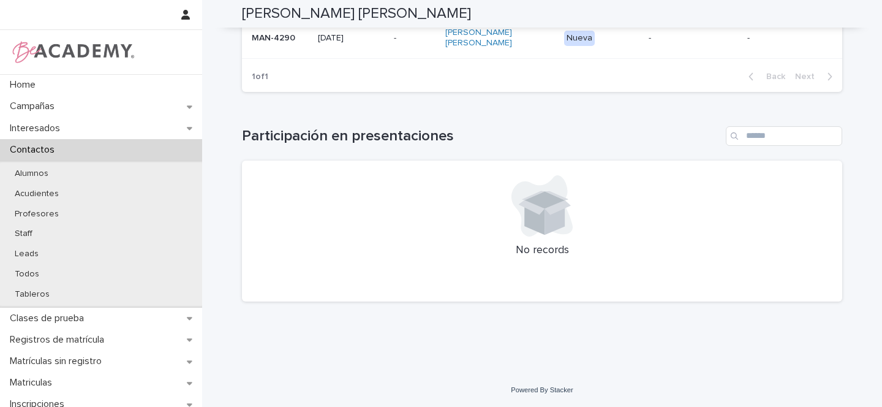
scroll to position [196, 0]
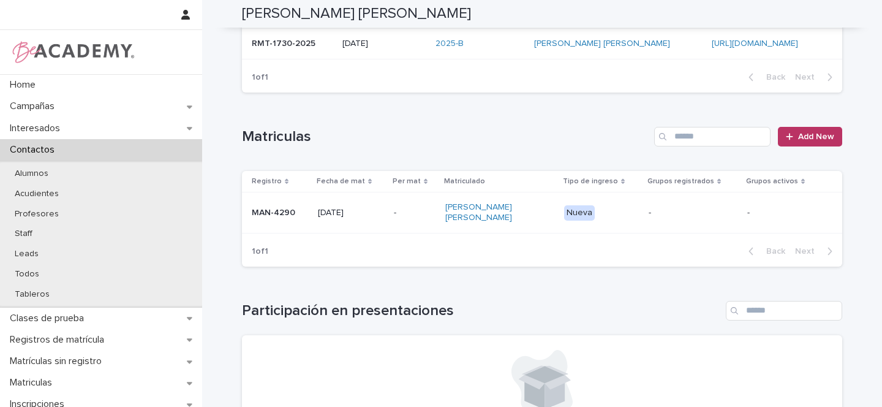
click at [299, 208] on p "MAN-4290" at bounding box center [280, 213] width 56 height 10
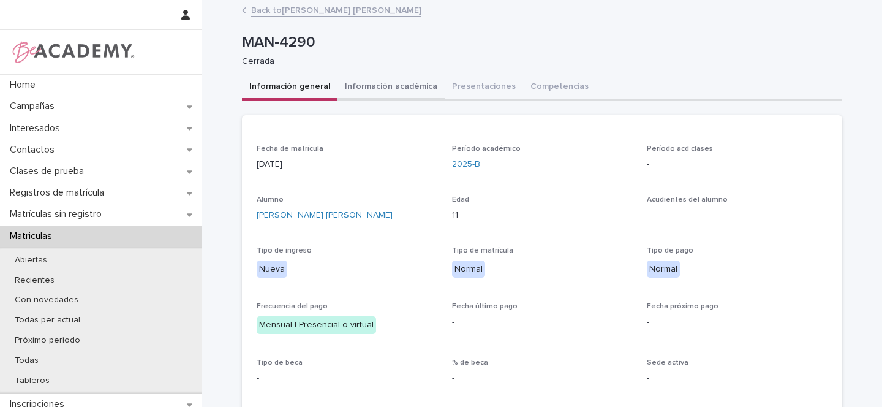
click at [410, 87] on button "Información académica" at bounding box center [391, 88] width 107 height 26
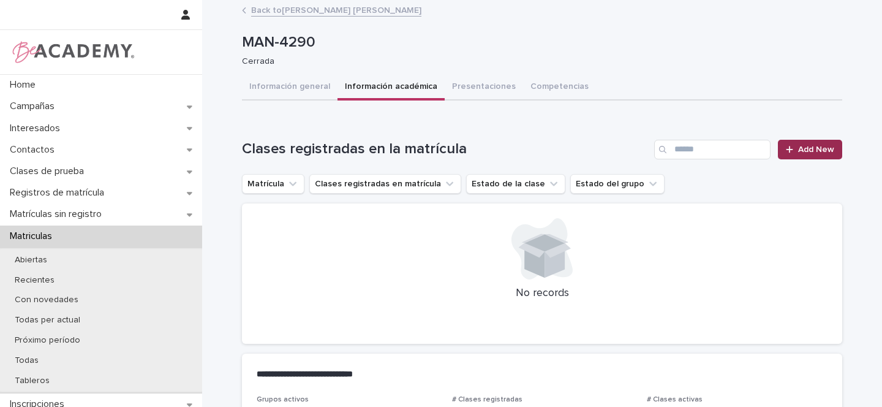
click at [798, 145] on span "Add New" at bounding box center [816, 149] width 36 height 9
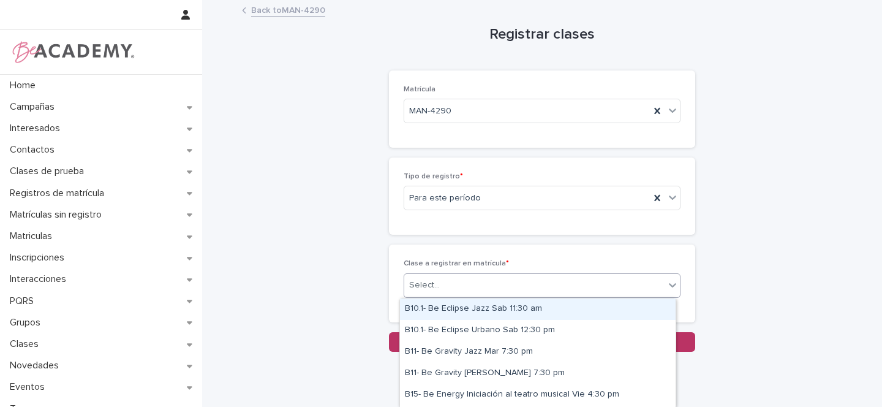
click at [423, 285] on div "Select..." at bounding box center [424, 285] width 31 height 13
type input "*******"
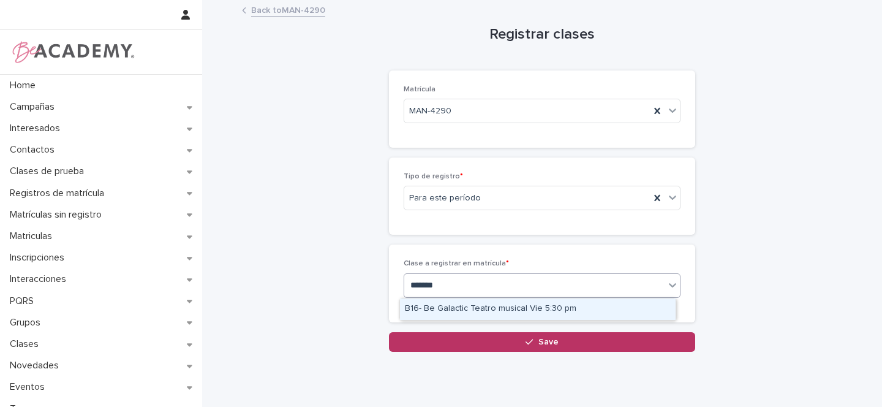
click at [466, 308] on div "B16- Be Galactic Teatro musical Vie 5:30 pm" at bounding box center [538, 308] width 276 height 21
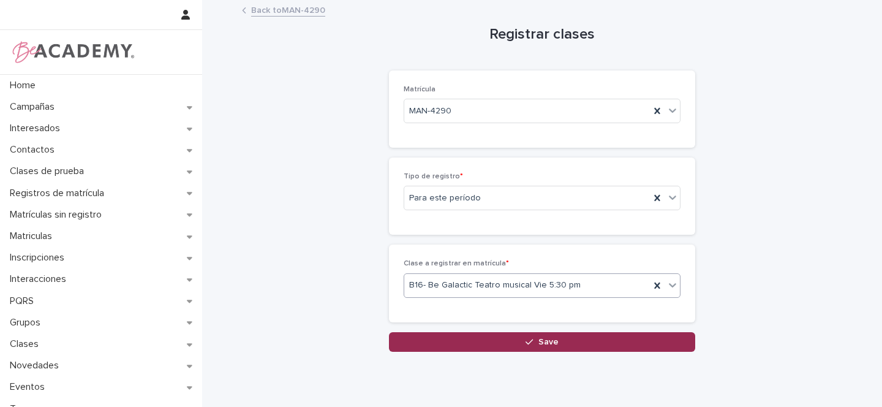
click at [539, 340] on span "Save" at bounding box center [549, 342] width 20 height 9
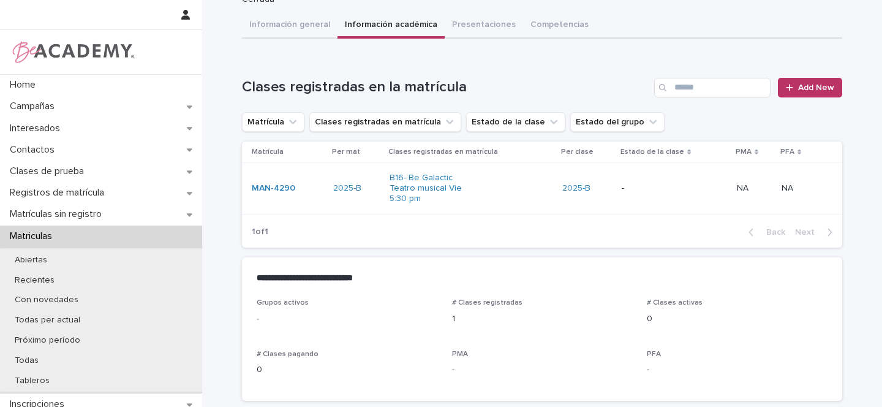
scroll to position [151, 0]
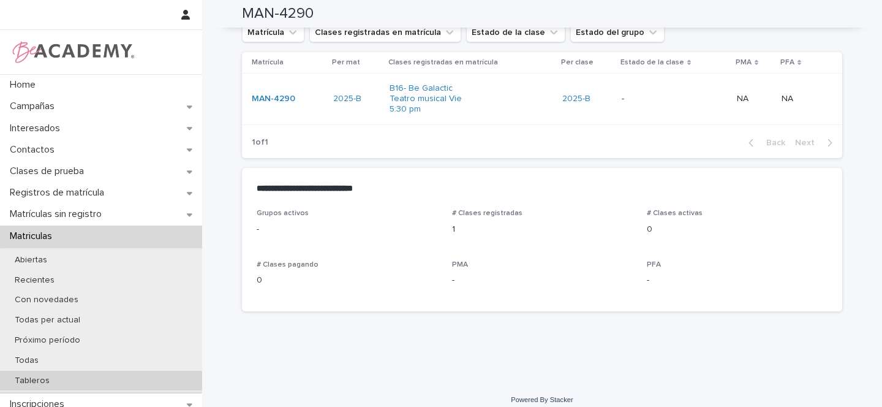
click at [40, 377] on p "Tableros" at bounding box center [32, 381] width 55 height 10
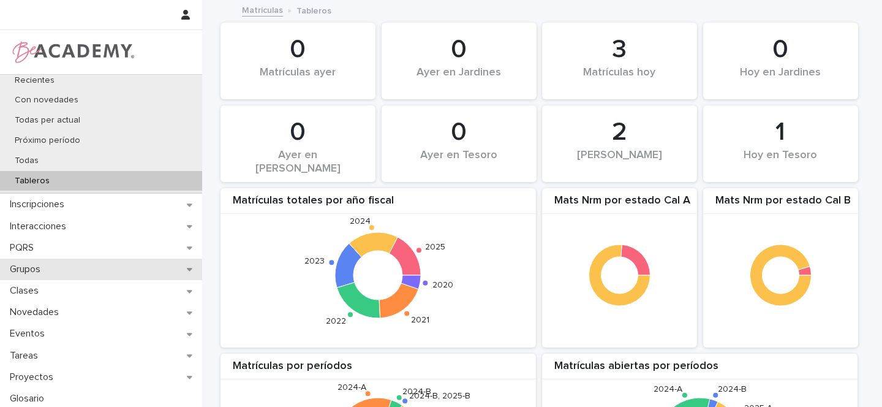
scroll to position [202, 0]
click at [188, 267] on icon at bounding box center [190, 267] width 6 height 3
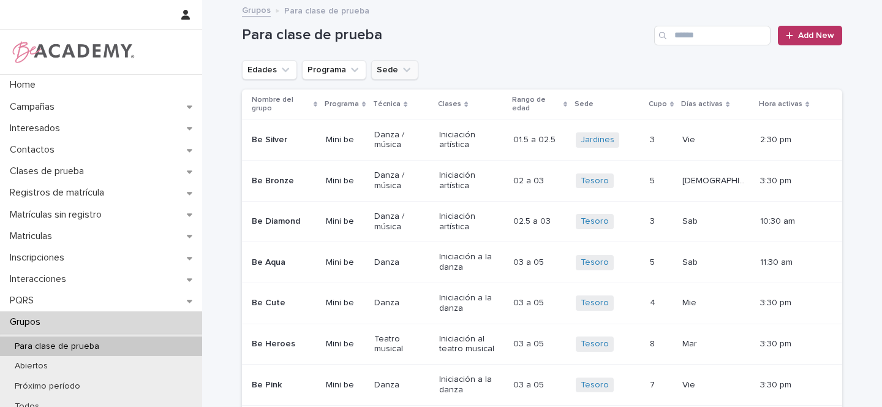
click at [401, 71] on icon "Sede" at bounding box center [407, 70] width 12 height 12
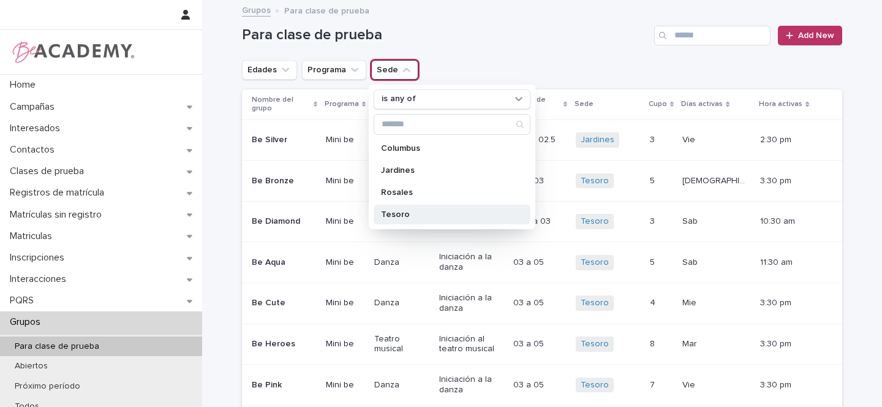
click at [390, 214] on p "Tesoro" at bounding box center [446, 214] width 130 height 9
click at [280, 69] on icon "Edades" at bounding box center [285, 70] width 12 height 12
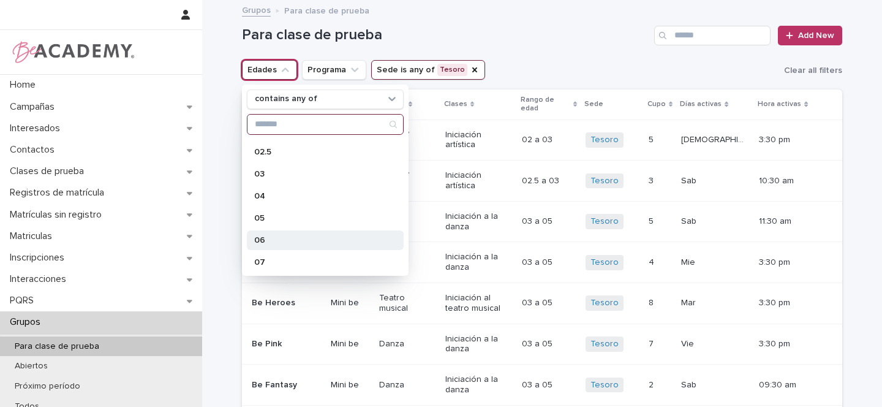
scroll to position [69, 0]
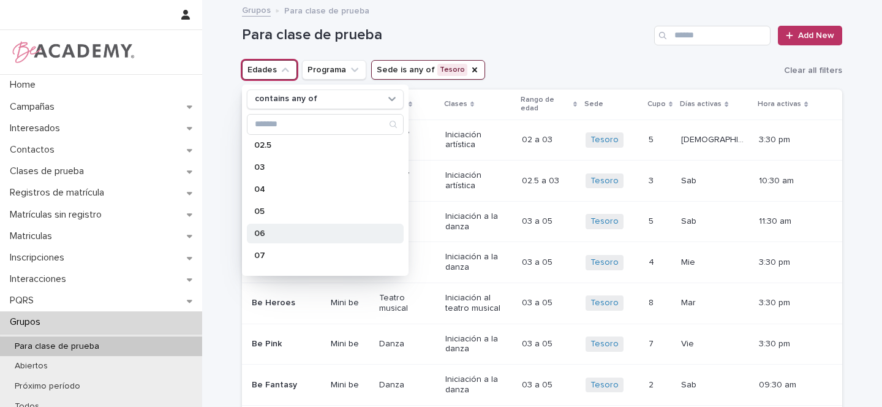
click at [263, 232] on p "06" at bounding box center [319, 233] width 130 height 9
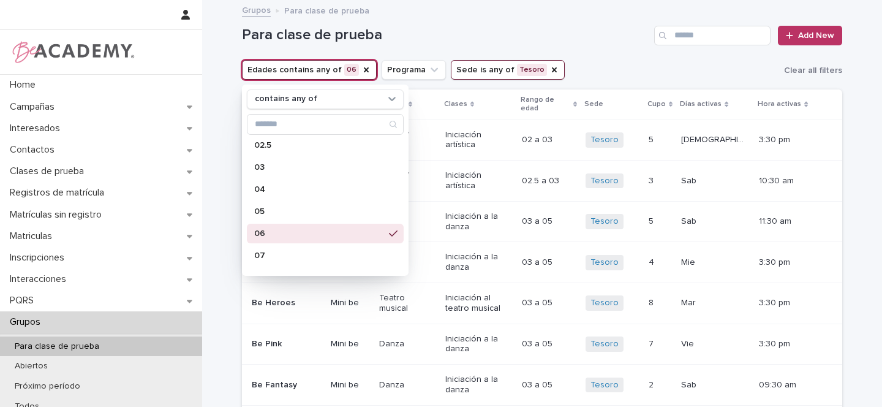
click at [599, 61] on div "Edades contains any of 06 contains any of 01 01.5 02 02.5 03 04 05 06 07 08 09 …" at bounding box center [542, 70] width 601 height 20
